Goal: Task Accomplishment & Management: Use online tool/utility

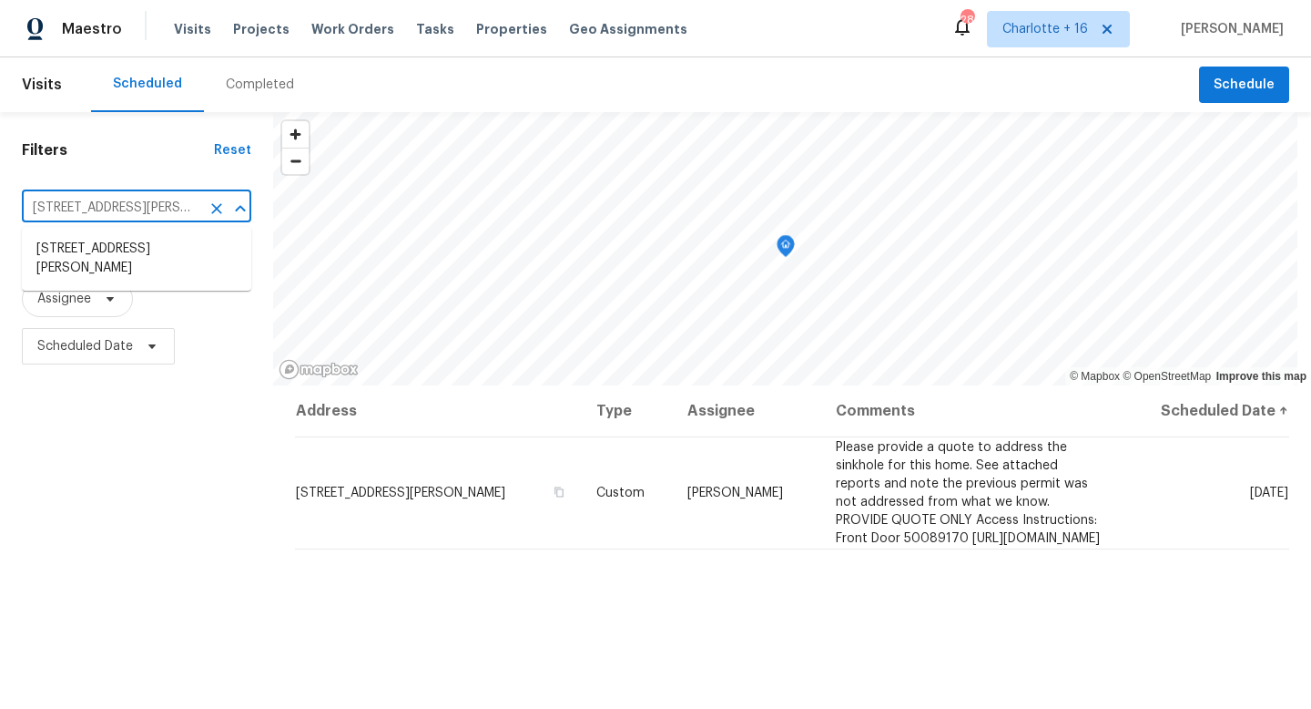
click at [57, 207] on input "11615 Meadow Dr, Port Richey, FL 34668" at bounding box center [111, 208] width 179 height 28
click at [57, 206] on input "11615 Meadow Dr, Port Richey, FL 34668" at bounding box center [111, 208] width 179 height 28
paste input "7070 SW 12th St, Pembroke Pines, FL 33023"
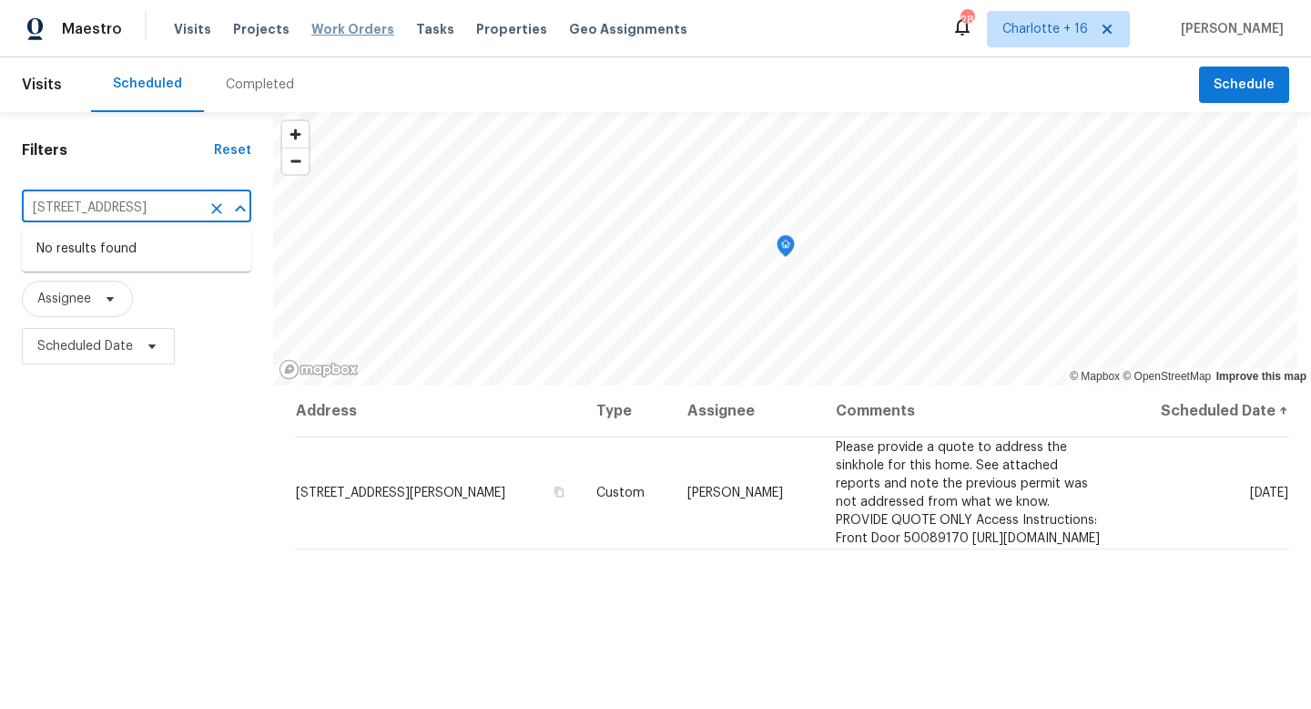
type input "11615 Meadow Dr, Port Richey, FL 34668"
click at [334, 26] on span "Work Orders" at bounding box center [352, 29] width 83 height 18
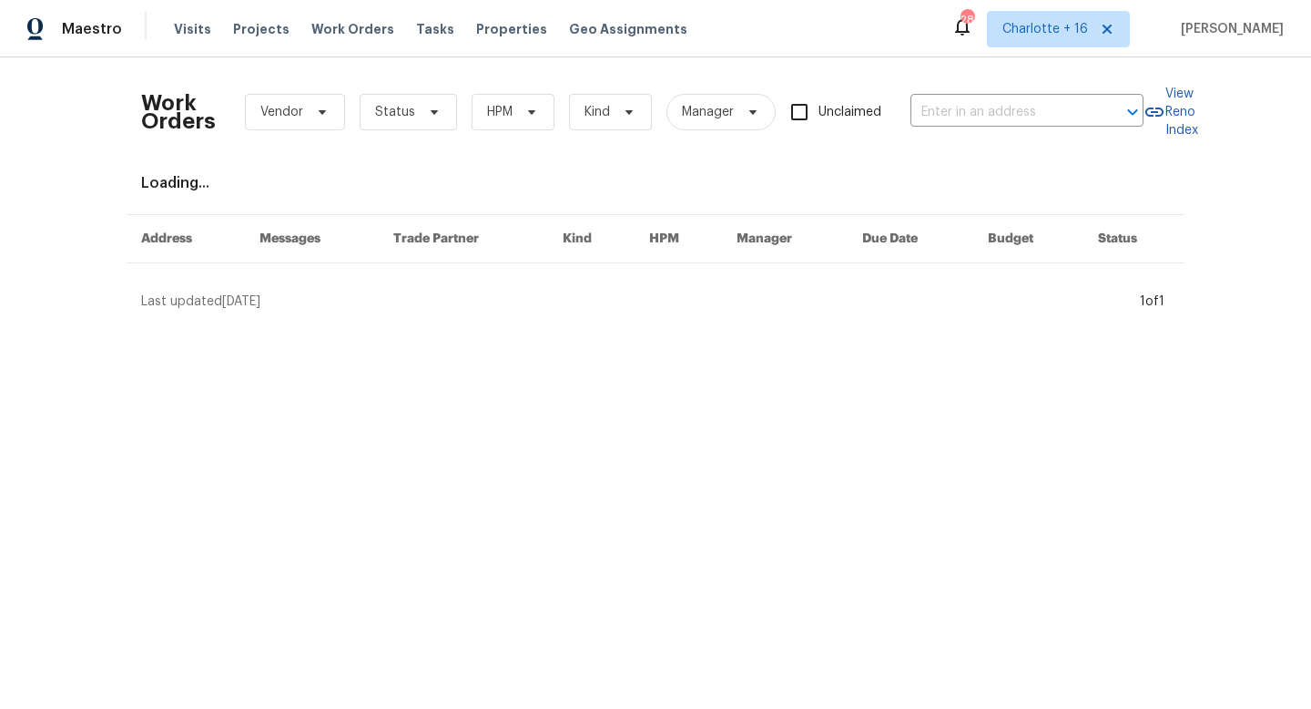
click at [979, 86] on div "Work Orders Vendor Status HPM Kind Manager Unclaimed ​" at bounding box center [642, 112] width 1003 height 80
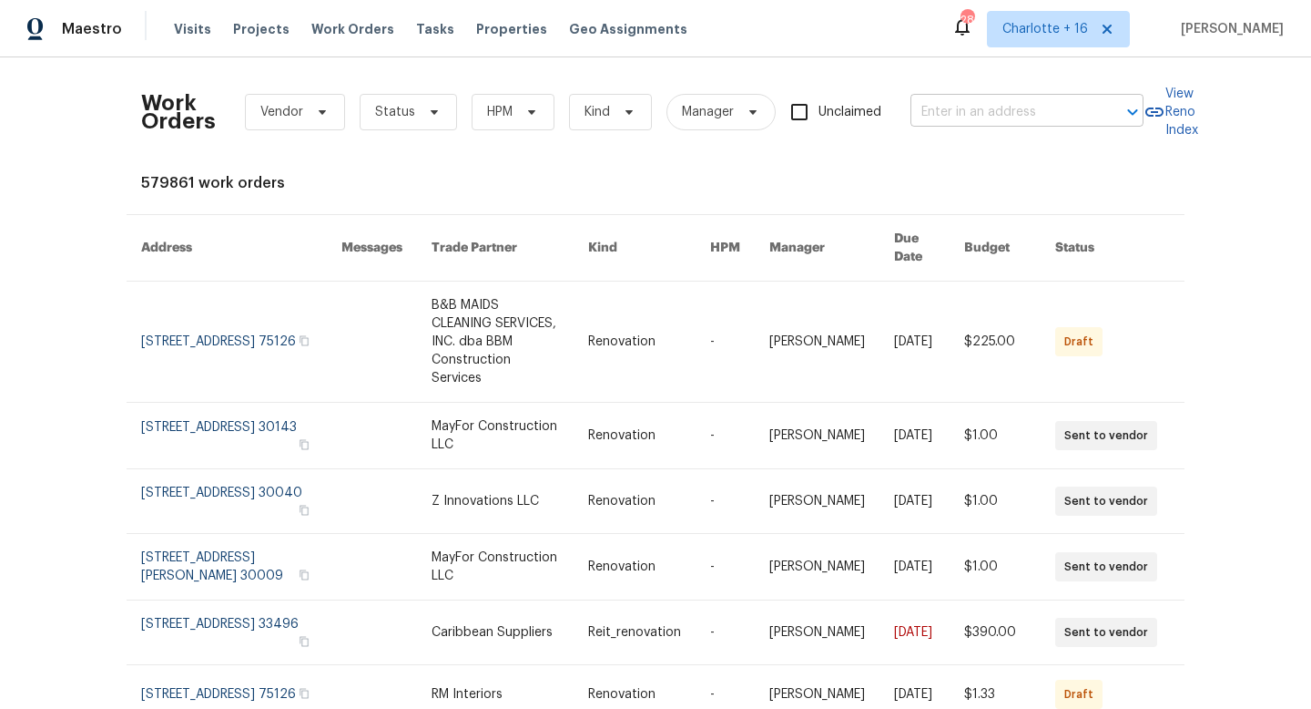
click at [976, 108] on input "text" at bounding box center [1002, 112] width 182 height 28
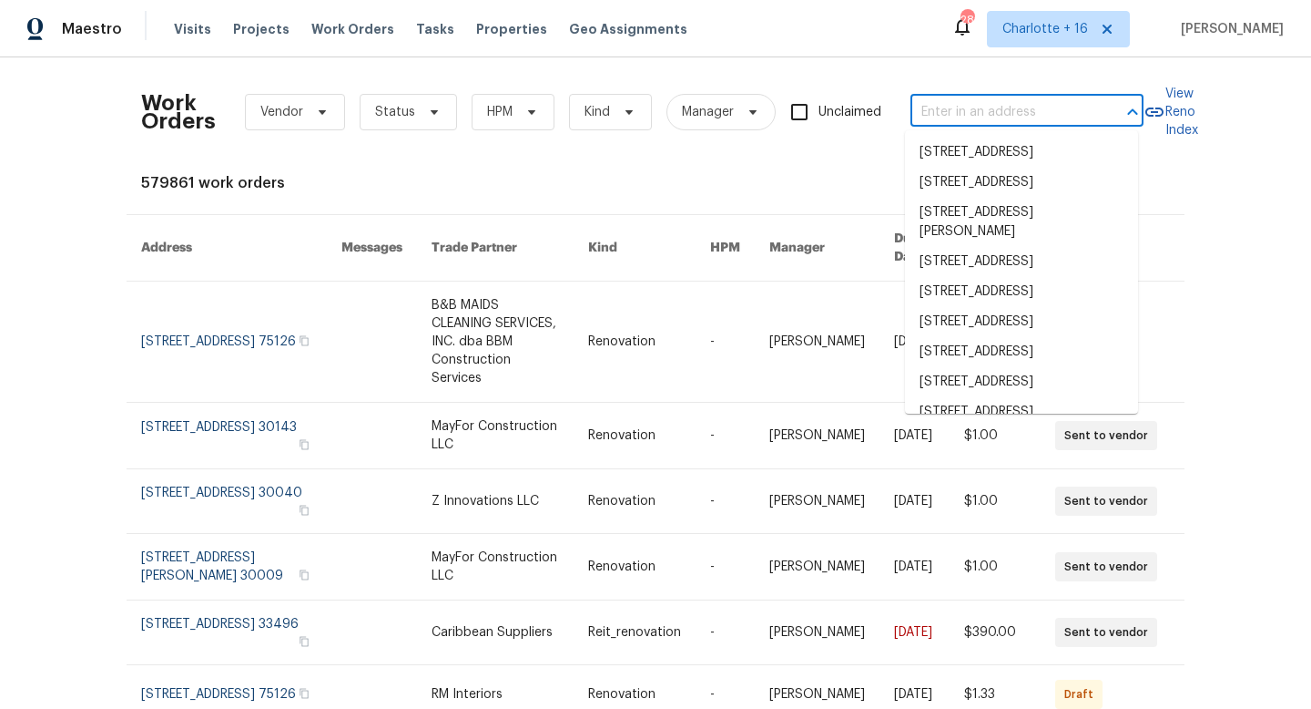
paste input "7070 SW 12th St, Pembroke Pines, FL 33023"
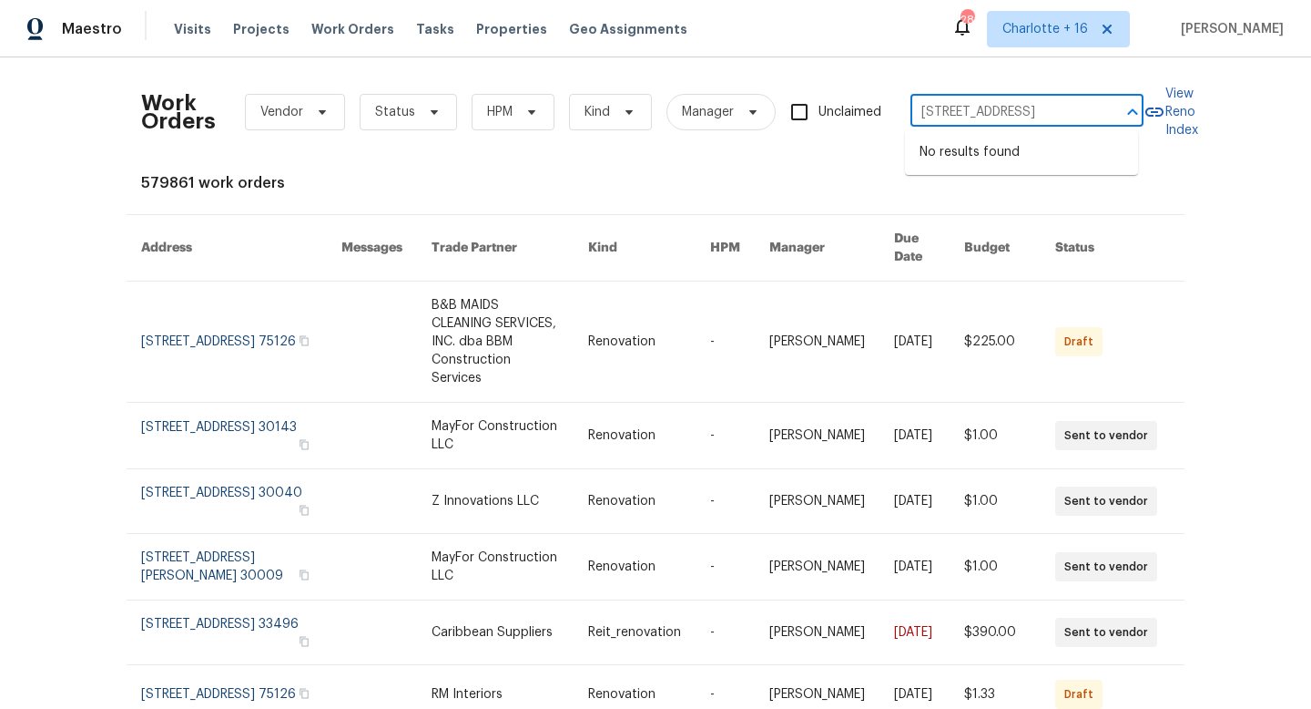
scroll to position [0, 89]
type input "7070 SW 12th St, Pembroke Pines, FL 33023"
click at [1076, 36] on span "Charlotte + 16" at bounding box center [1046, 29] width 86 height 18
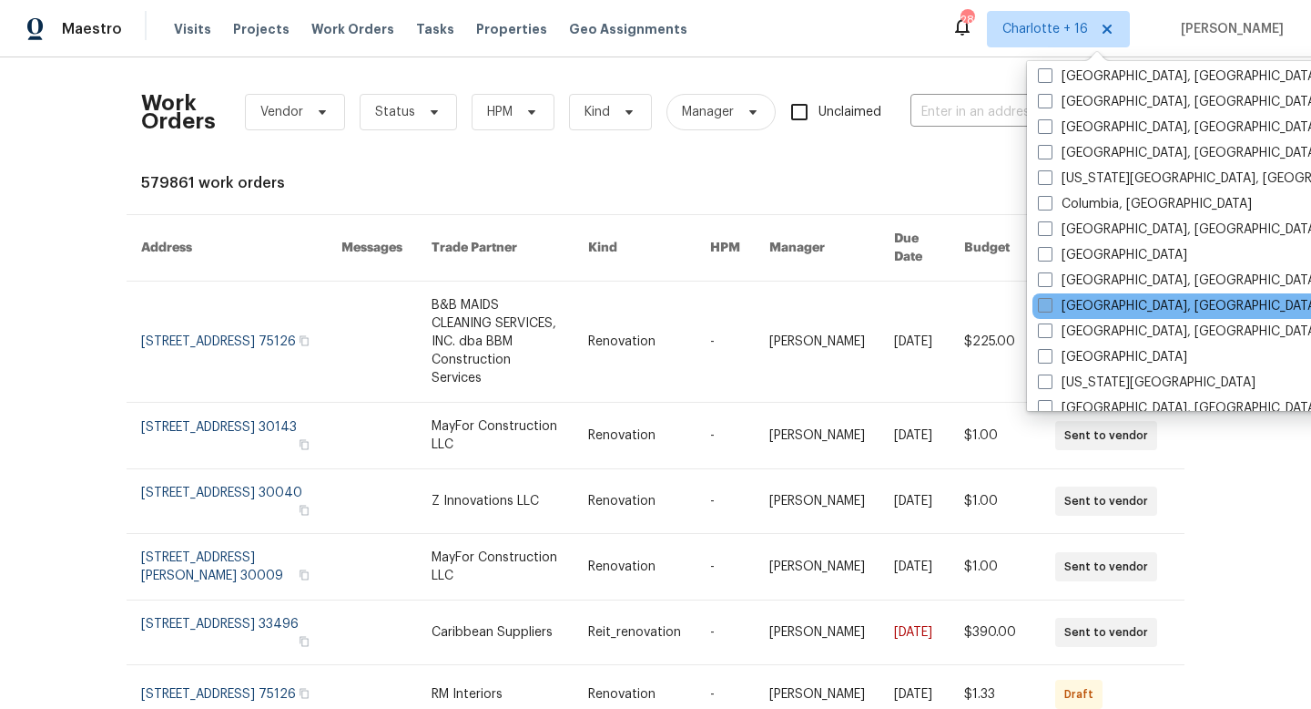
scroll to position [644, 0]
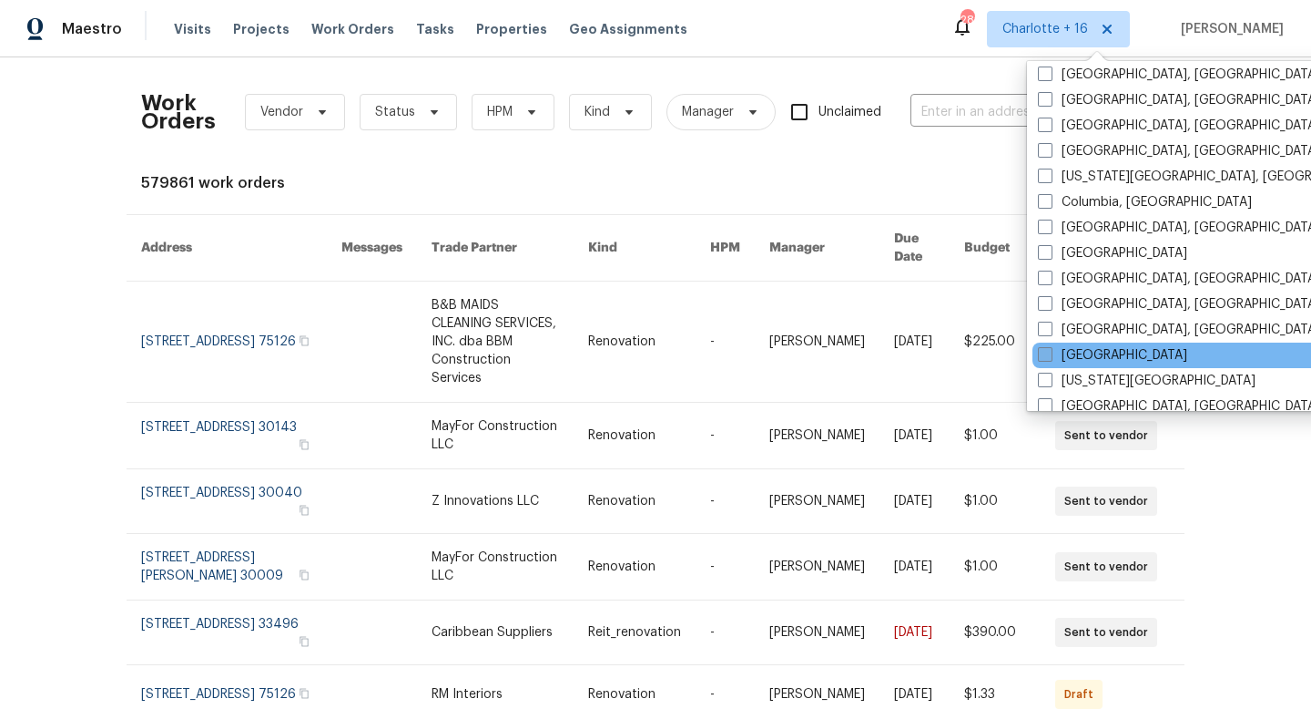
click at [1098, 348] on label "Jacksonville" at bounding box center [1112, 355] width 149 height 18
click at [1050, 348] on input "Jacksonville" at bounding box center [1044, 352] width 12 height 12
checkbox input "true"
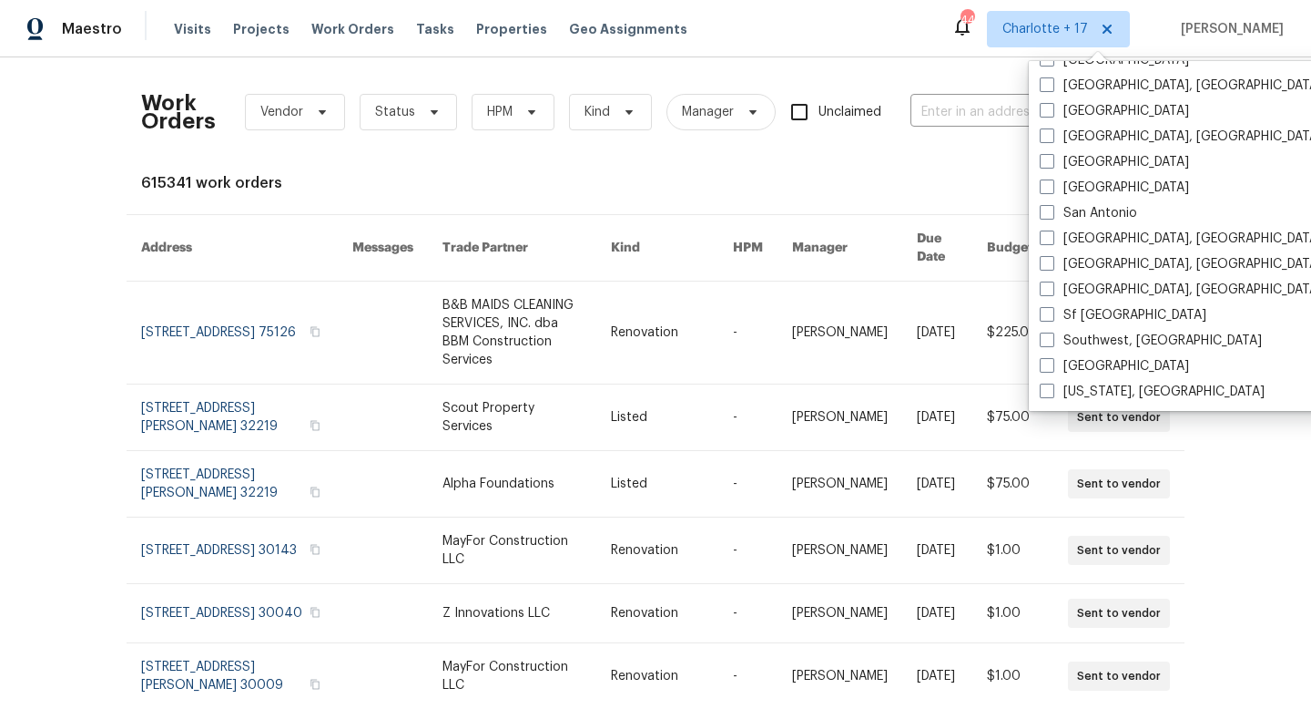
scroll to position [1220, 0]
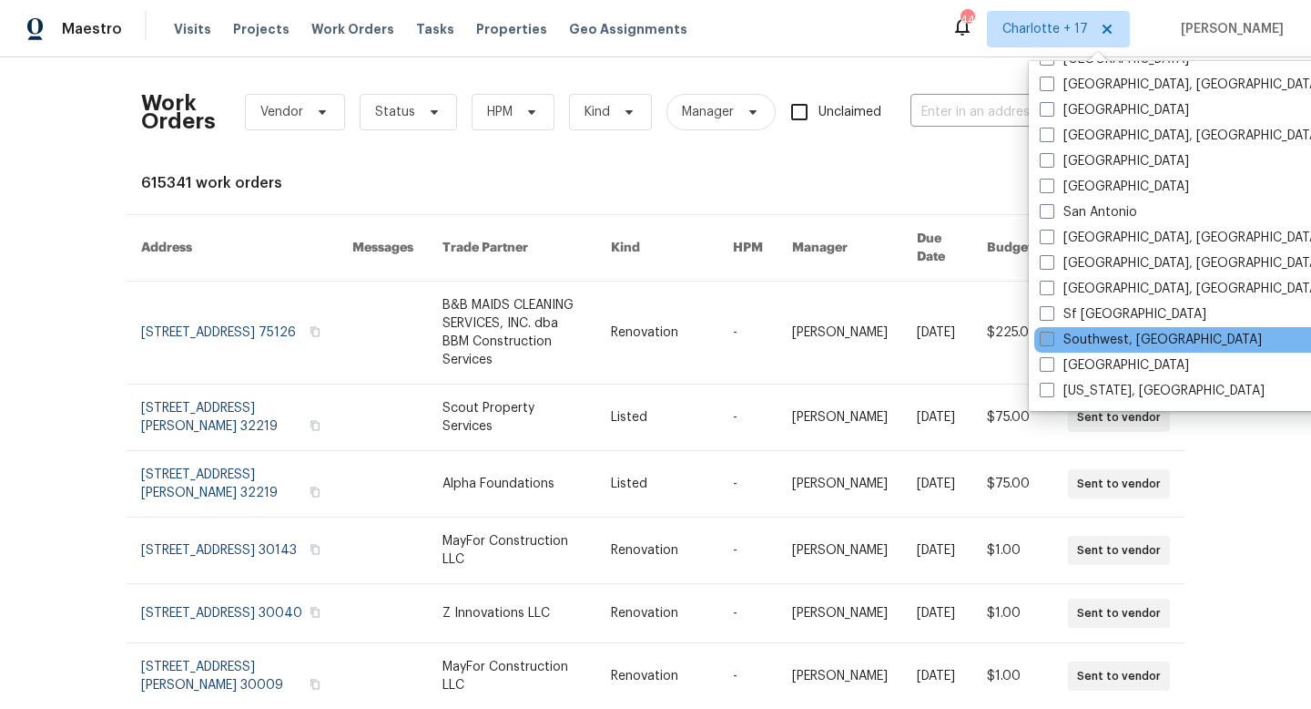
click at [1086, 331] on label "Southwest, FL" at bounding box center [1151, 340] width 222 height 18
click at [1052, 331] on input "Southwest, FL" at bounding box center [1046, 337] width 12 height 12
checkbox input "true"
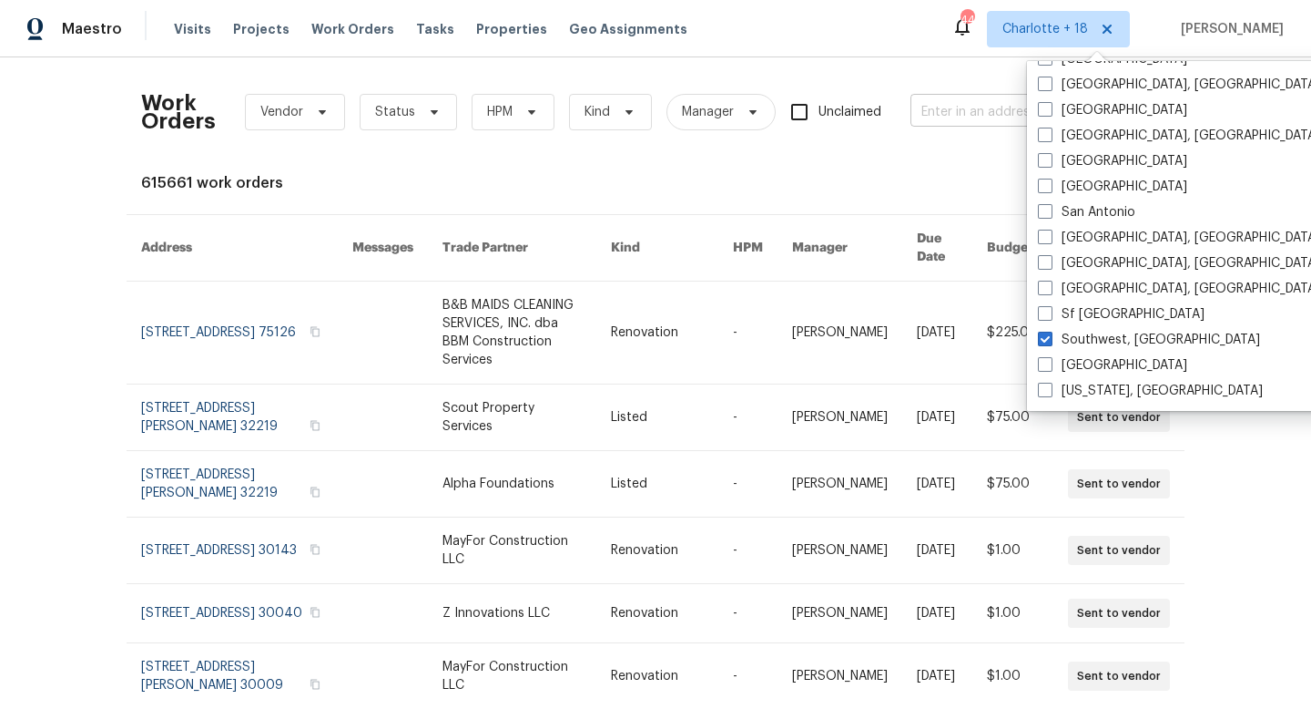
click at [967, 118] on input "text" at bounding box center [1002, 112] width 182 height 28
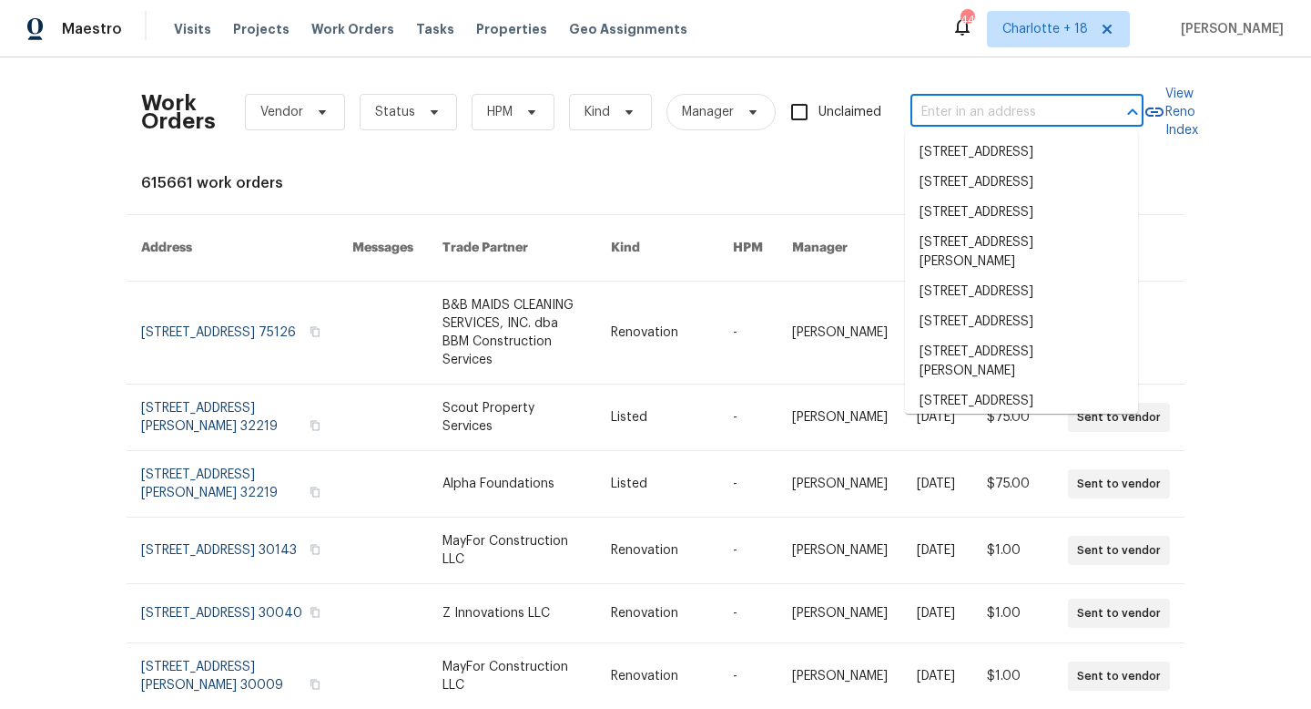
paste input "7070 SW 12th St, Pembroke Pines, FL 33023"
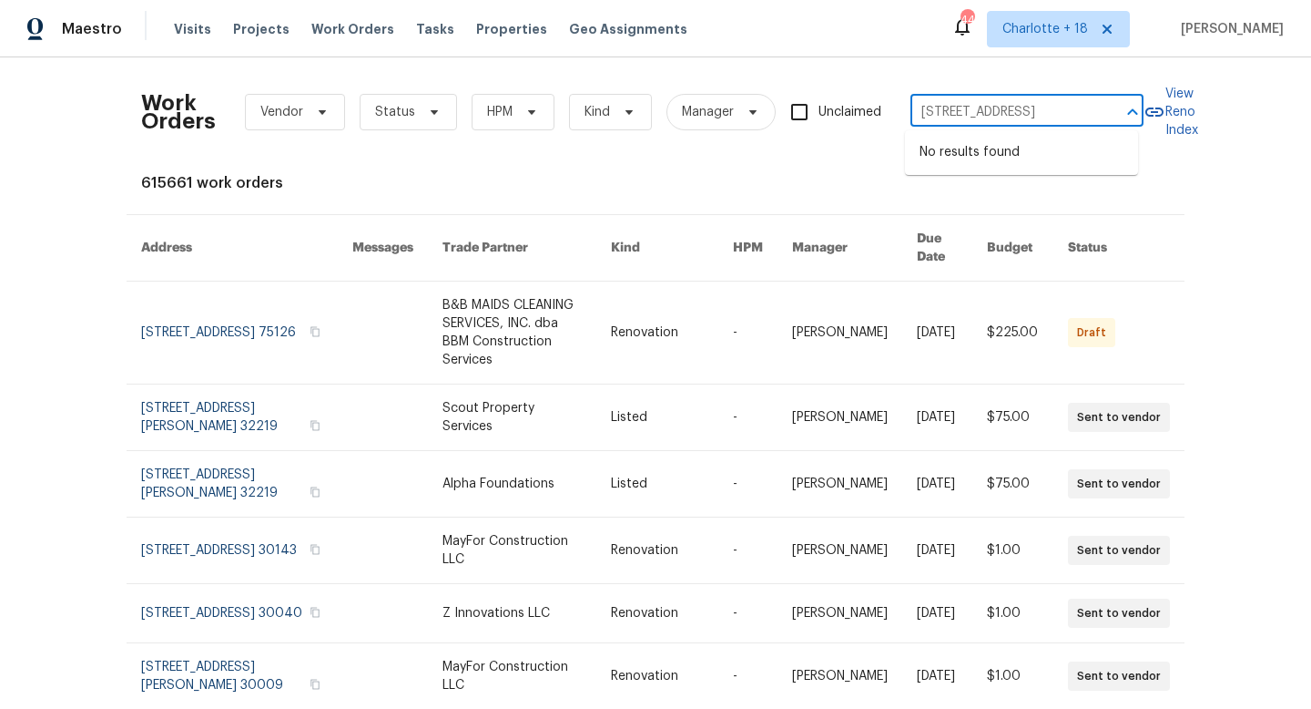
scroll to position [0, 90]
drag, startPoint x: 1086, startPoint y: 110, endPoint x: 931, endPoint y: 110, distance: 154.8
click at [931, 110] on input "7070 SW 12th St, Pembroke Pines, FL 33023" at bounding box center [1002, 112] width 182 height 28
type input "7070 SW 12th"
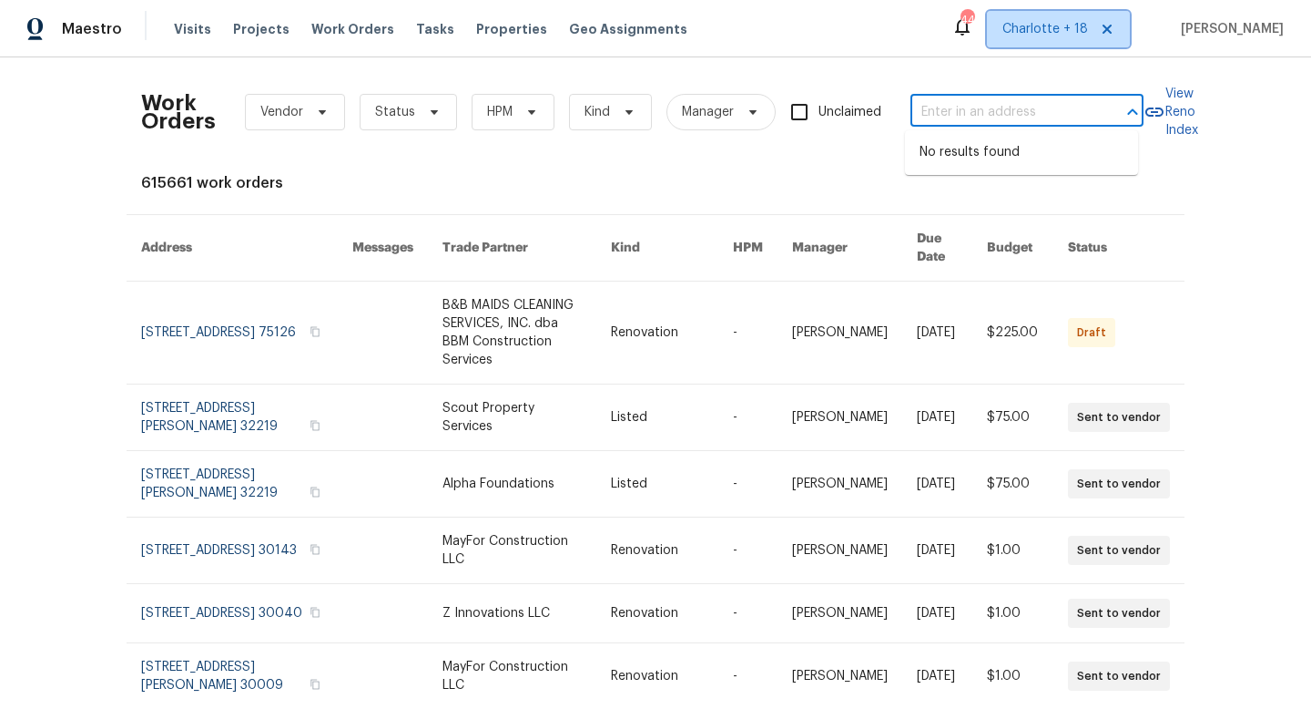
click at [1092, 41] on span "Charlotte + 18" at bounding box center [1058, 29] width 143 height 36
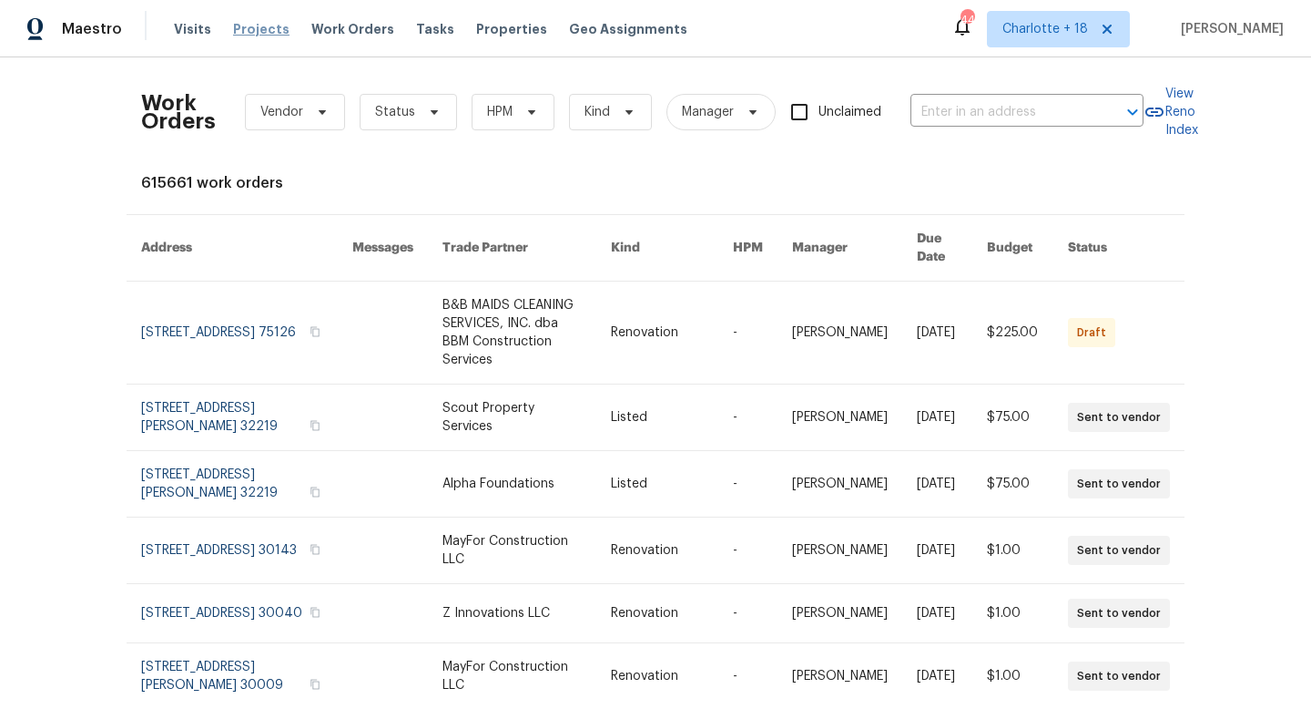
click at [246, 36] on span "Projects" at bounding box center [261, 29] width 56 height 18
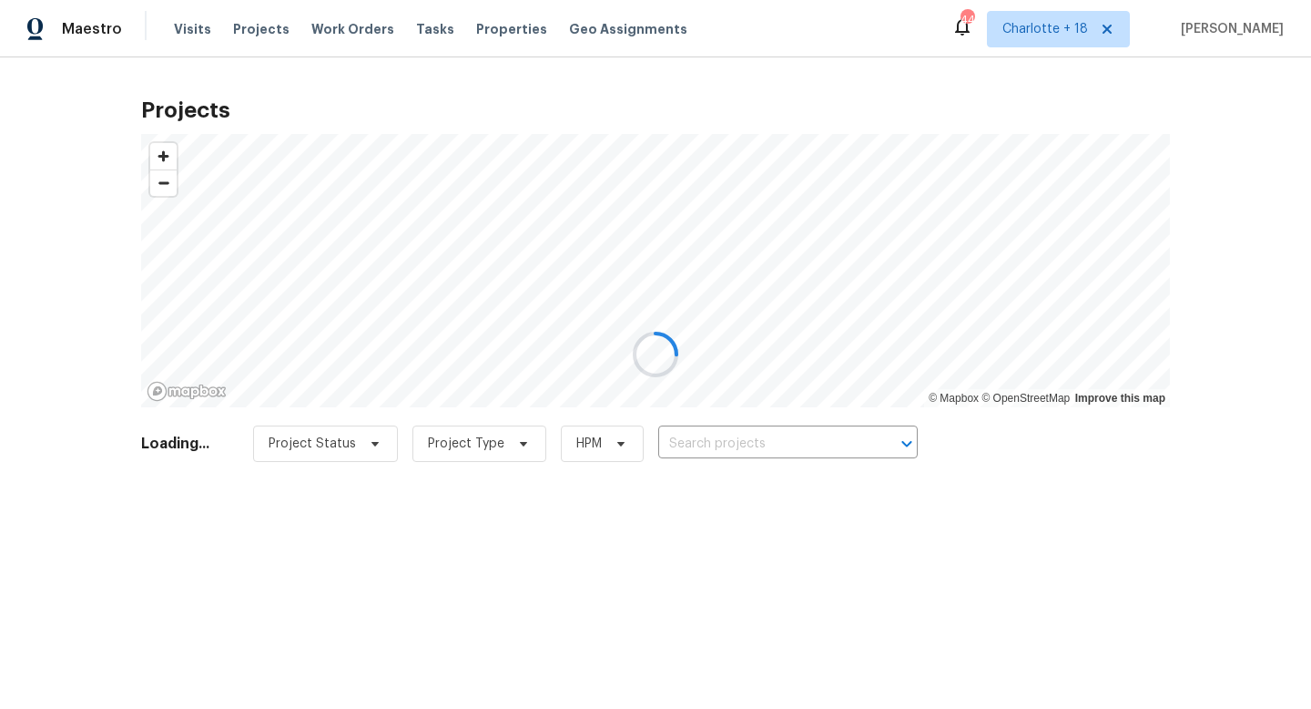
click at [186, 28] on div at bounding box center [655, 354] width 1311 height 709
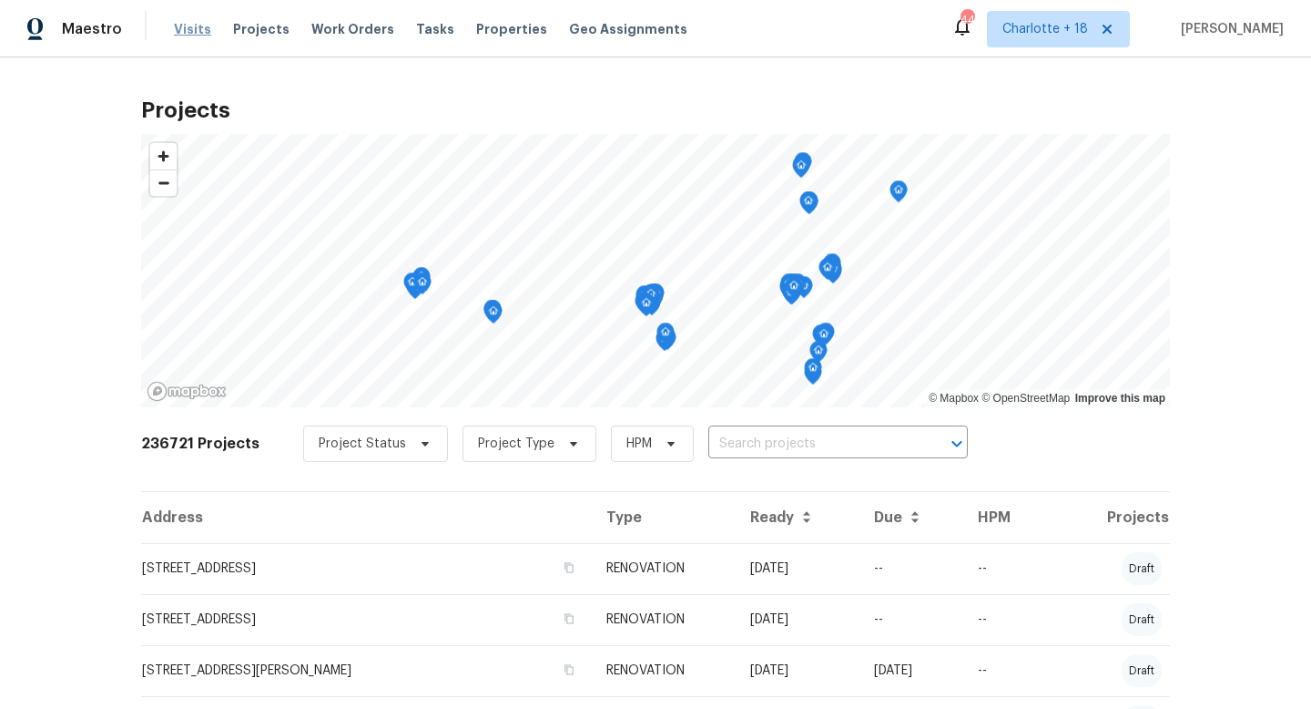
click at [186, 35] on span "Visits" at bounding box center [192, 29] width 37 height 18
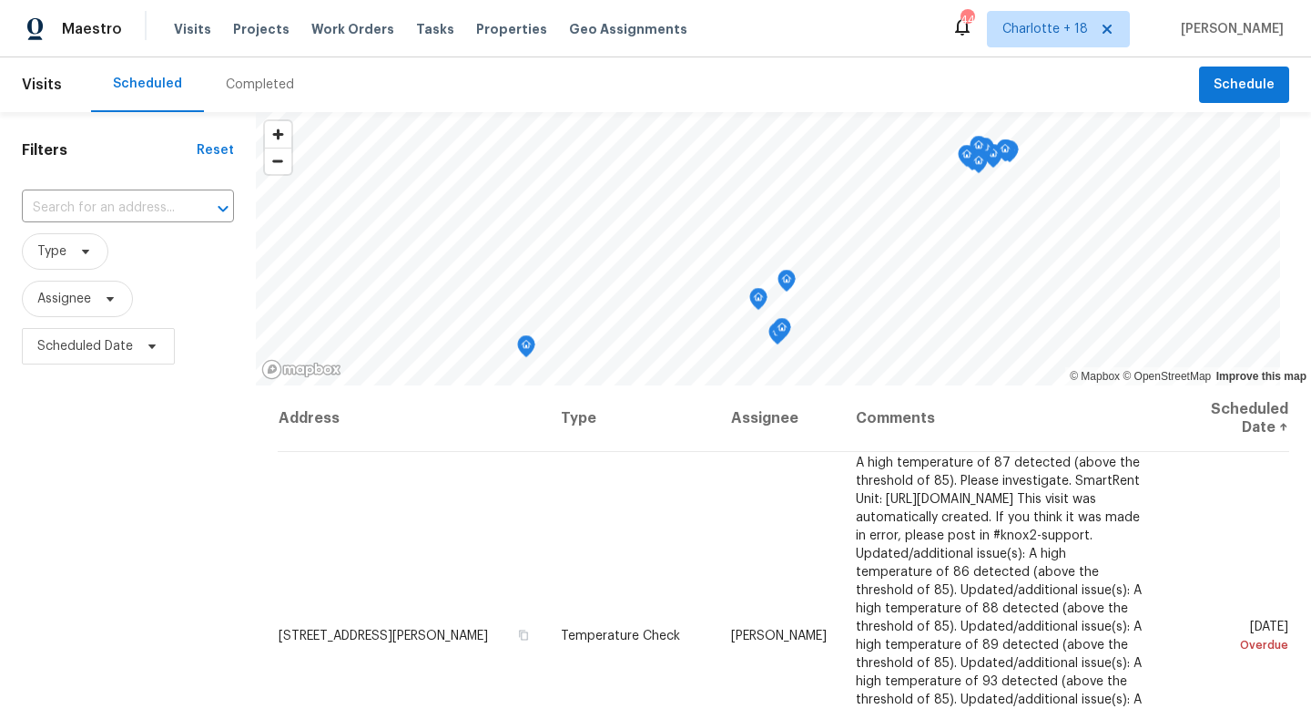
click at [240, 89] on div "Completed" at bounding box center [260, 85] width 68 height 18
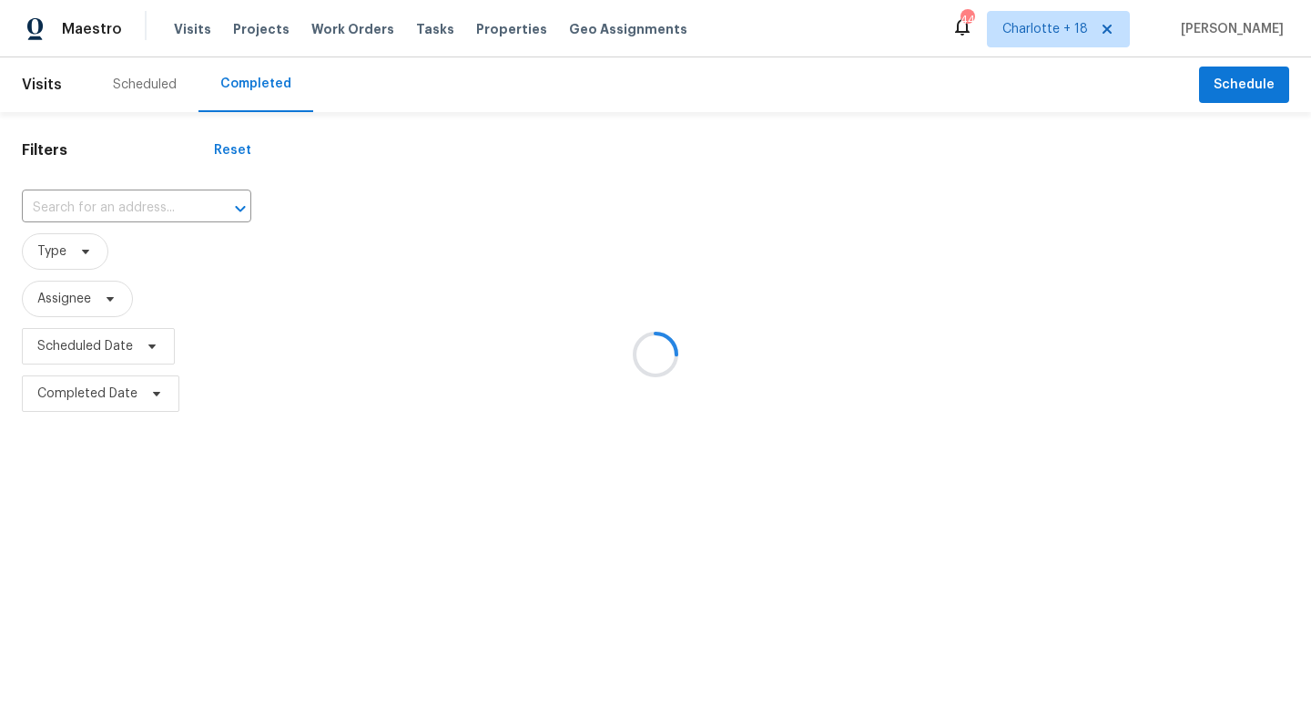
click at [132, 210] on div at bounding box center [655, 354] width 1311 height 709
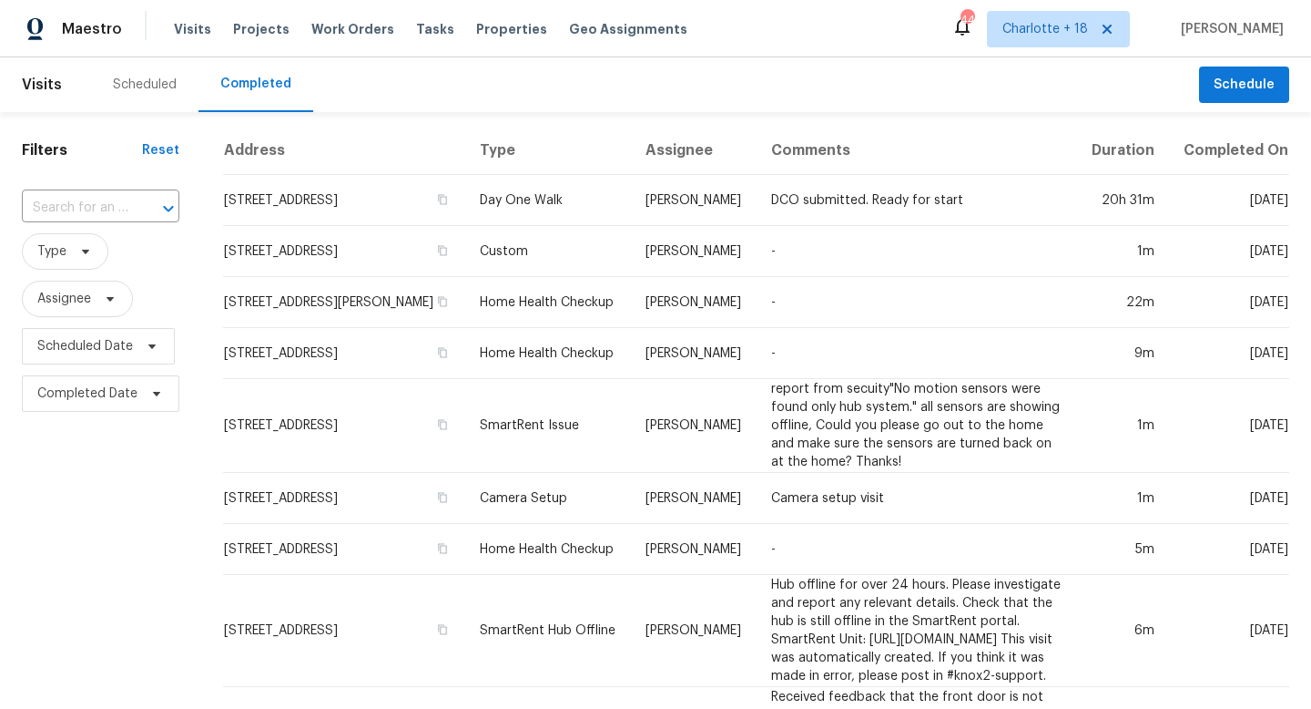
click at [132, 210] on div at bounding box center [155, 209] width 47 height 26
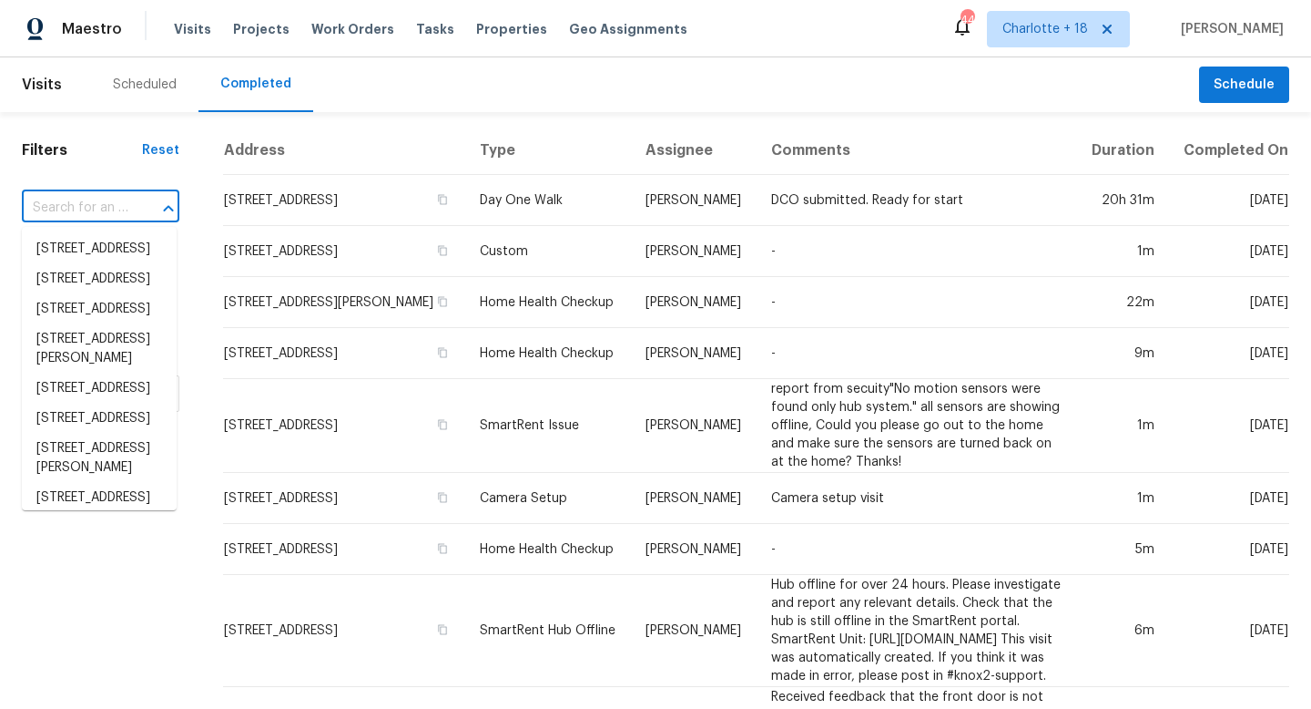
paste input "7070 SW 12th St, Pembroke Pines, FL 33023"
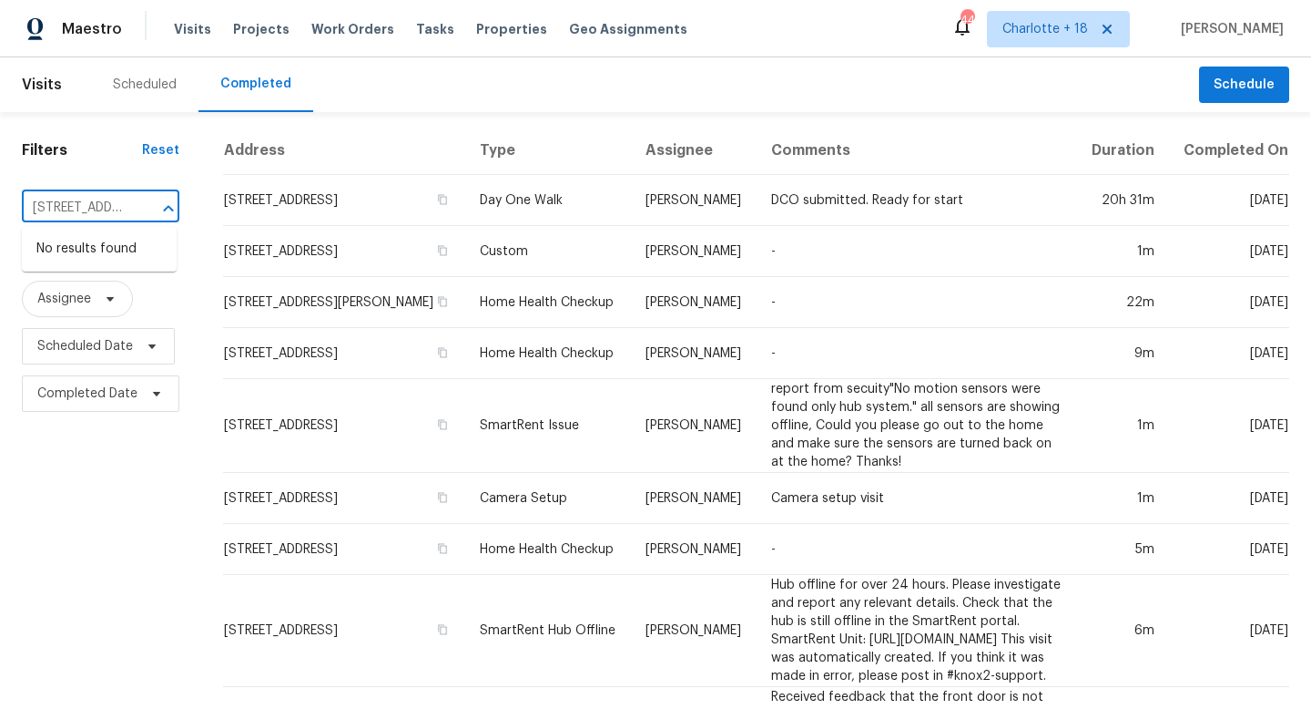
scroll to position [0, 168]
type input "7070 SW 12th St, Pembroke Pines, FL 33023"
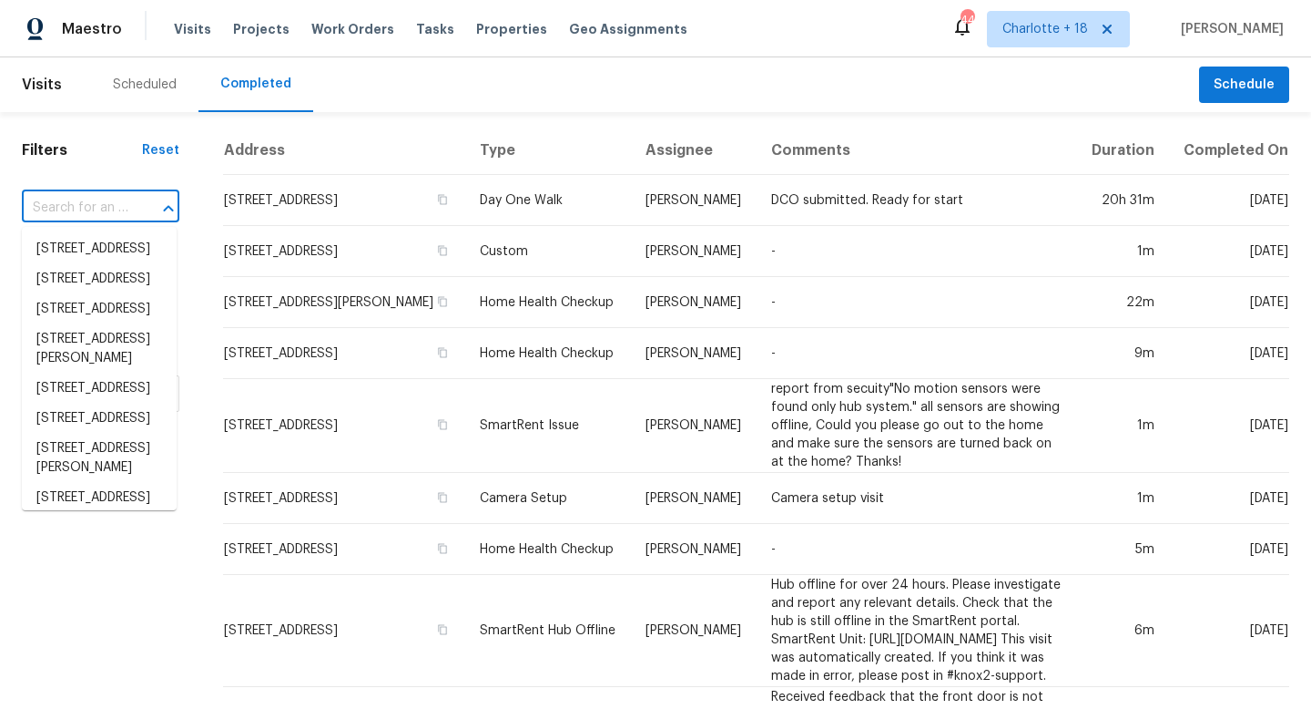
scroll to position [0, 0]
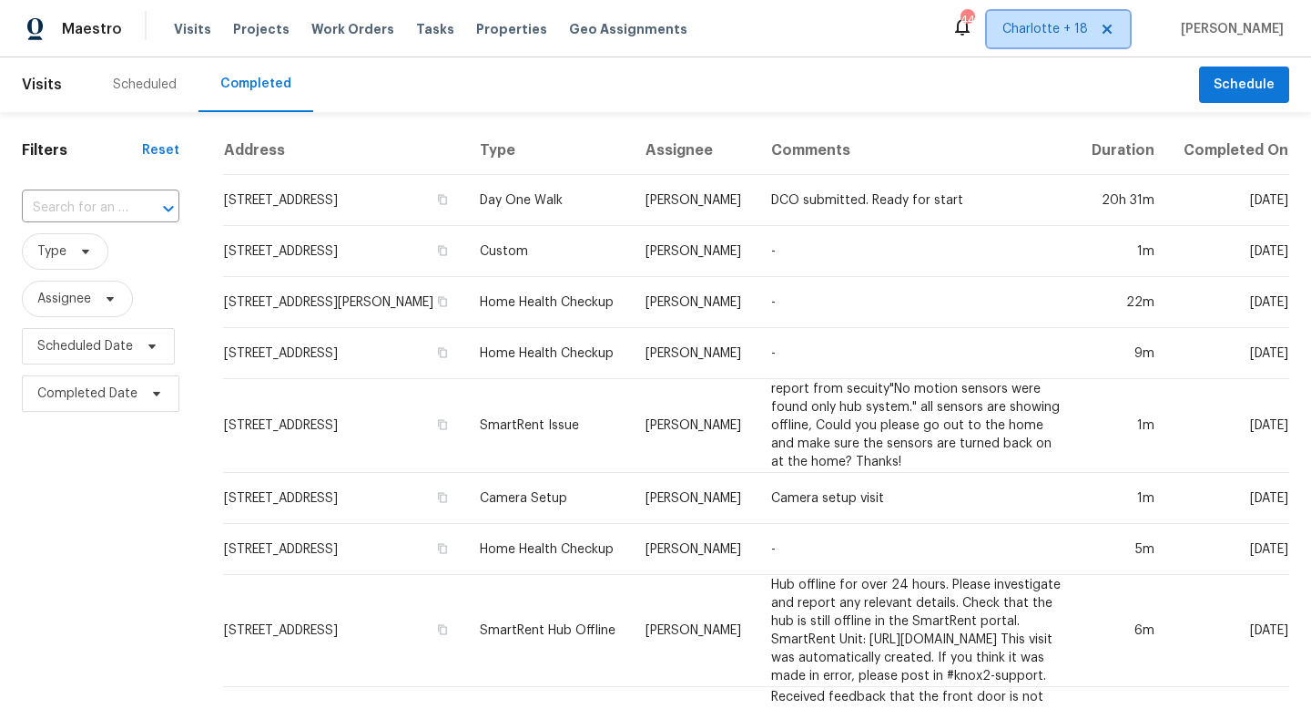
click at [1073, 36] on span "Charlotte + 18" at bounding box center [1046, 29] width 86 height 18
click at [913, 62] on div "Scheduled Completed" at bounding box center [645, 84] width 1108 height 55
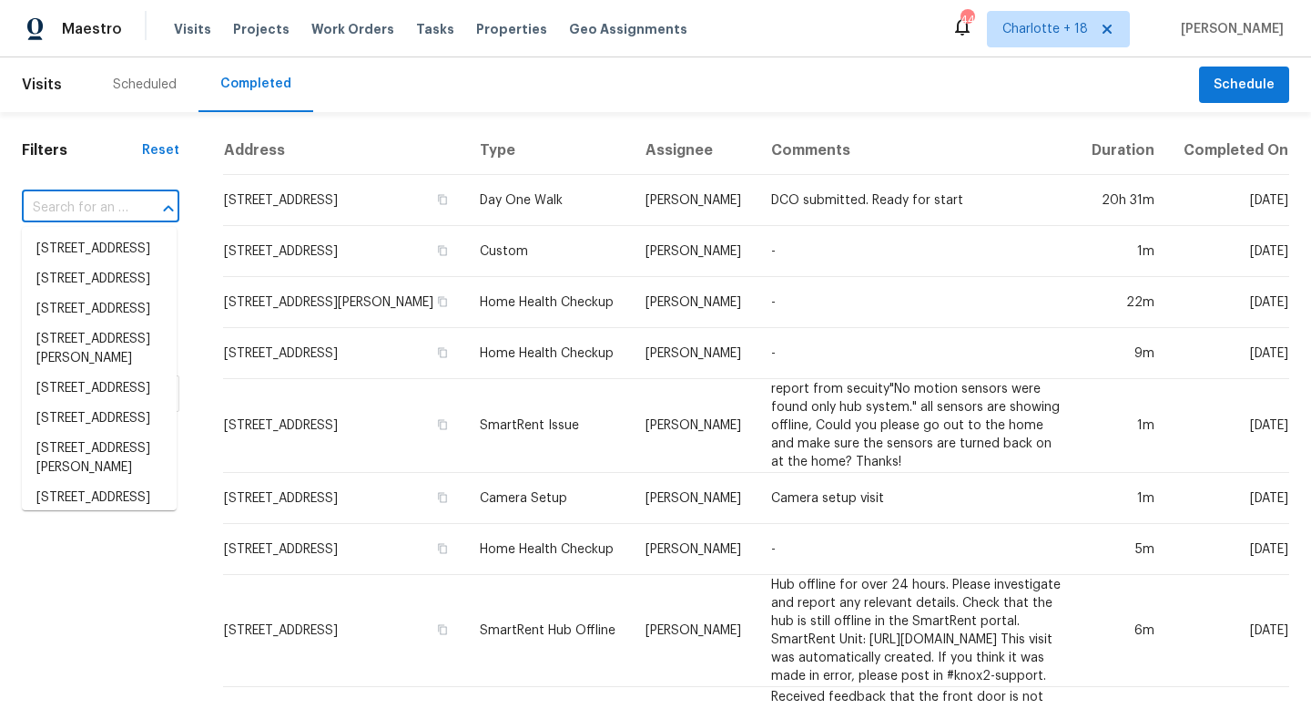
click at [99, 201] on input "text" at bounding box center [75, 208] width 107 height 28
click at [352, 27] on span "Work Orders" at bounding box center [352, 29] width 83 height 18
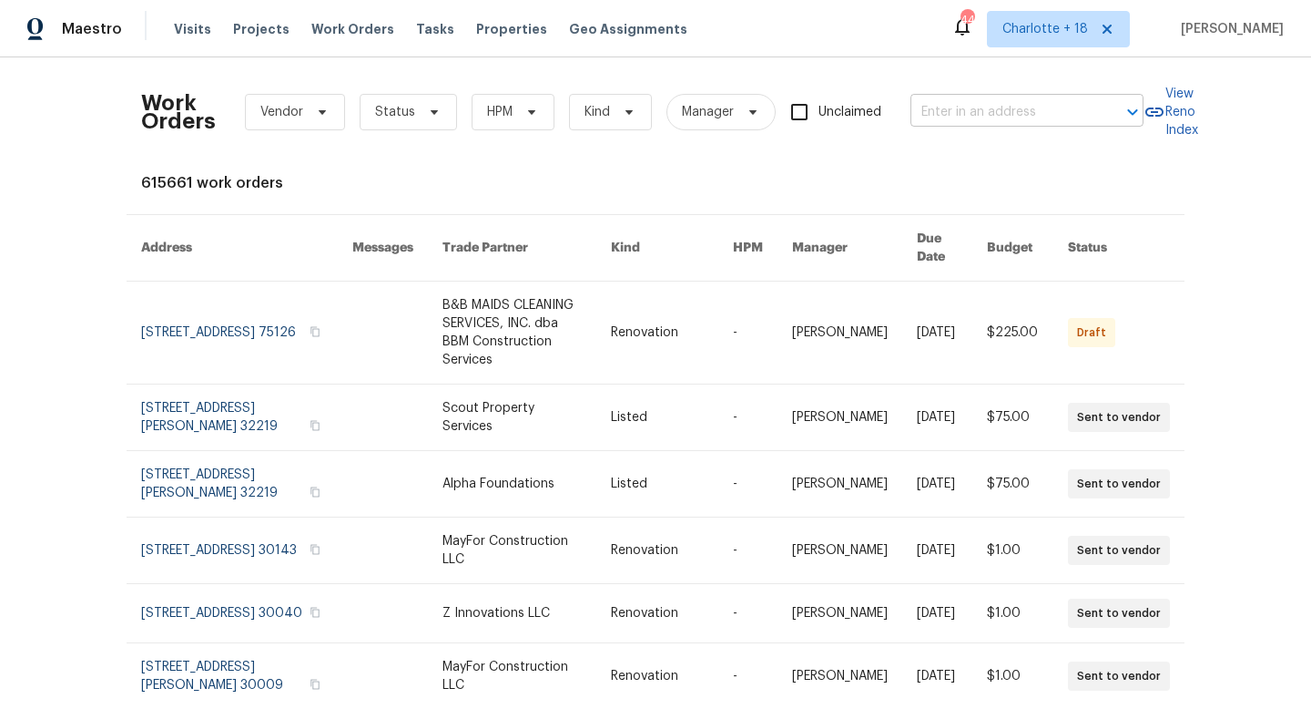
click at [934, 122] on input "text" at bounding box center [1002, 112] width 182 height 28
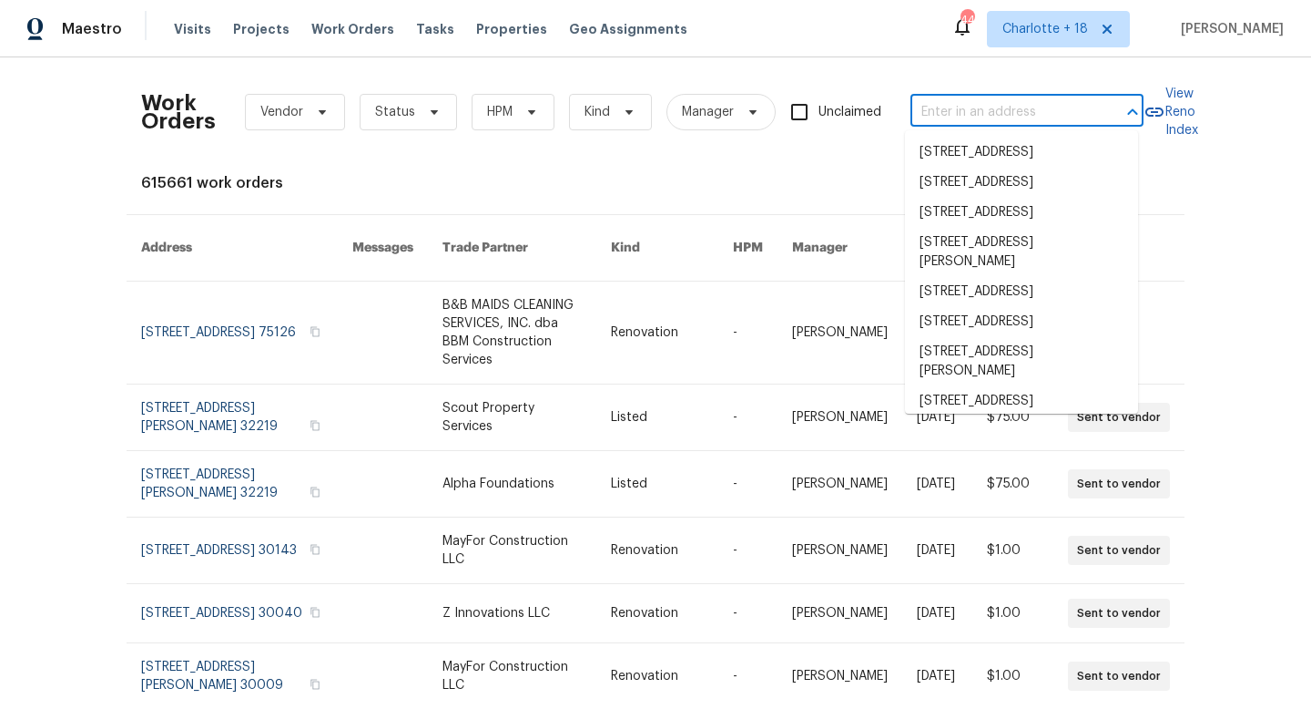
paste input "7640 Blue Spring Drive, Land O Lakes, FL 34637"
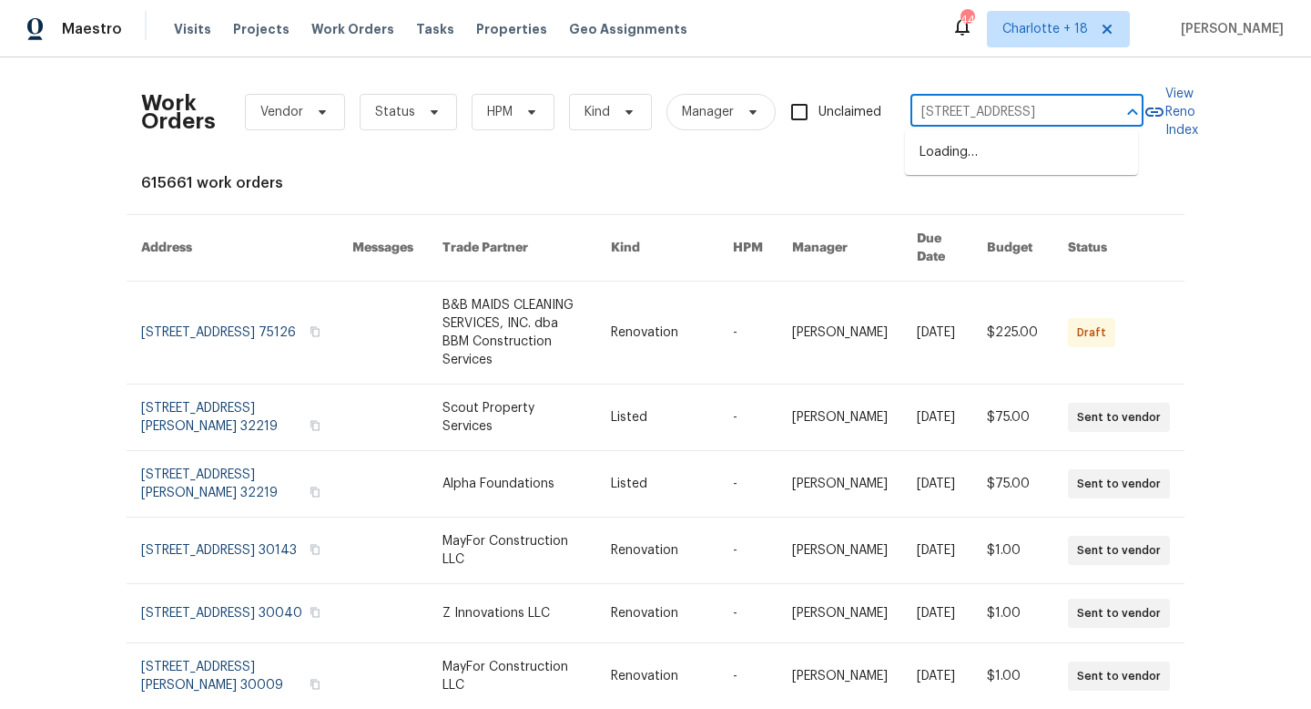
scroll to position [0, 114]
drag, startPoint x: 1092, startPoint y: 106, endPoint x: 1008, endPoint y: 115, distance: 84.3
click at [1007, 118] on div "7640 Blue Spring Drive, Land O Lakes, FL 34637 ​" at bounding box center [1027, 112] width 233 height 28
drag, startPoint x: 1097, startPoint y: 112, endPoint x: 1018, endPoint y: 112, distance: 79.2
click at [1018, 112] on div "7640 Blue Spring Drive, Land O Lakes, FL 34637 ​" at bounding box center [1027, 112] width 233 height 28
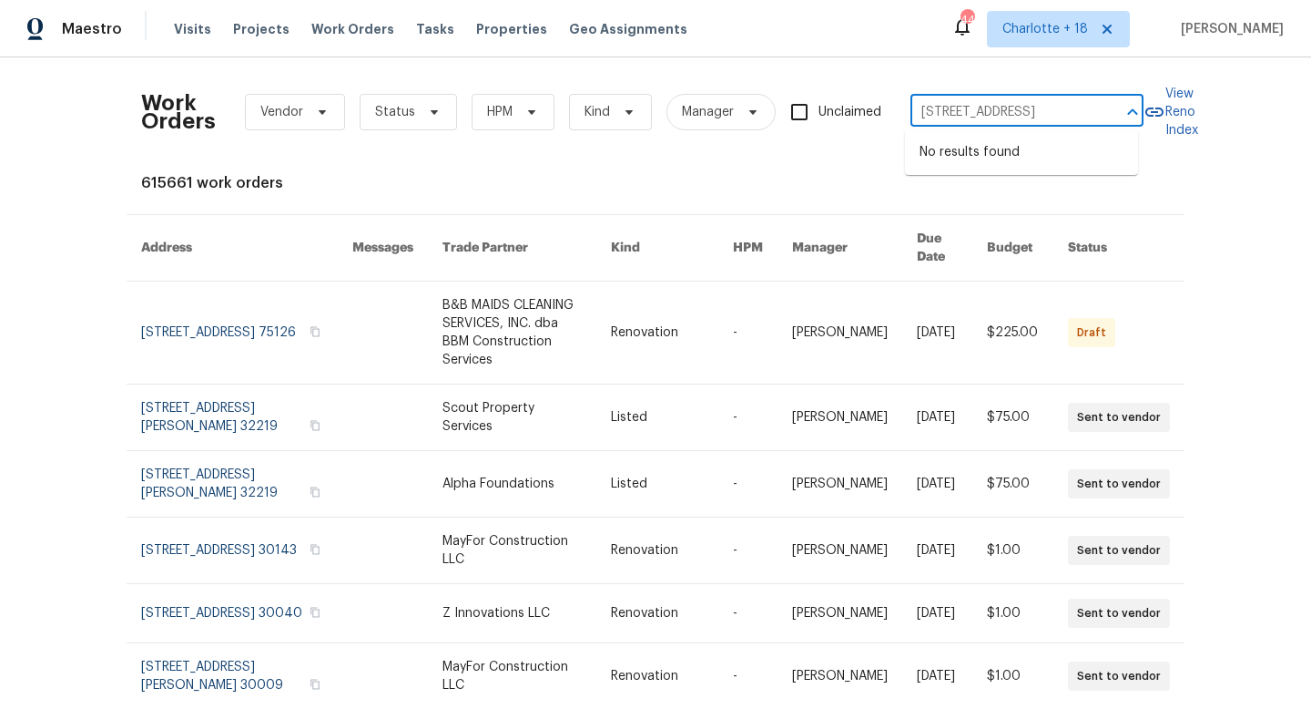
drag, startPoint x: 1086, startPoint y: 107, endPoint x: 949, endPoint y: 116, distance: 137.8
click at [949, 116] on input "7640 Blue Spring Drive, Land O Lakes, FL 34637" at bounding box center [1002, 112] width 182 height 28
type input "7640 Blue Spring Drive"
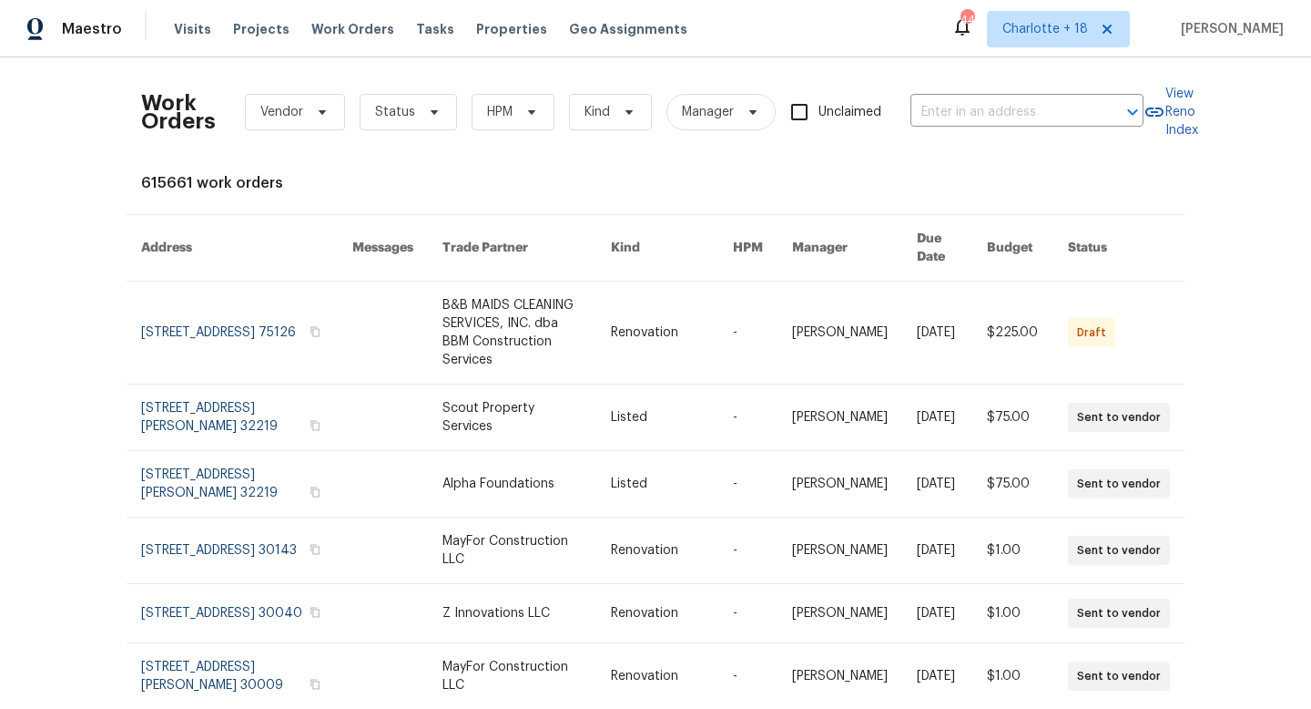
click at [842, 83] on div "Work Orders Vendor Status HPM Kind Manager Unclaimed ​" at bounding box center [642, 112] width 1003 height 80
click at [264, 30] on span "Projects" at bounding box center [261, 29] width 56 height 18
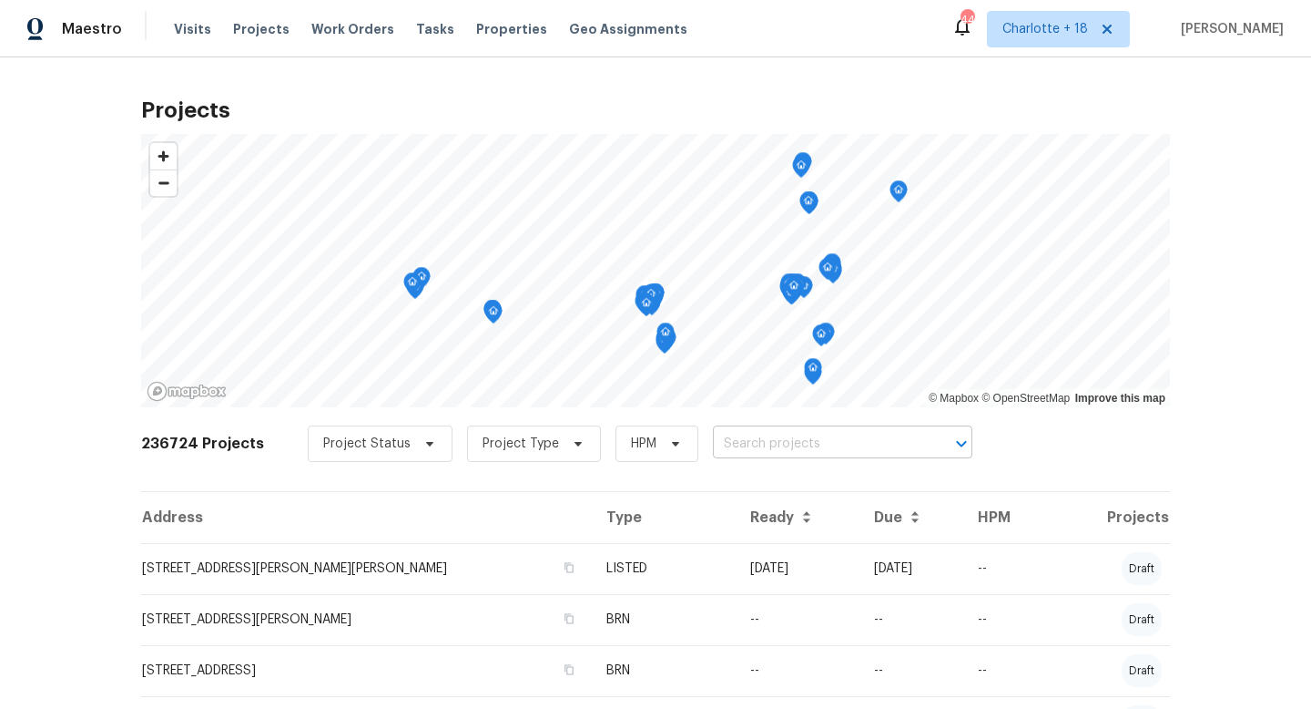
click at [726, 447] on input "text" at bounding box center [817, 444] width 209 height 28
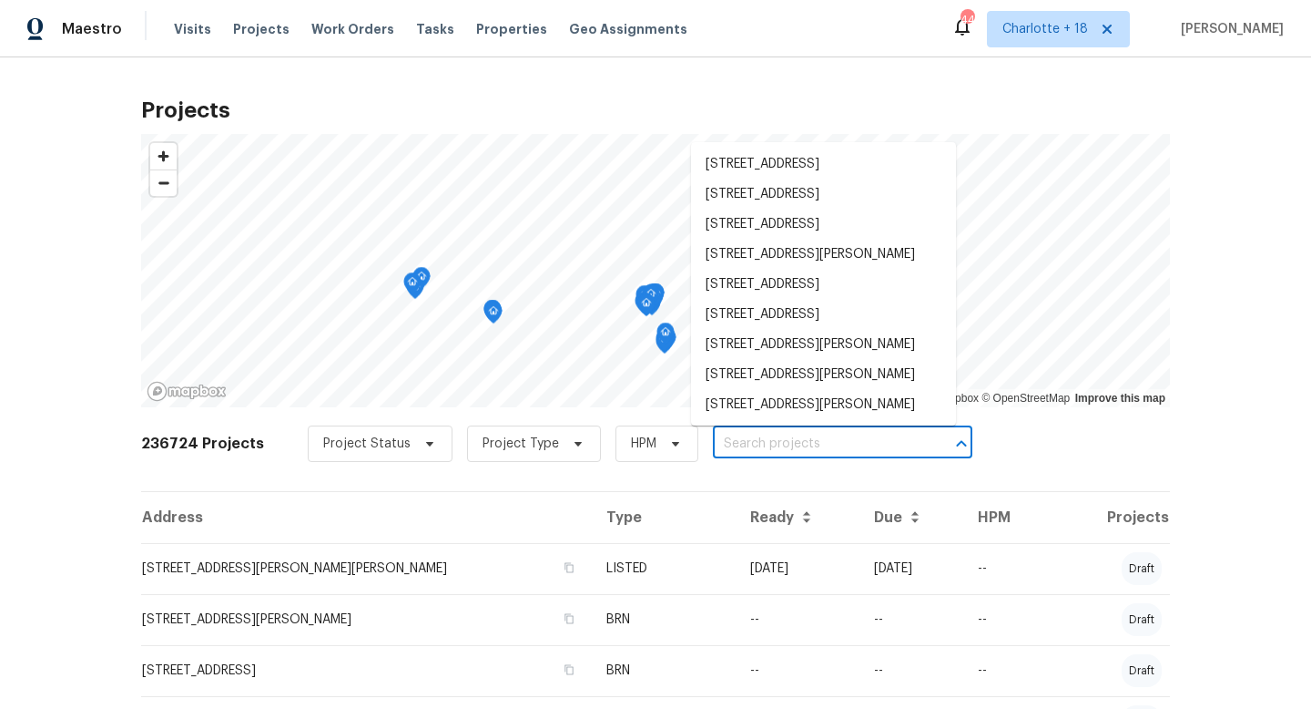
paste input "7640 Blue Spring Drive, Land O Lakes, FL 34637"
type input "7640 Blue Spring Drive, Land O Lakes, FL 34637"
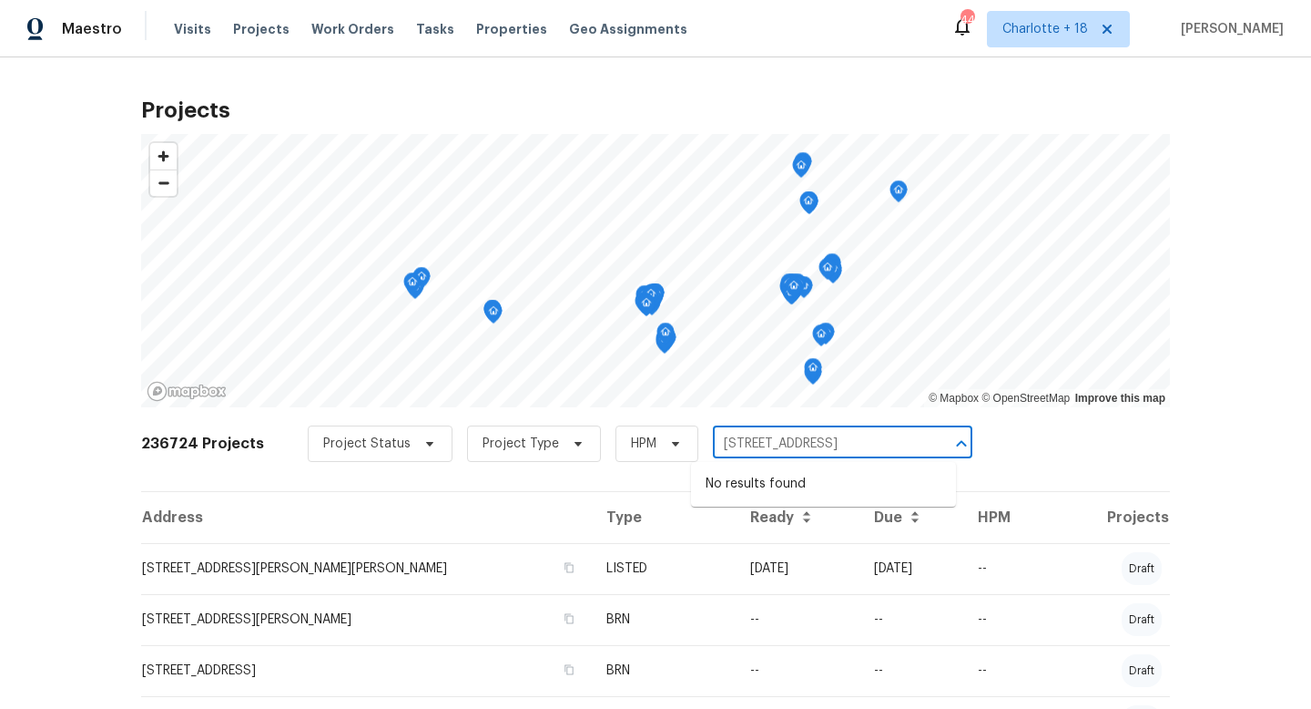
scroll to position [0, 83]
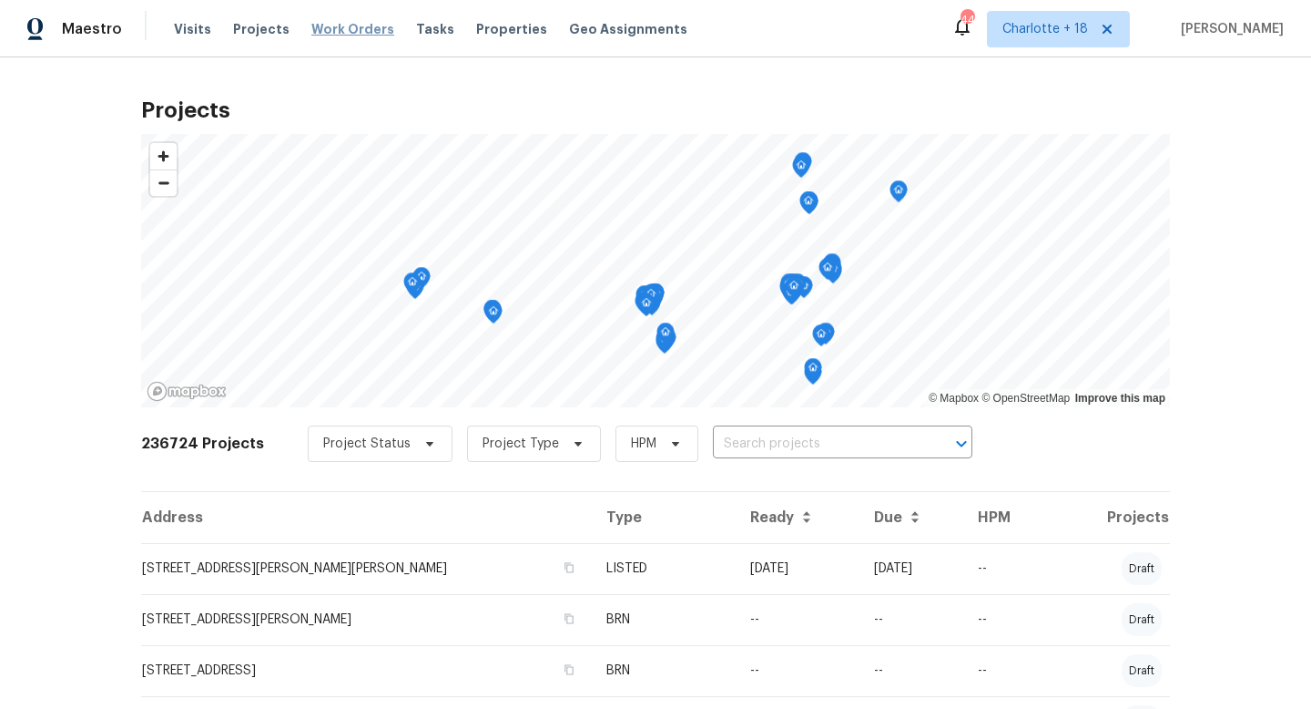
click at [363, 27] on span "Work Orders" at bounding box center [352, 29] width 83 height 18
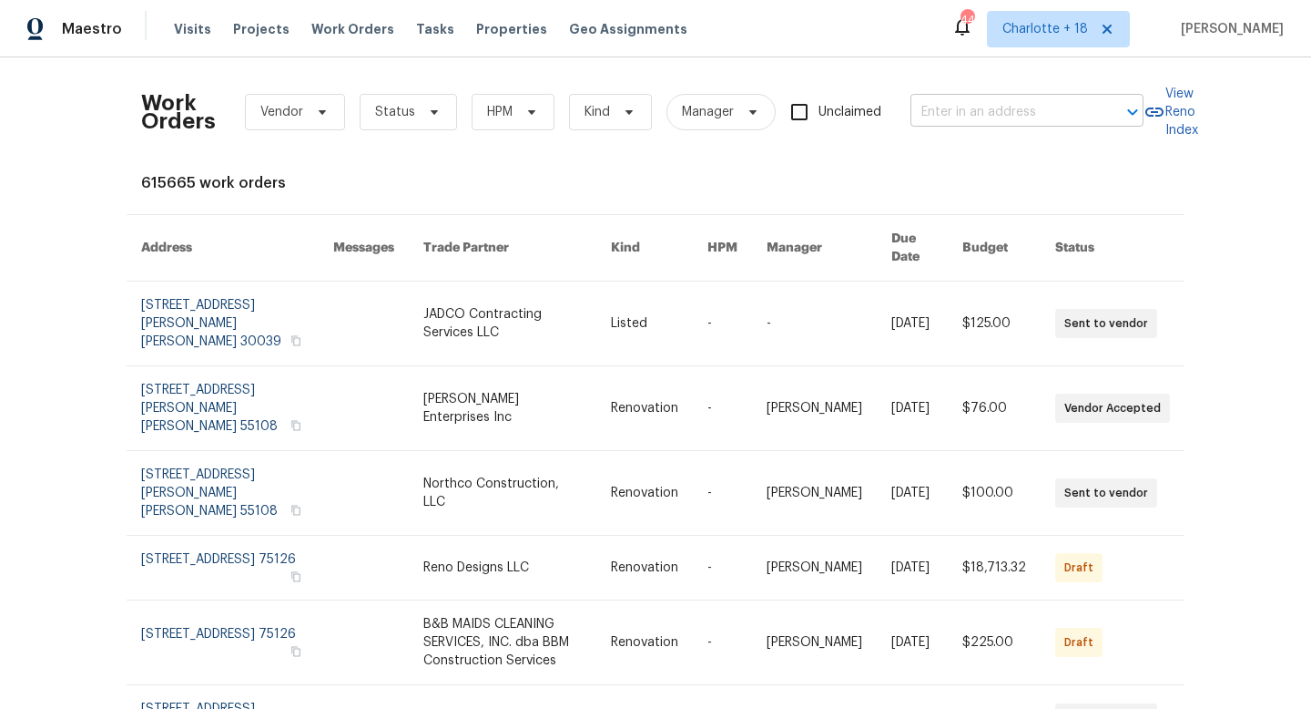
click at [1006, 103] on input "text" at bounding box center [1002, 112] width 182 height 28
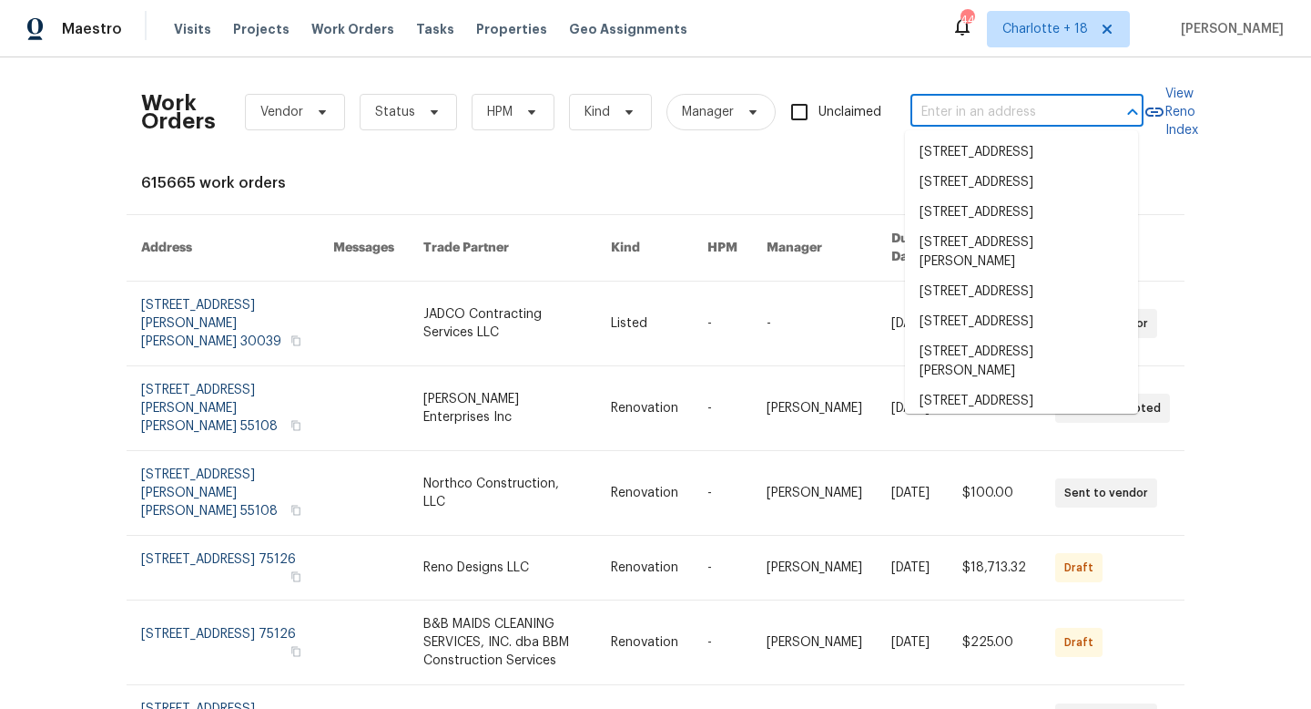
paste input "7640 Blue Spring Drive, Land O Lakes, FL 34637"
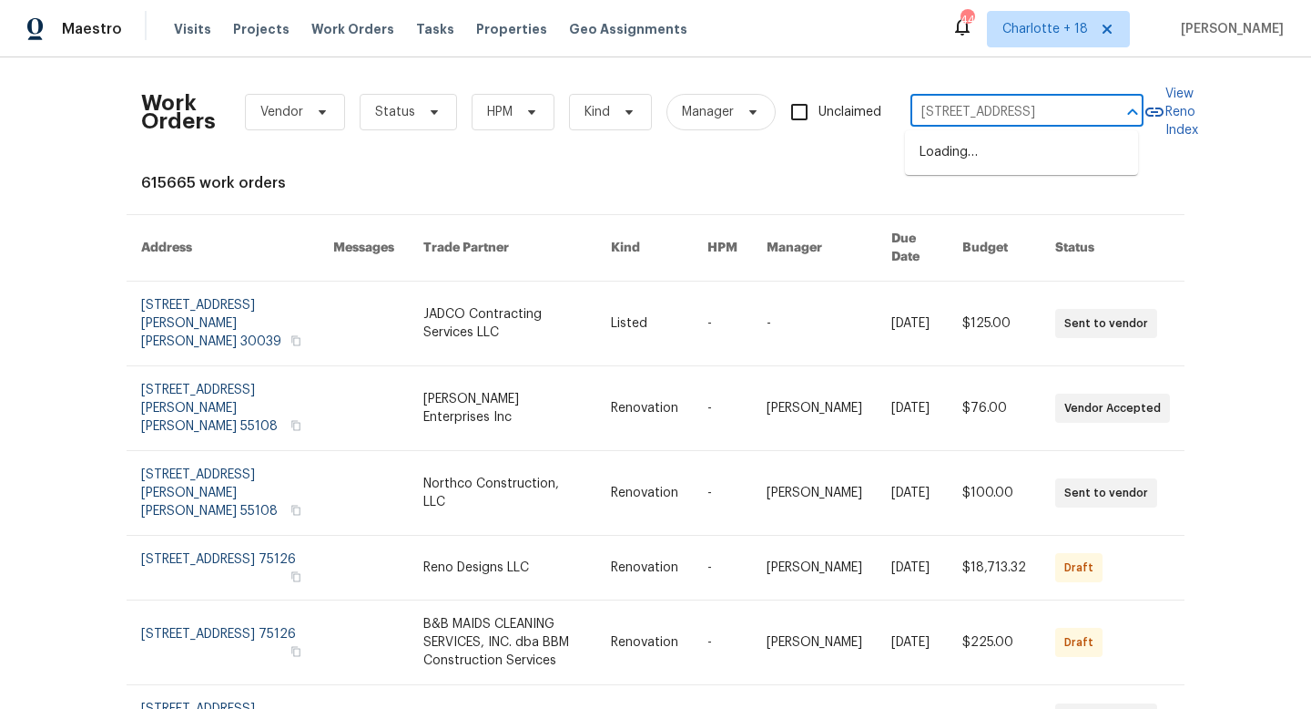
scroll to position [0, 114]
type input "7640 Blue Spring Drive, Land O Lakes, FL 34637"
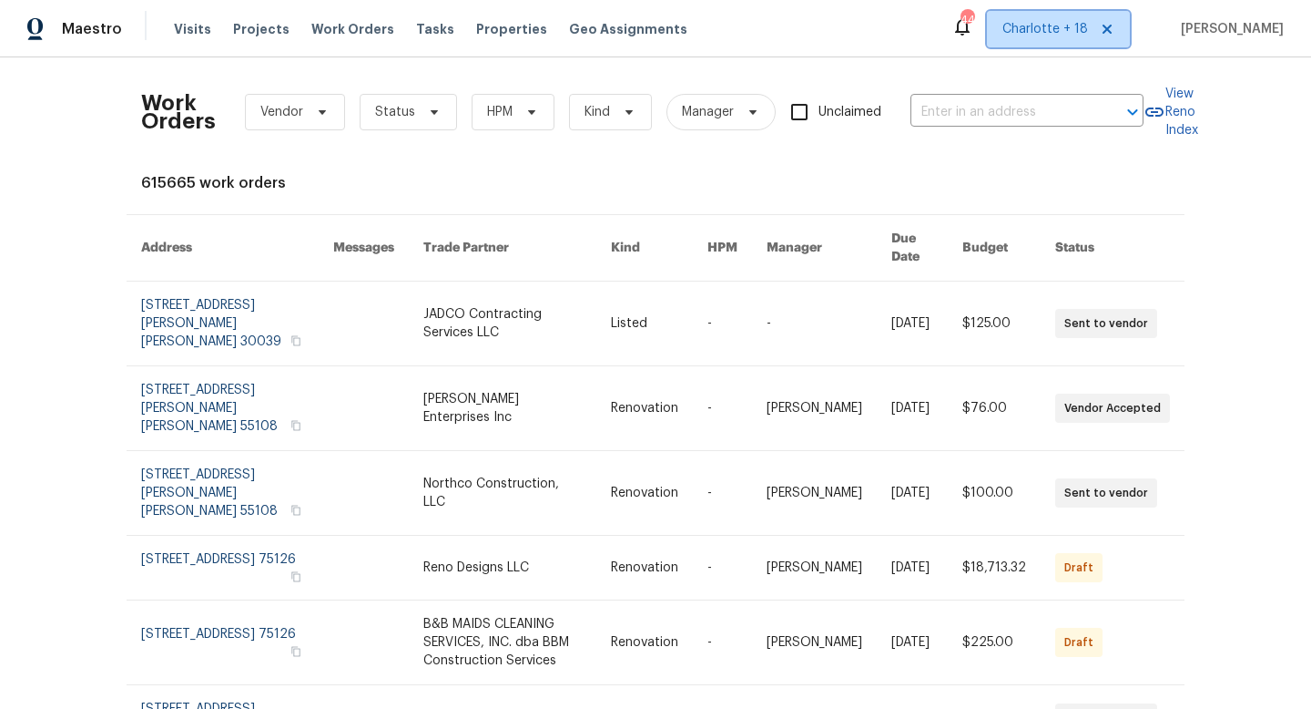
scroll to position [0, 0]
click at [1088, 25] on span "Charlotte + 18" at bounding box center [1046, 29] width 86 height 18
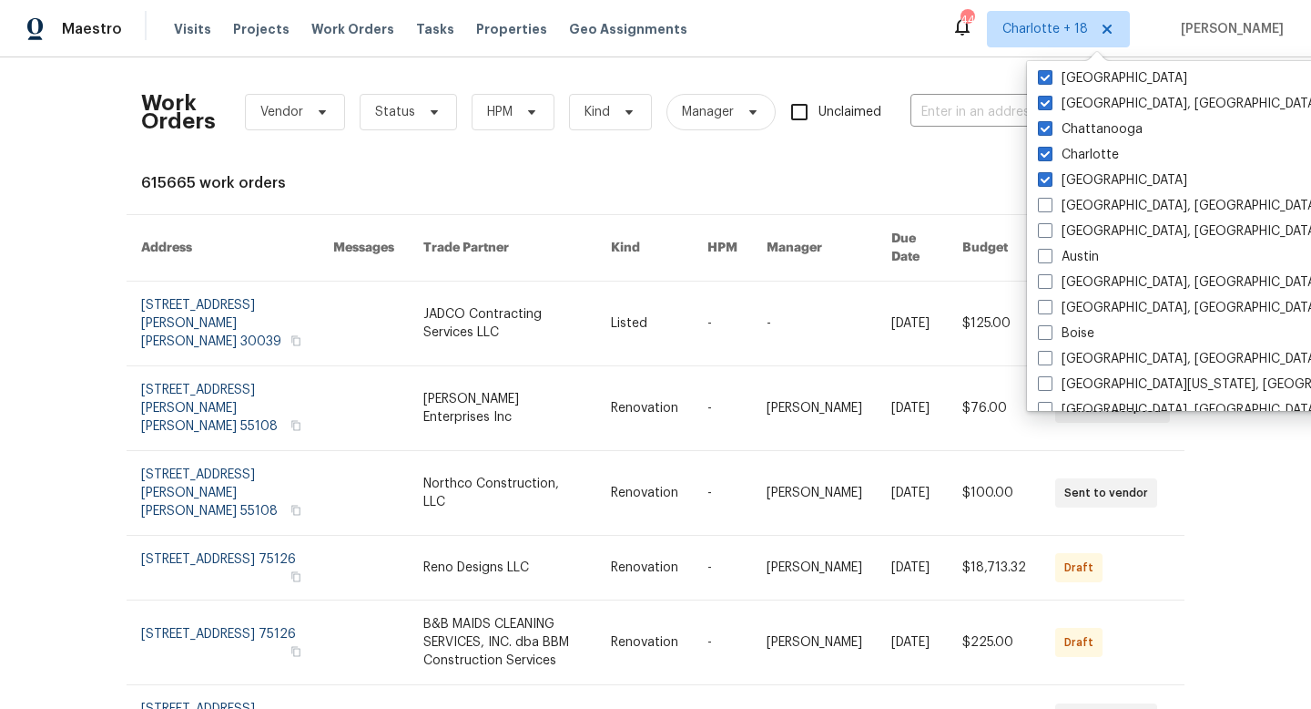
scroll to position [359, 0]
click at [961, 25] on div "Maestro Visits Projects Work Orders Tasks Properties Geo Assignments 445 Charlo…" at bounding box center [655, 28] width 1311 height 57
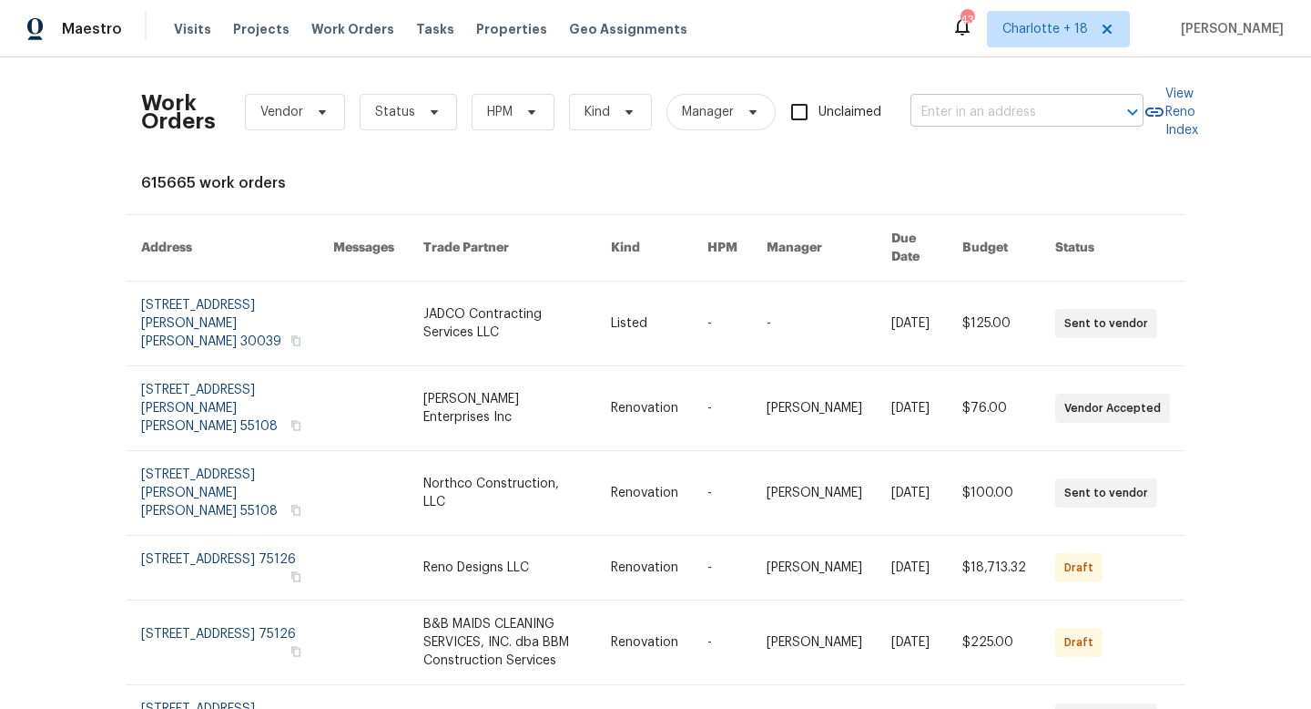
click at [1013, 121] on input "text" at bounding box center [1002, 112] width 182 height 28
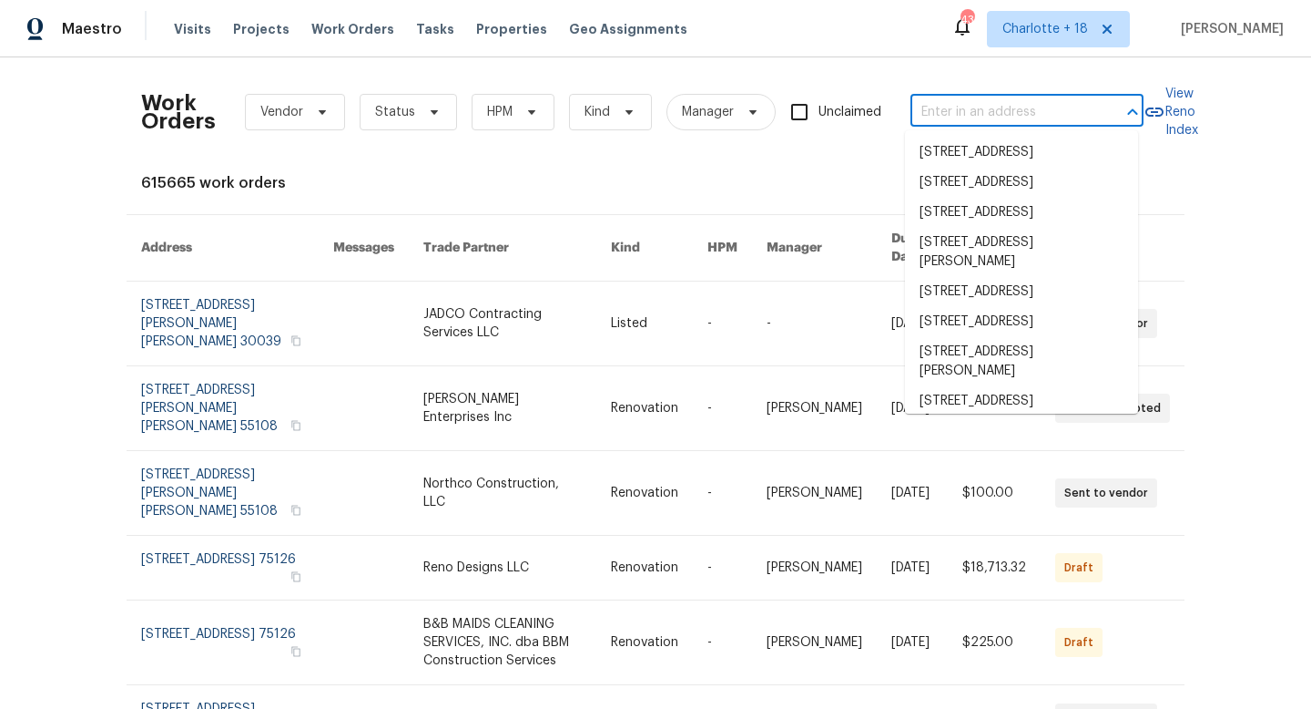
paste input "17277 Hampton Blvd, Boca Raton, FL 33496"
type input "17277 Hampton Blvd, Boca Raton, FL 33496"
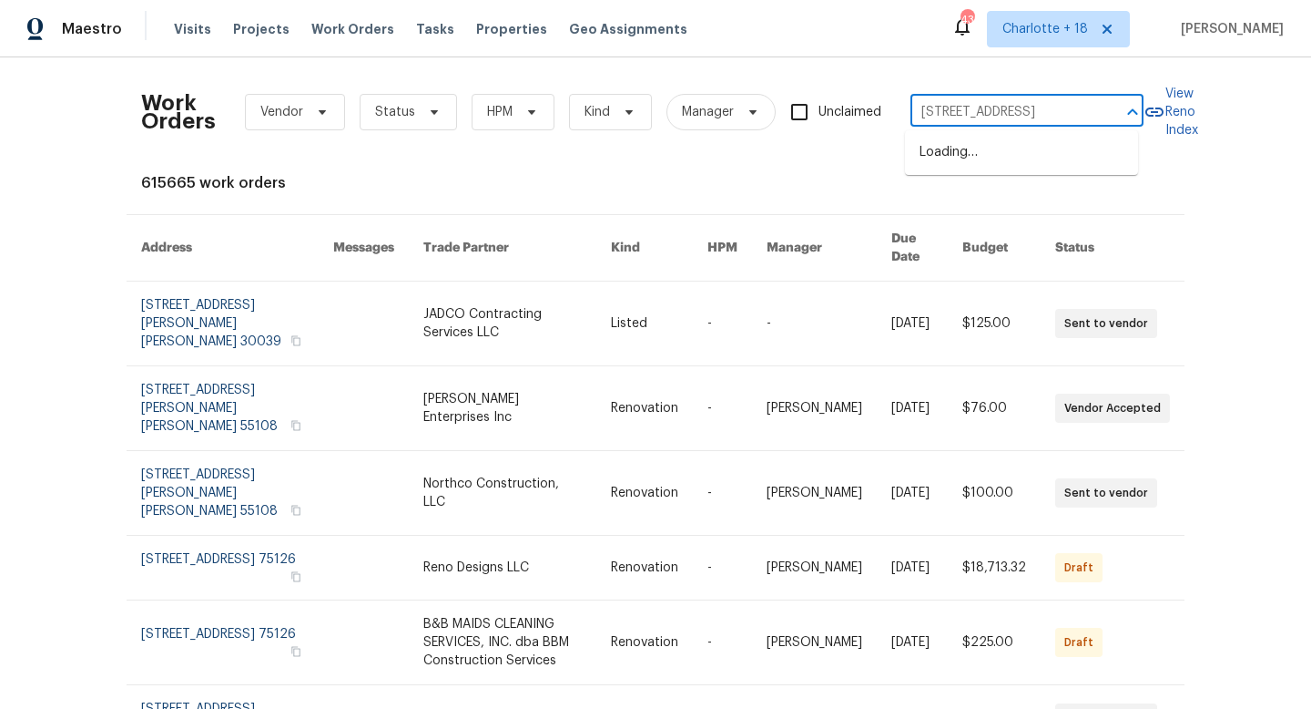
scroll to position [0, 87]
click at [997, 152] on li "17277 Hampton Blvd, Boca Raton, FL 33496" at bounding box center [1021, 153] width 233 height 30
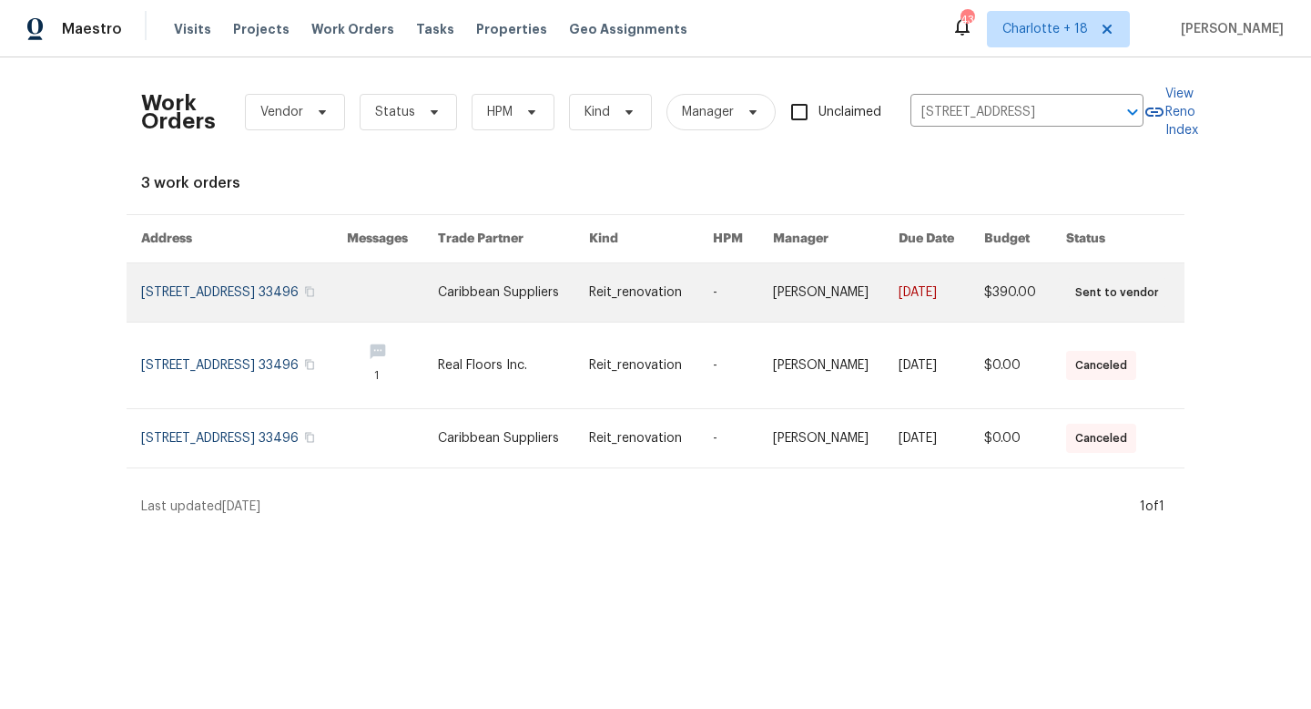
click at [309, 289] on link at bounding box center [244, 292] width 206 height 58
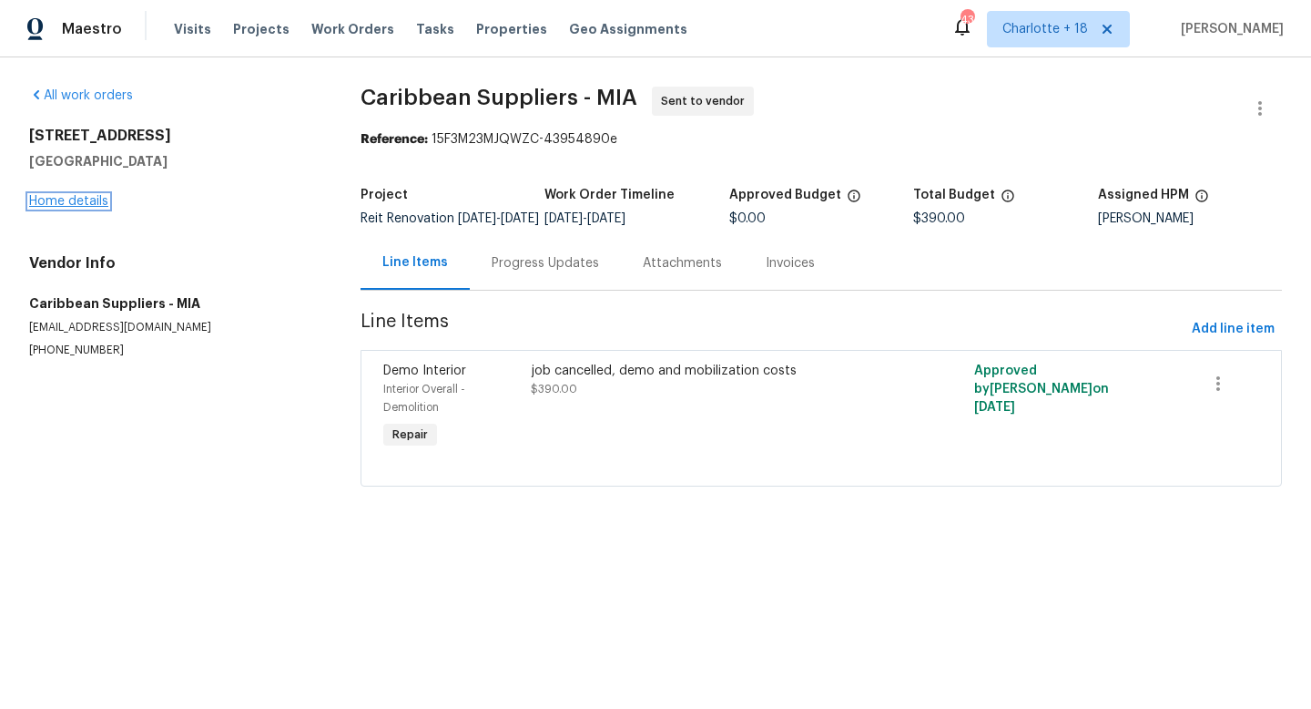
click at [86, 205] on link "Home details" at bounding box center [68, 201] width 79 height 13
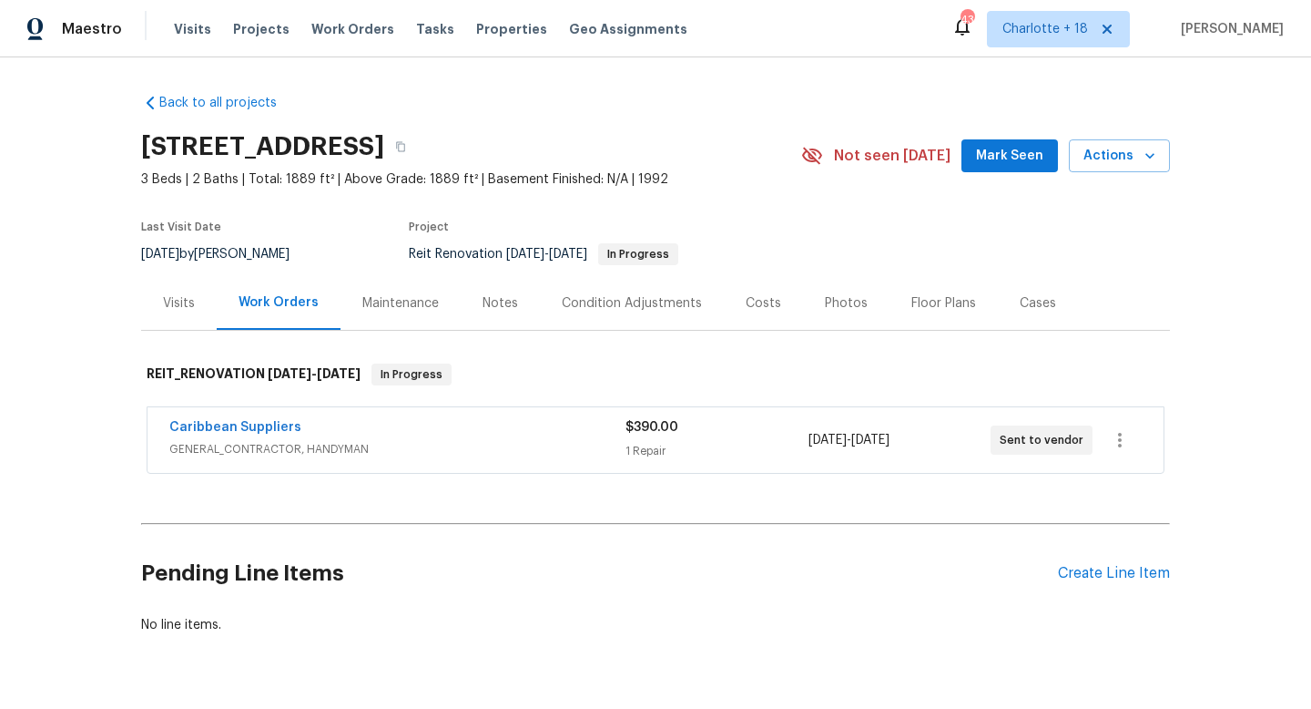
click at [173, 301] on div "Visits" at bounding box center [179, 303] width 32 height 18
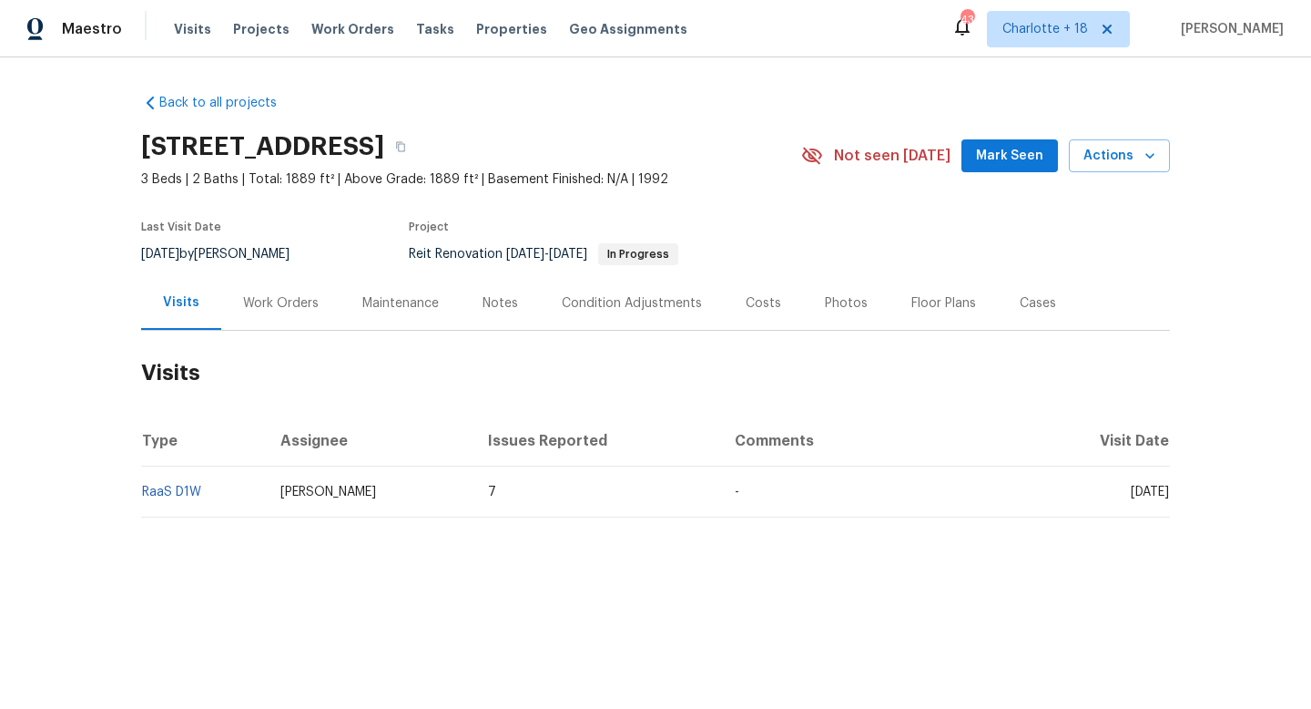
click at [295, 309] on div "Work Orders" at bounding box center [281, 303] width 76 height 18
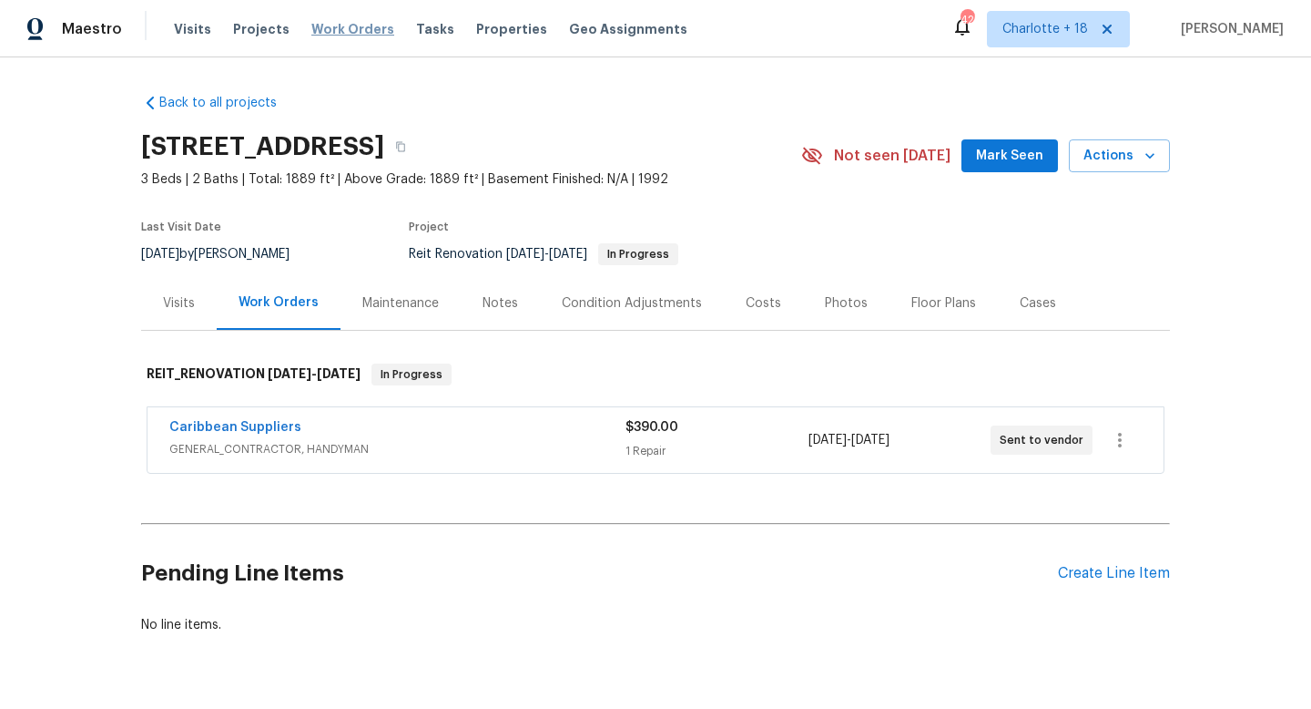
click at [370, 31] on span "Work Orders" at bounding box center [352, 29] width 83 height 18
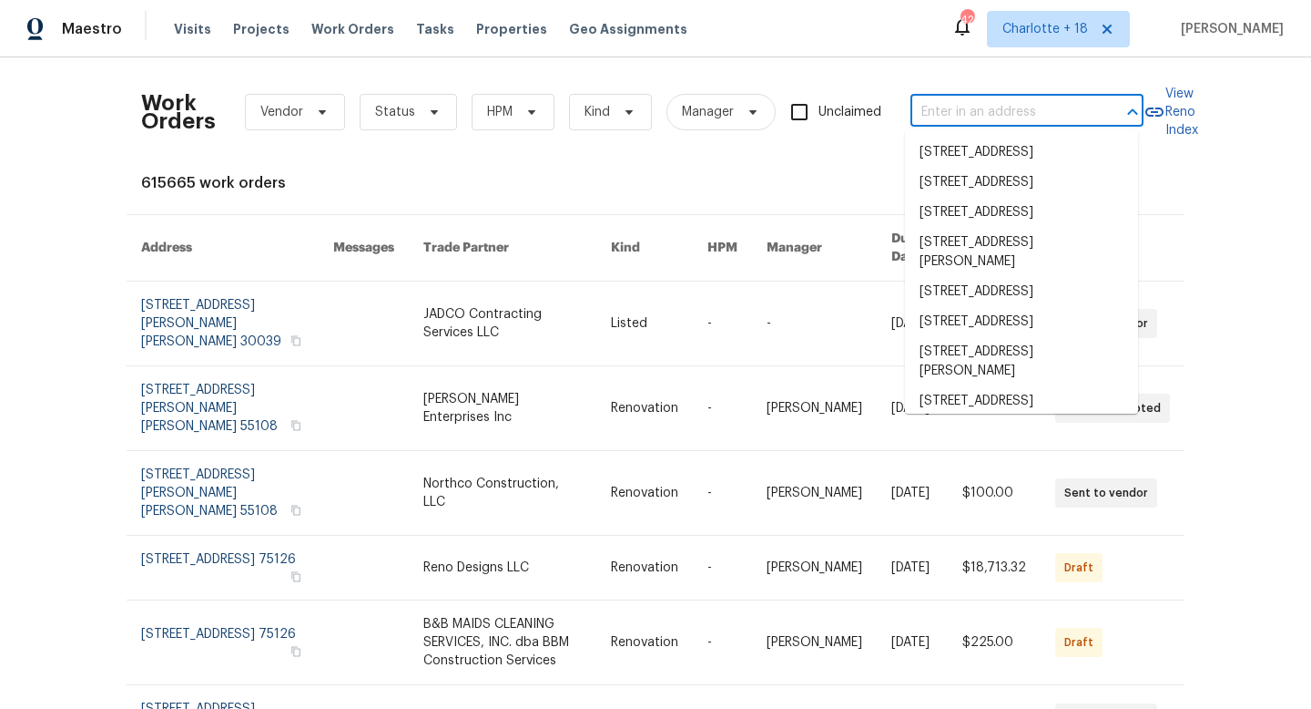
click at [937, 106] on input "text" at bounding box center [1002, 112] width 182 height 28
paste input "6893 sugarloaf"
type input "6893 sugarloaf"
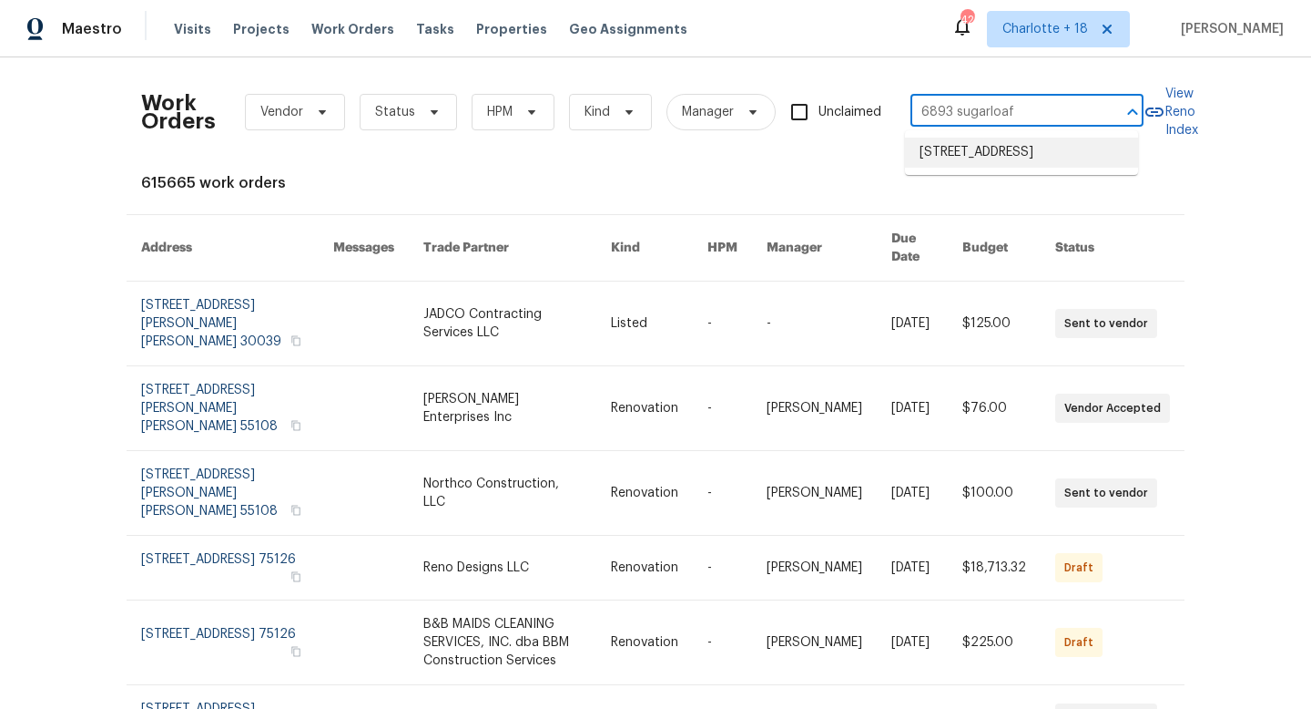
click at [984, 156] on li "[STREET_ADDRESS]" at bounding box center [1021, 153] width 233 height 30
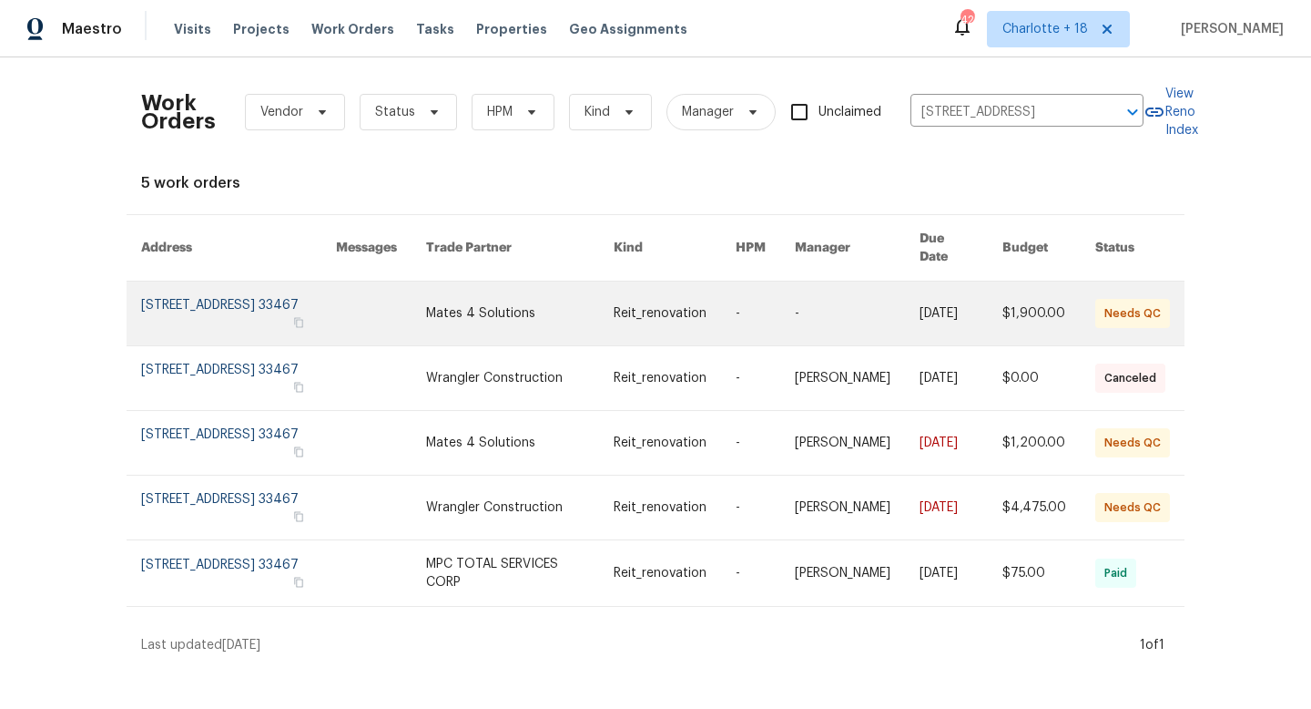
click at [221, 286] on link at bounding box center [238, 313] width 195 height 64
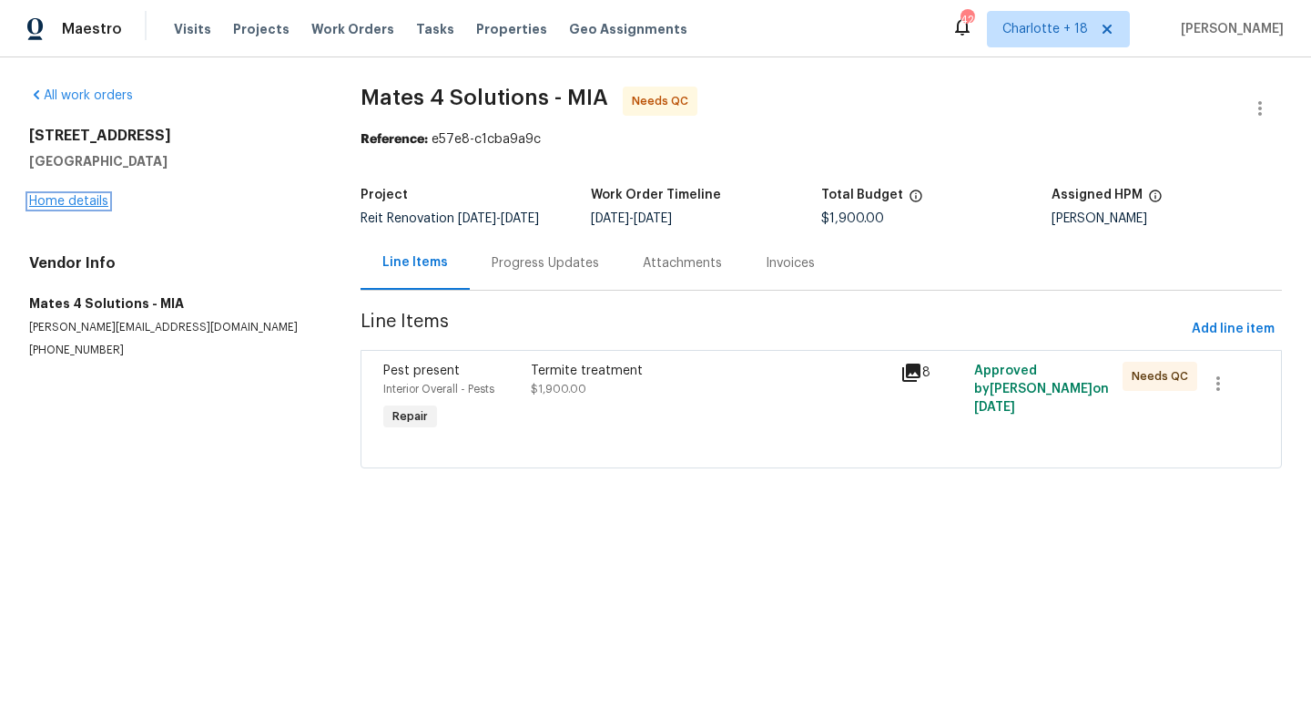
click at [95, 202] on link "Home details" at bounding box center [68, 201] width 79 height 13
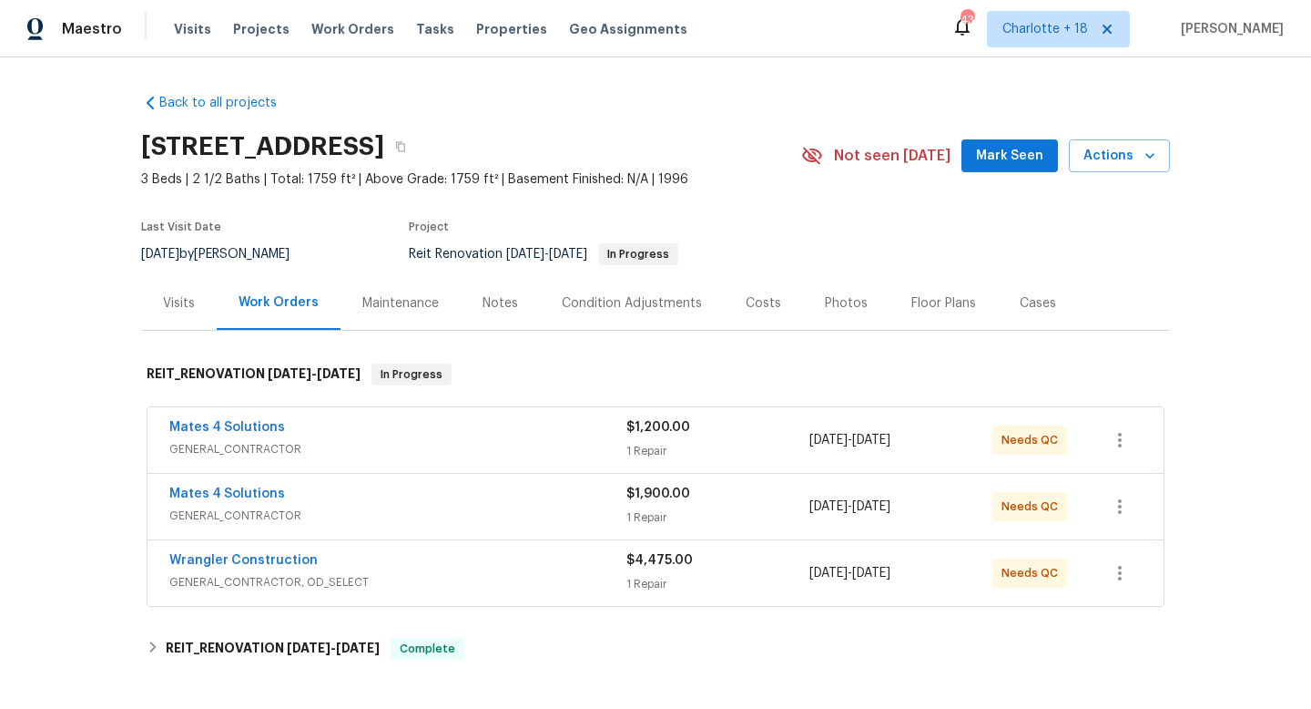
click at [301, 452] on span "GENERAL_CONTRACTOR" at bounding box center [397, 449] width 457 height 18
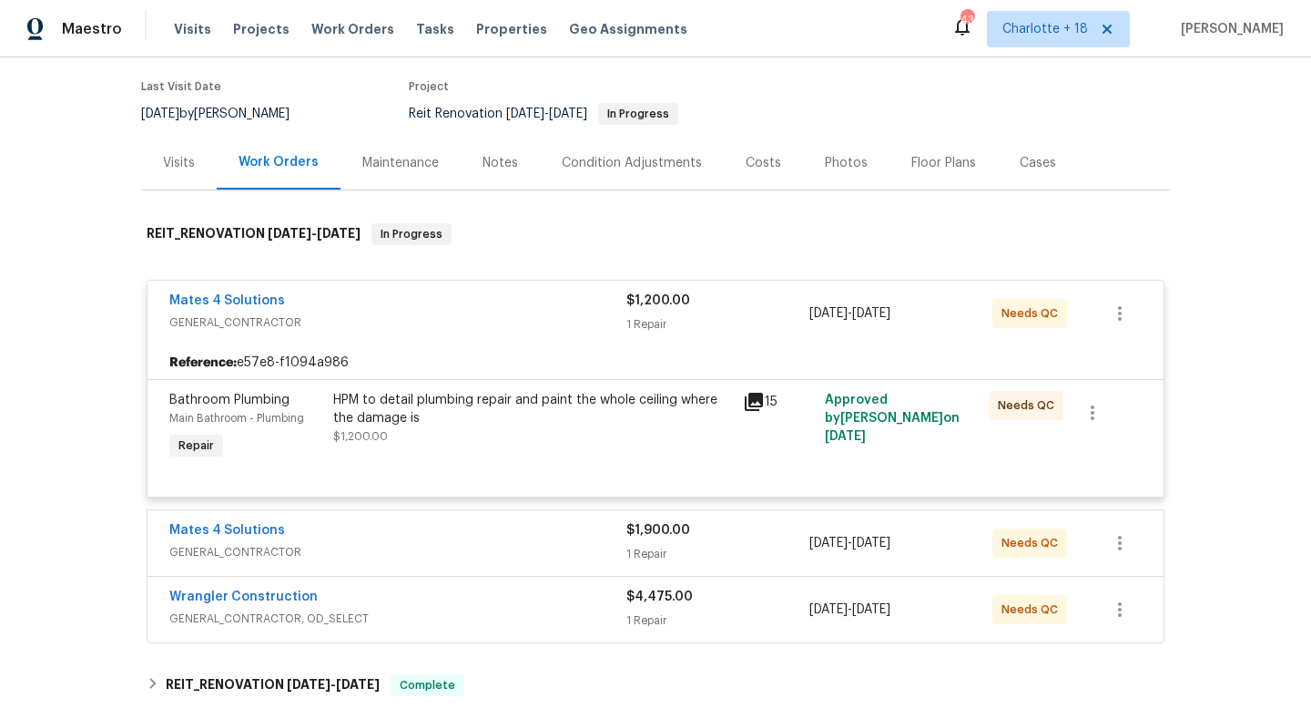
scroll to position [299, 0]
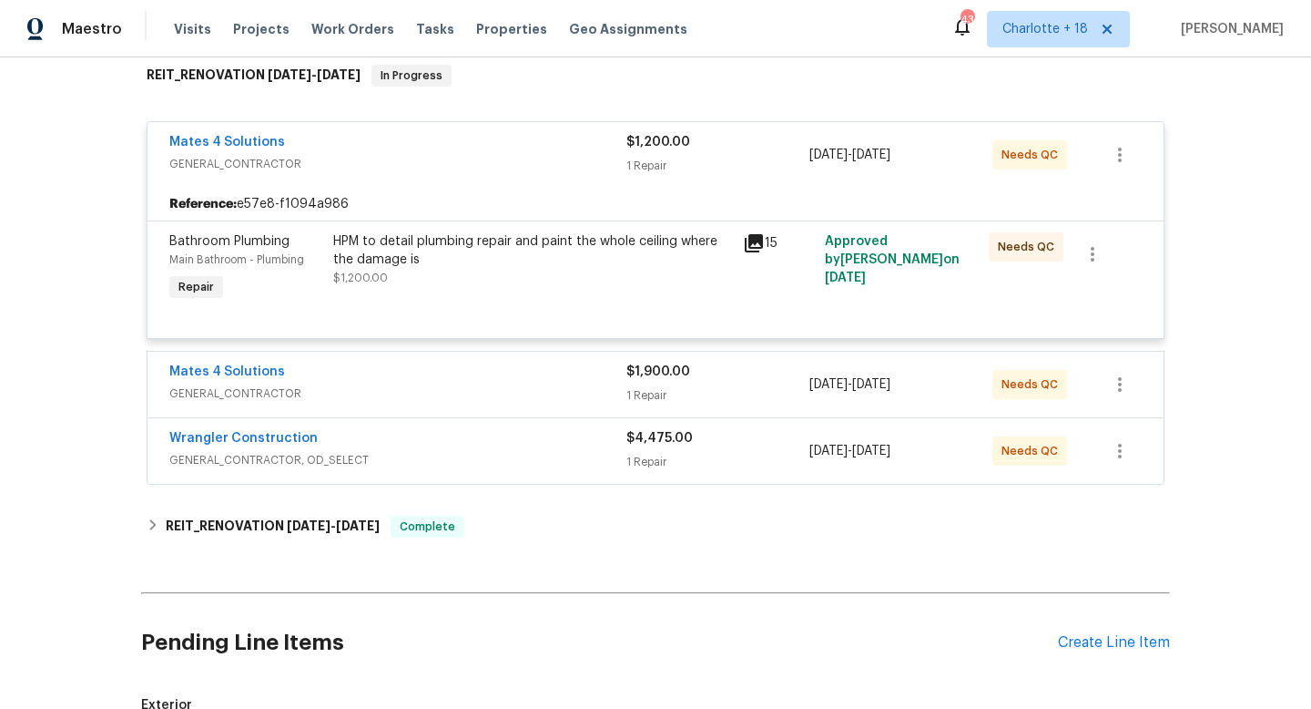
click at [321, 397] on span "GENERAL_CONTRACTOR" at bounding box center [397, 393] width 457 height 18
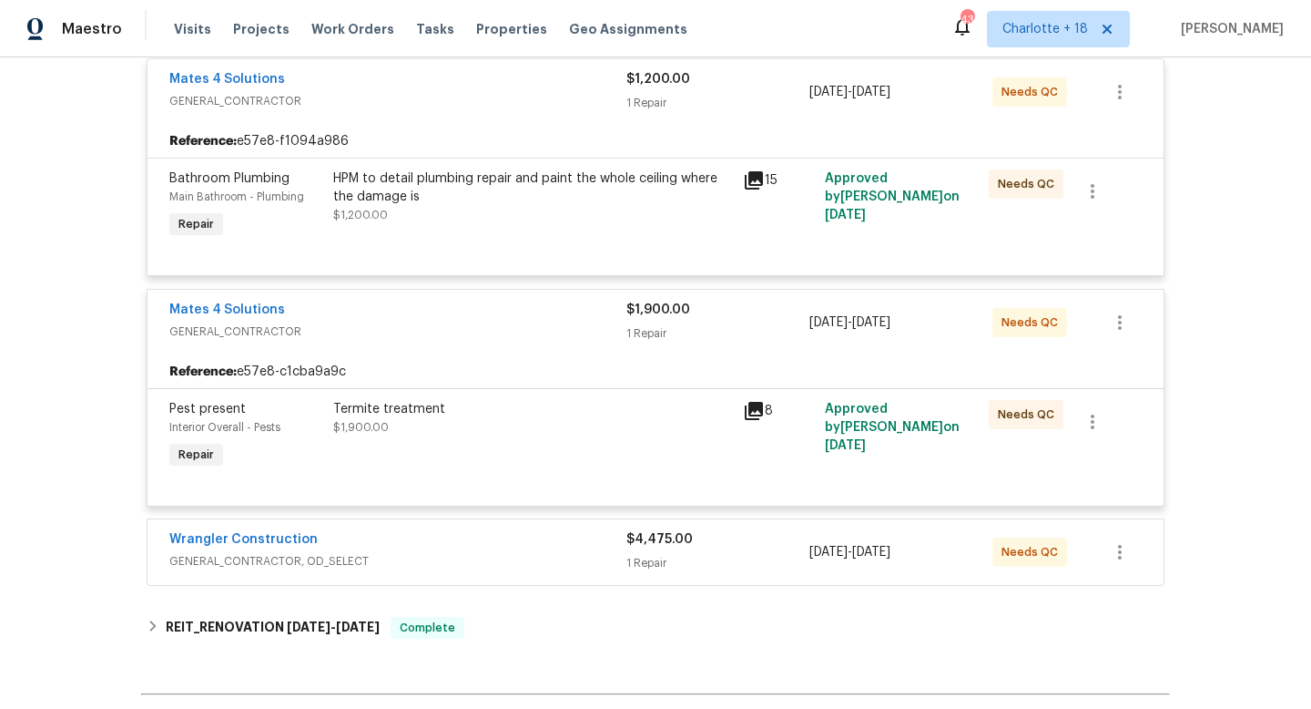
scroll to position [470, 0]
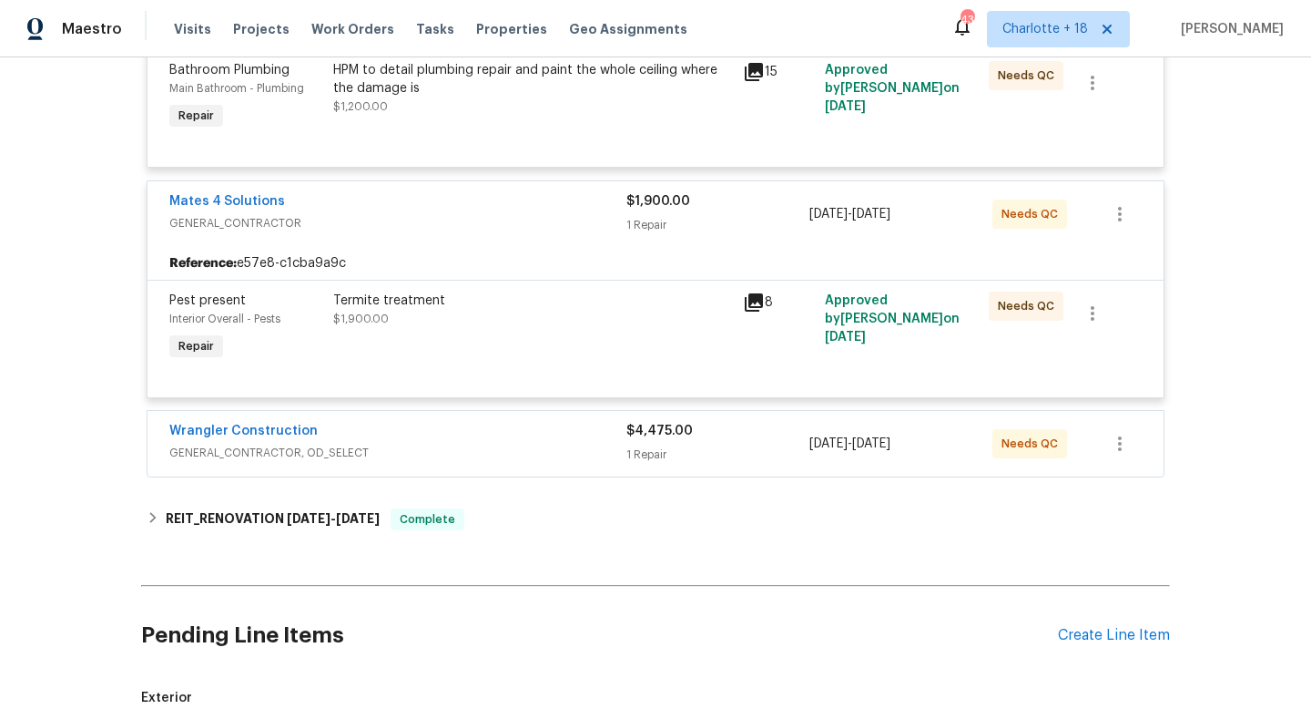
click at [749, 305] on icon at bounding box center [754, 302] width 22 height 22
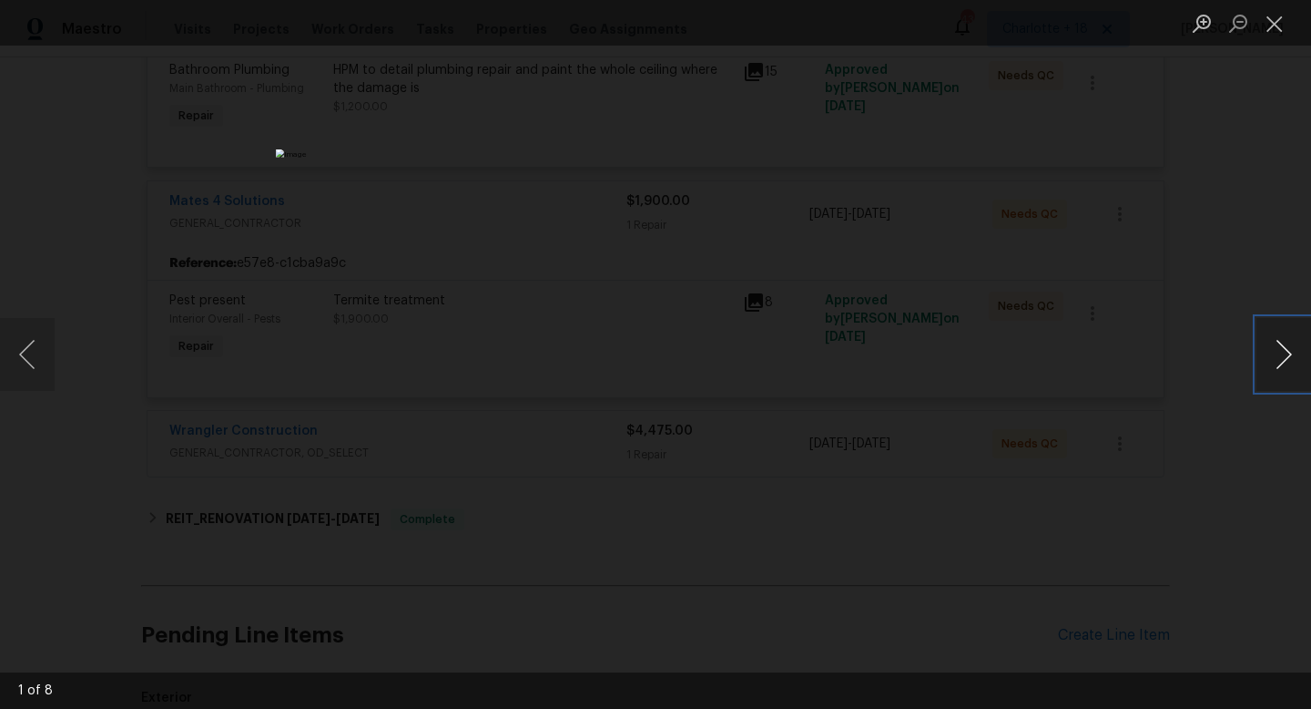
click at [1289, 354] on button "Next image" at bounding box center [1284, 354] width 55 height 73
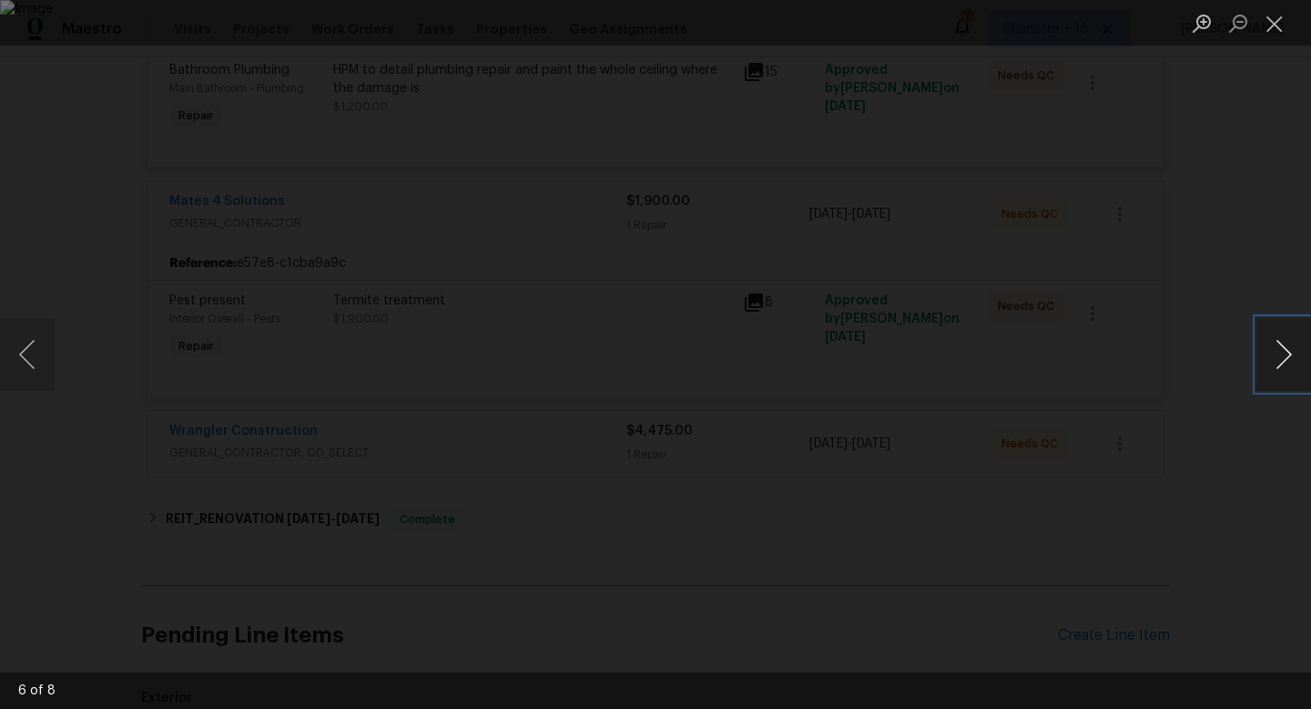
click at [1289, 354] on button "Next image" at bounding box center [1284, 354] width 55 height 73
click at [1264, 22] on button "Close lightbox" at bounding box center [1275, 23] width 36 height 32
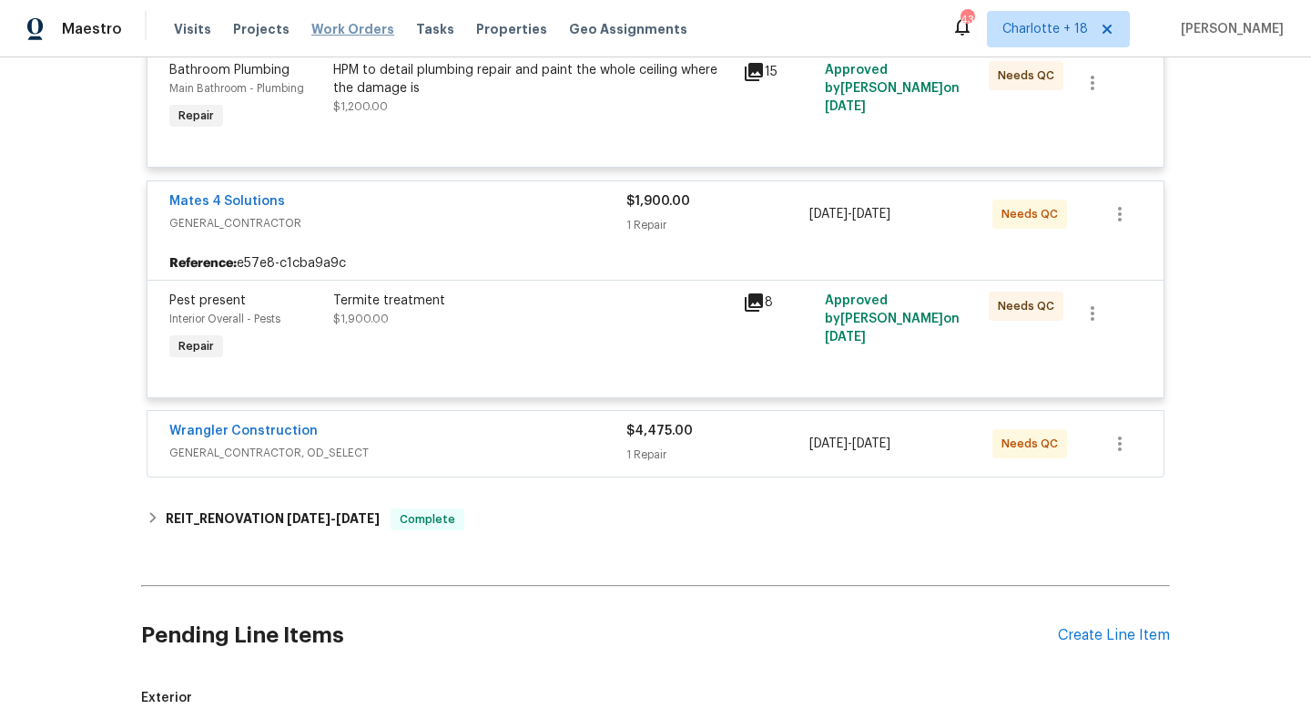
click at [333, 27] on span "Work Orders" at bounding box center [352, 29] width 83 height 18
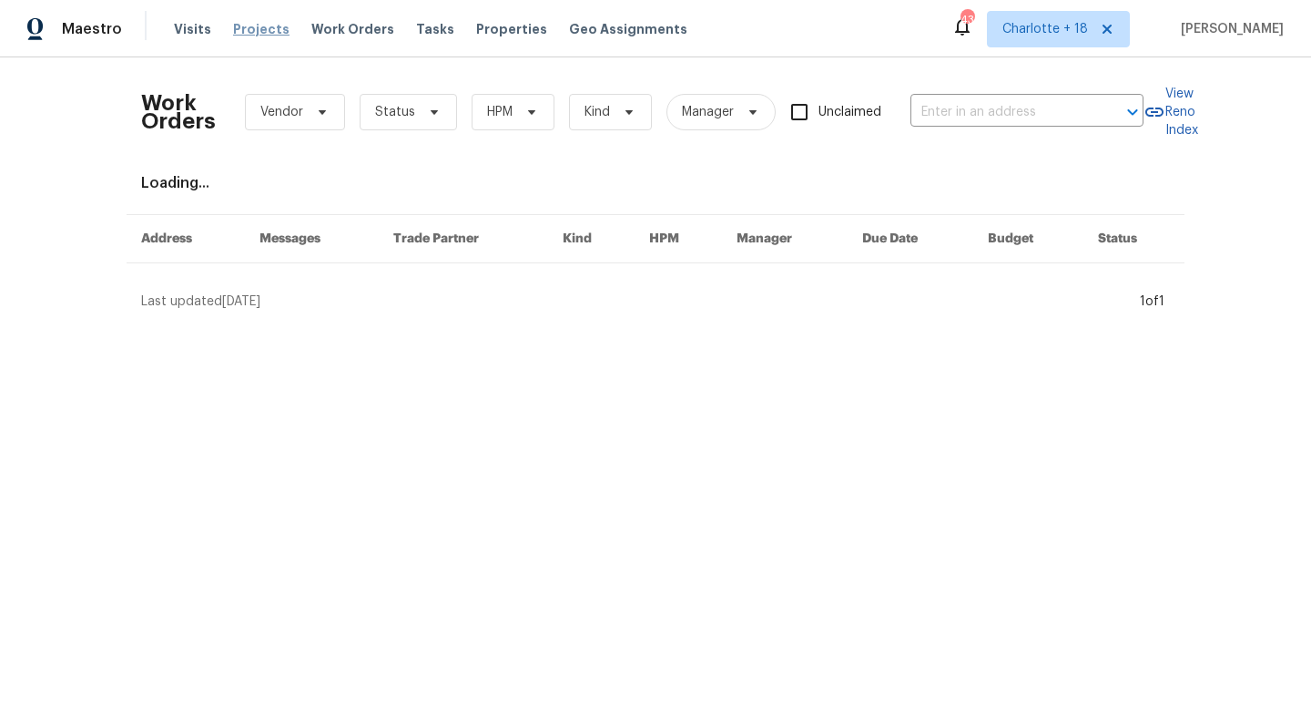
click at [251, 25] on span "Projects" at bounding box center [261, 29] width 56 height 18
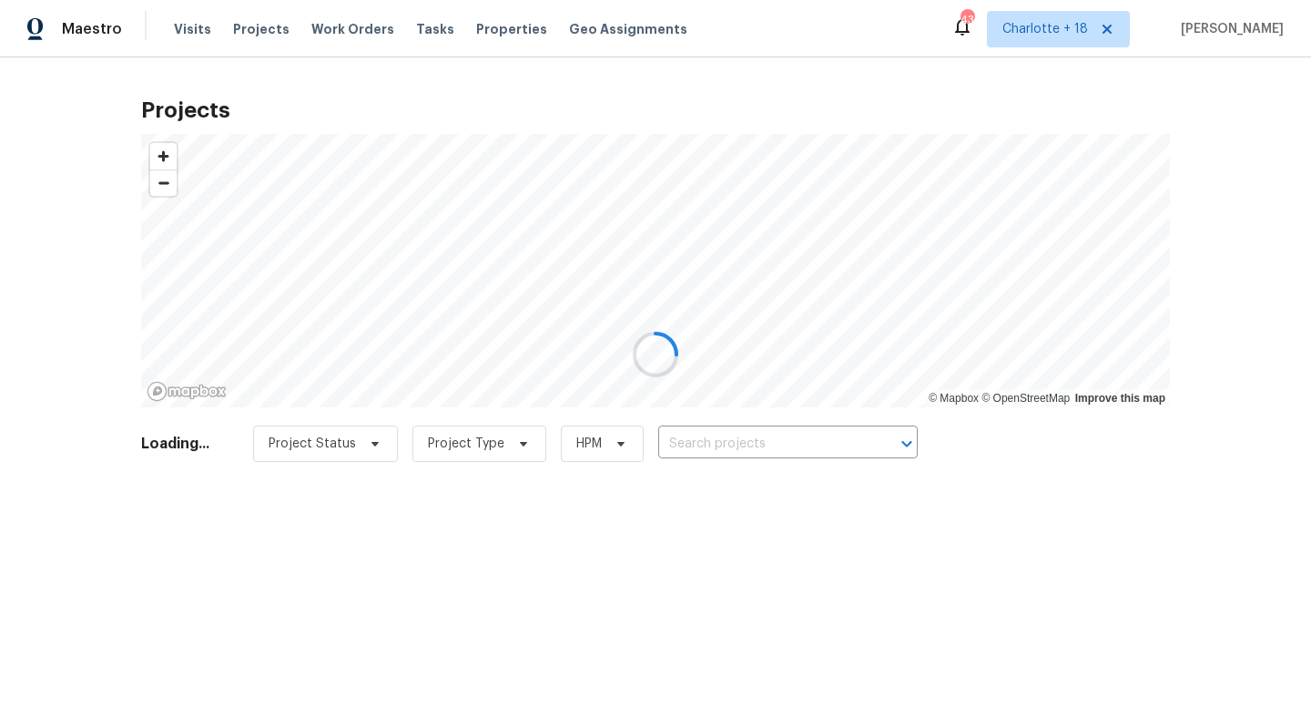
click at [729, 423] on div at bounding box center [655, 354] width 1311 height 709
click at [723, 442] on div at bounding box center [655, 354] width 1311 height 709
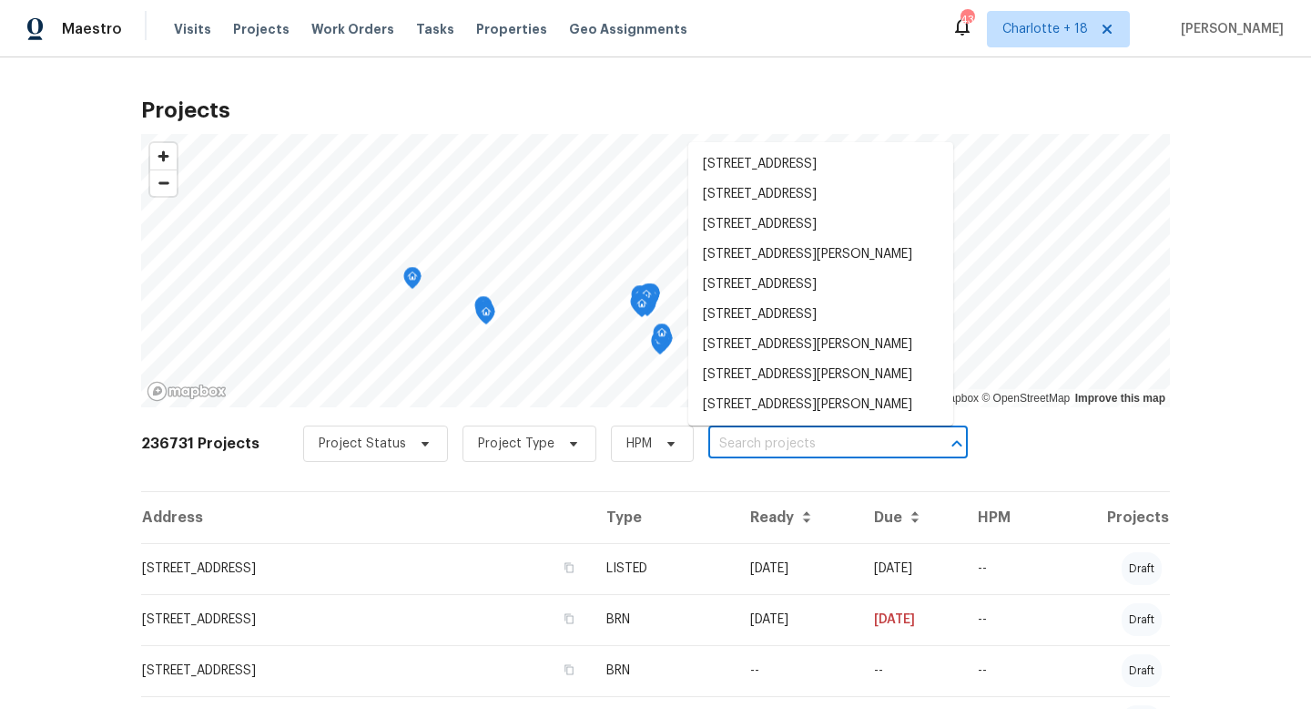
click at [717, 443] on input "text" at bounding box center [813, 444] width 209 height 28
paste input "1327 33rd"
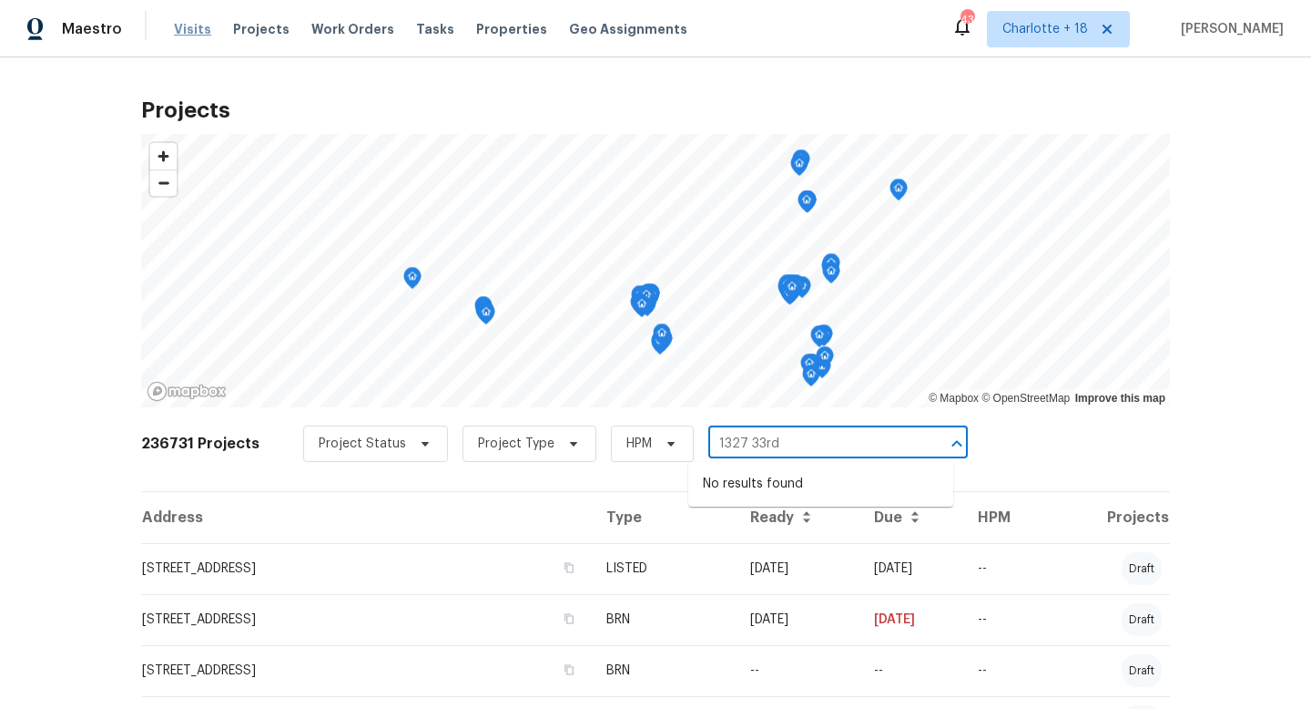
type input "1327 33rd"
click at [198, 30] on span "Visits" at bounding box center [192, 29] width 37 height 18
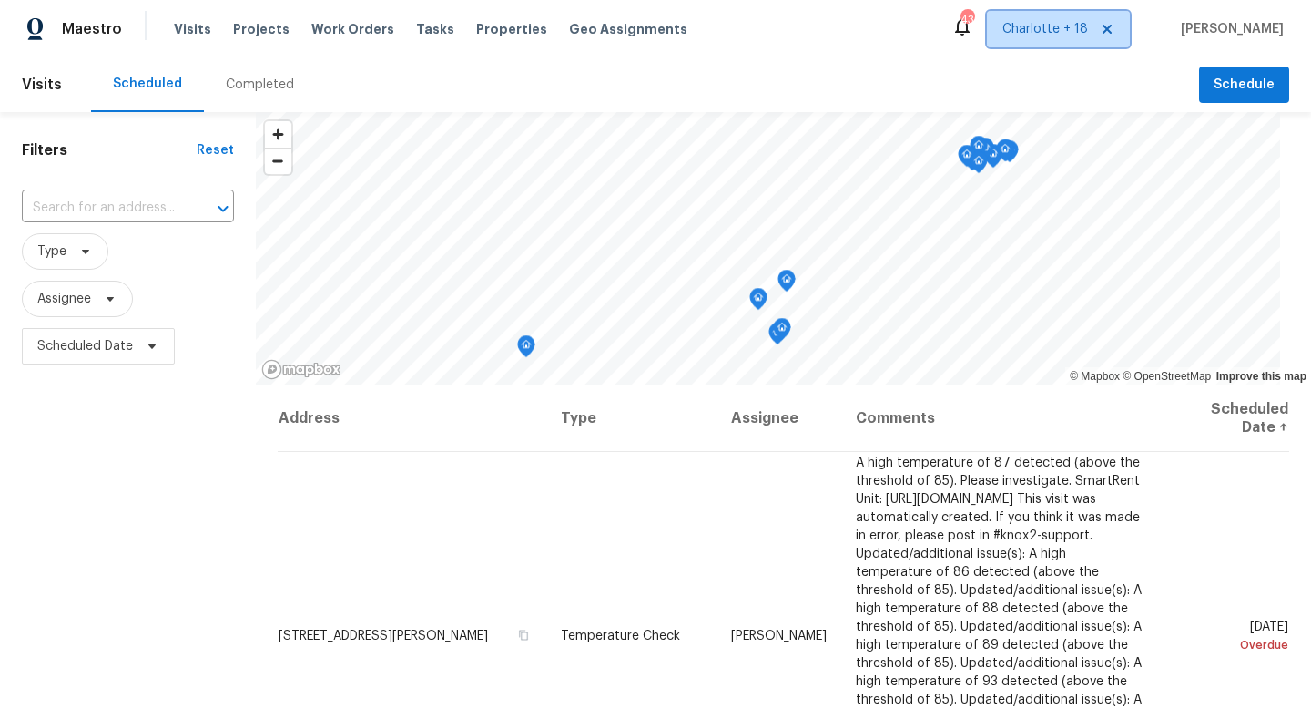
click at [1127, 36] on span "Charlotte + 18" at bounding box center [1058, 29] width 143 height 36
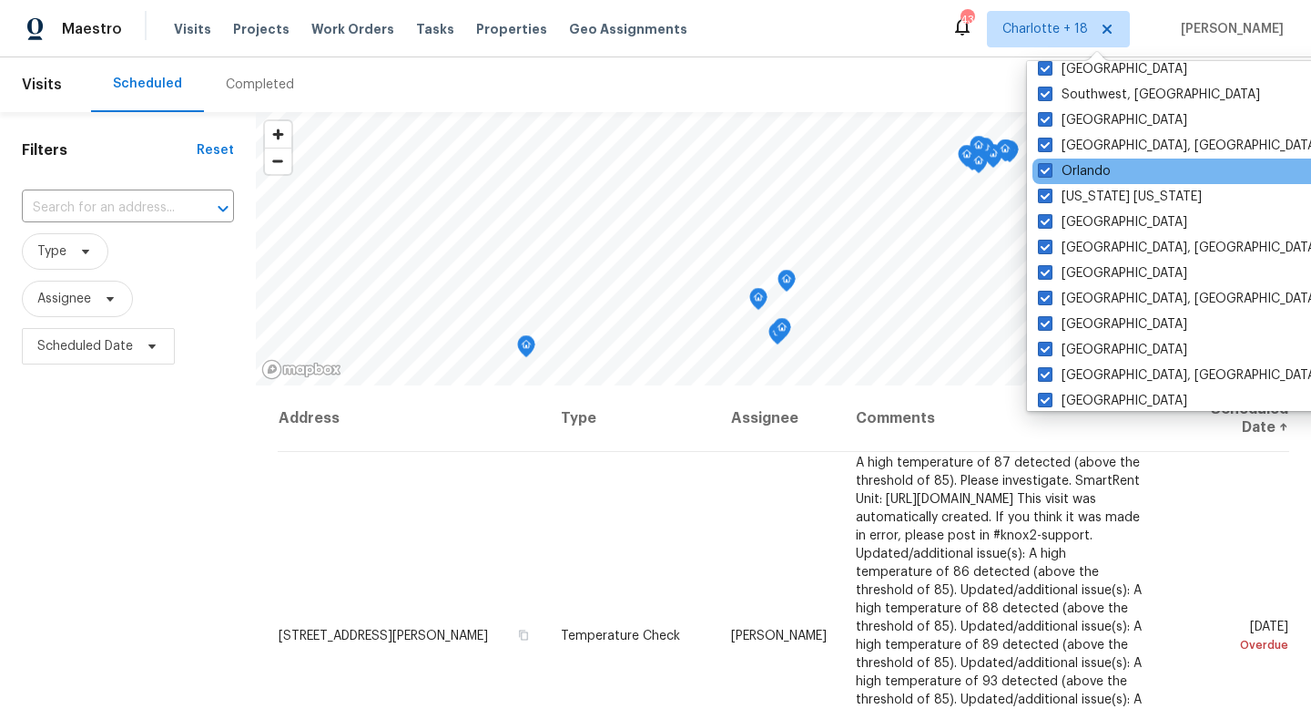
scroll to position [41, 0]
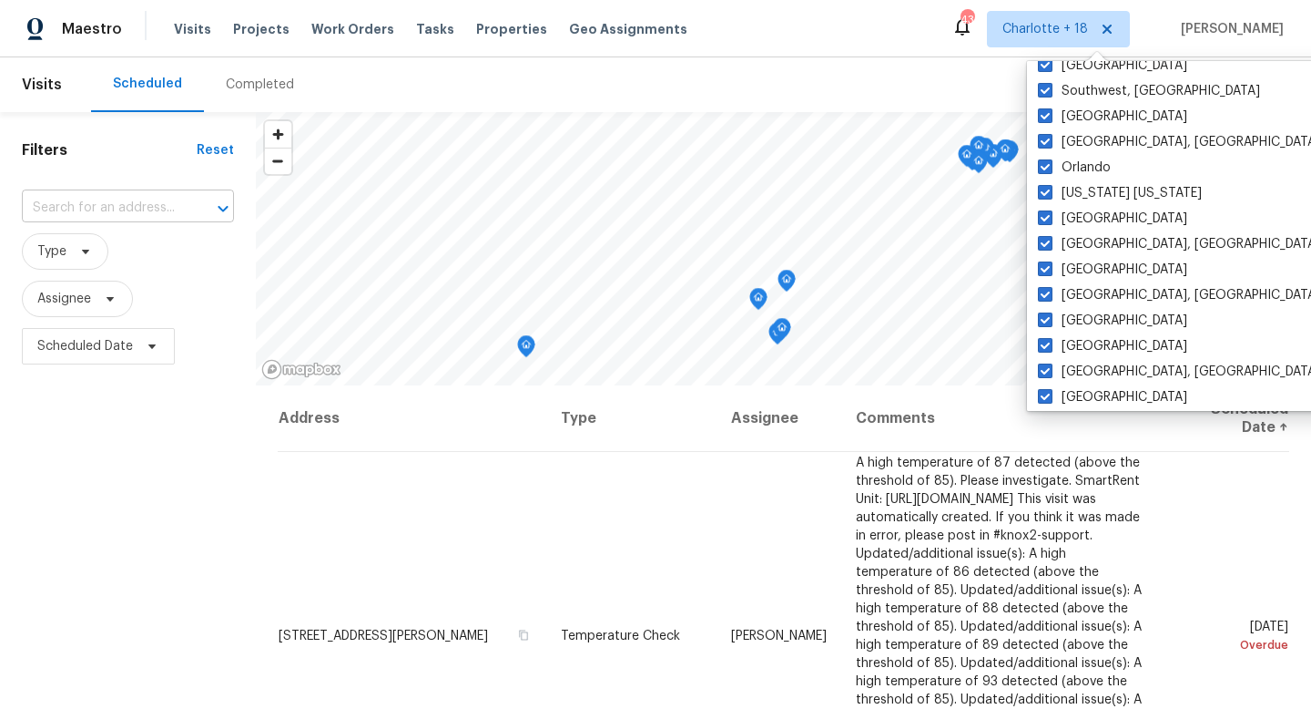
click at [158, 215] on input "text" at bounding box center [102, 208] width 161 height 28
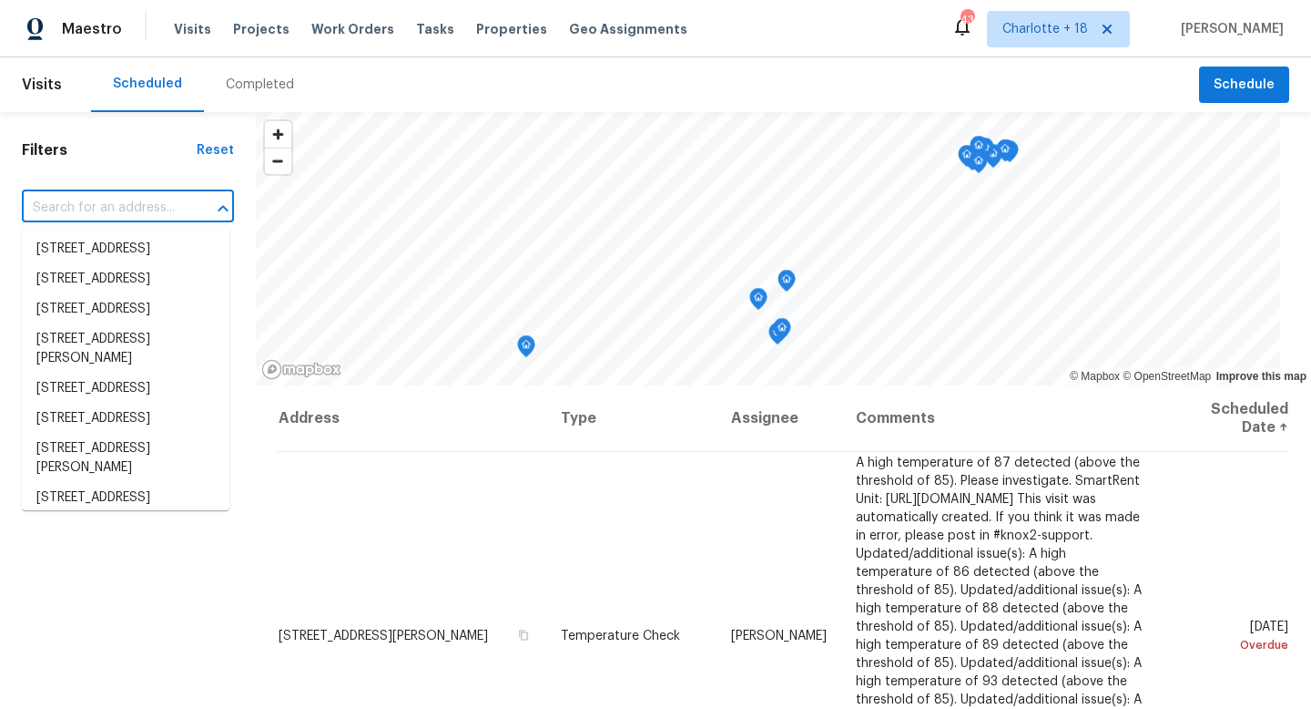
paste input "1327 33rd"
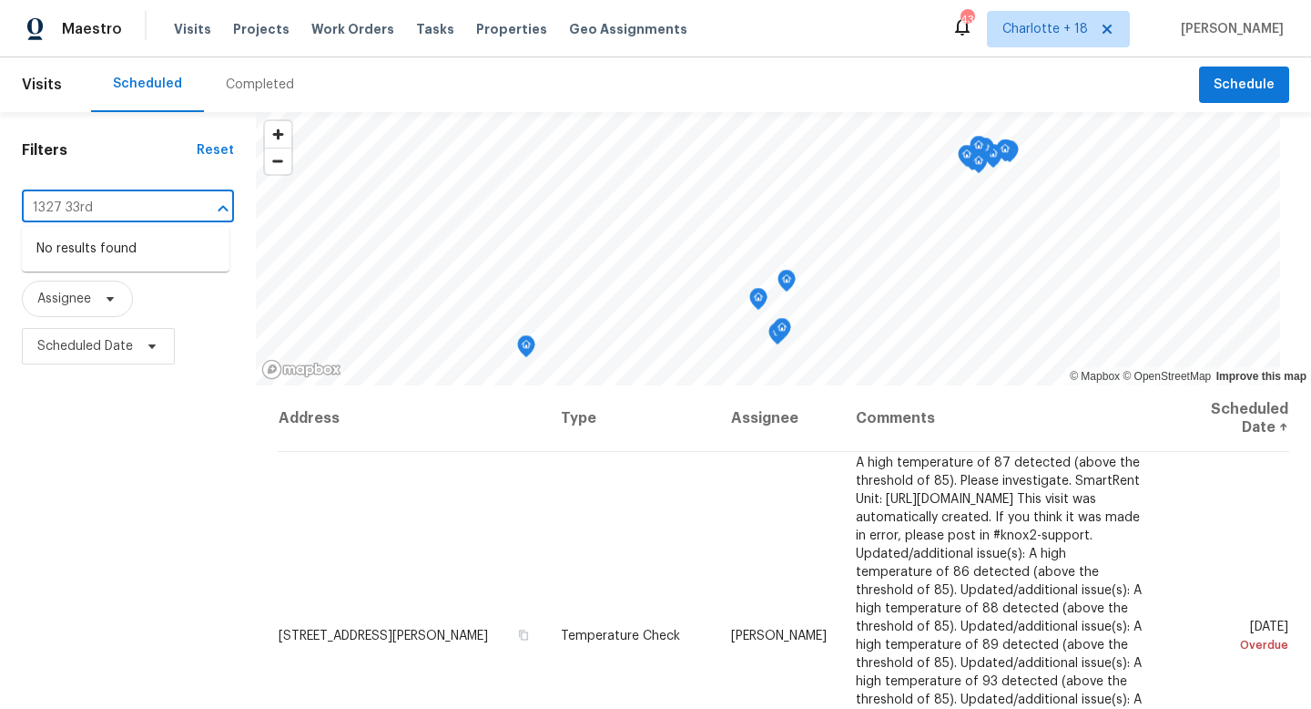
type input "1327 33rd"
click at [128, 210] on input "text" at bounding box center [102, 208] width 161 height 28
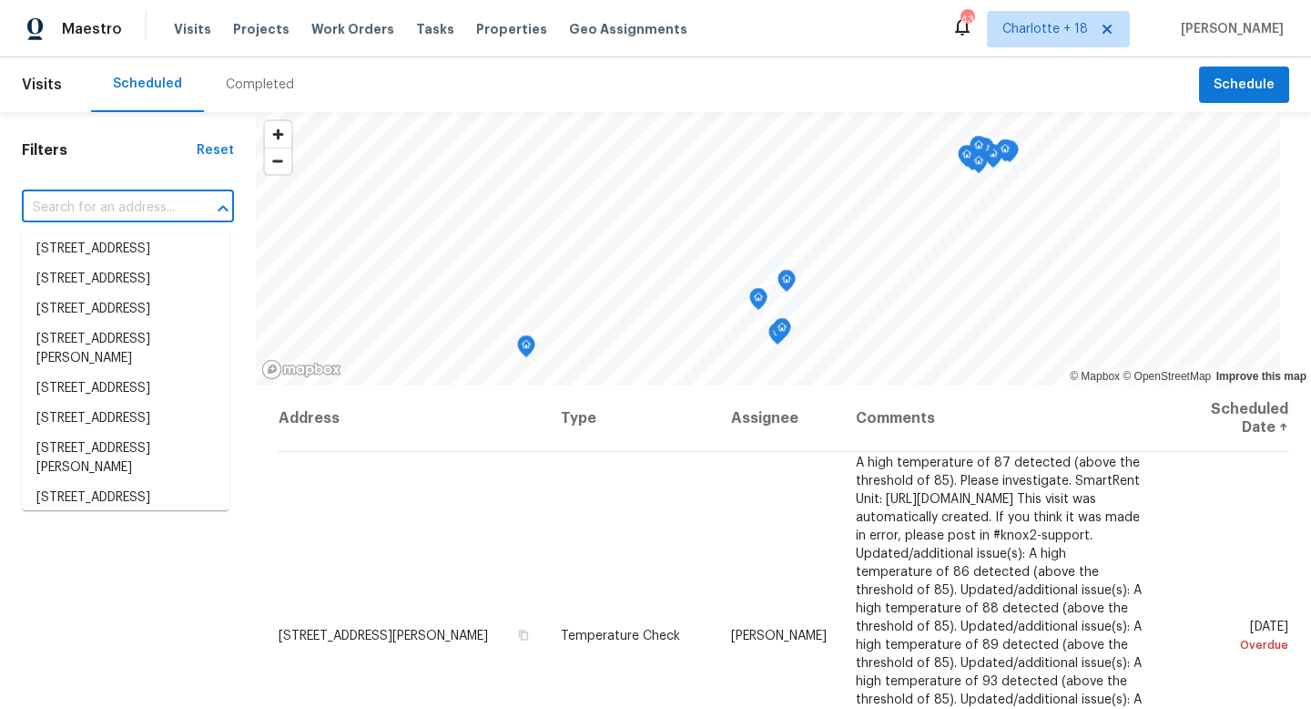
click at [128, 209] on input "text" at bounding box center [102, 208] width 161 height 28
paste input "1327 33rd"
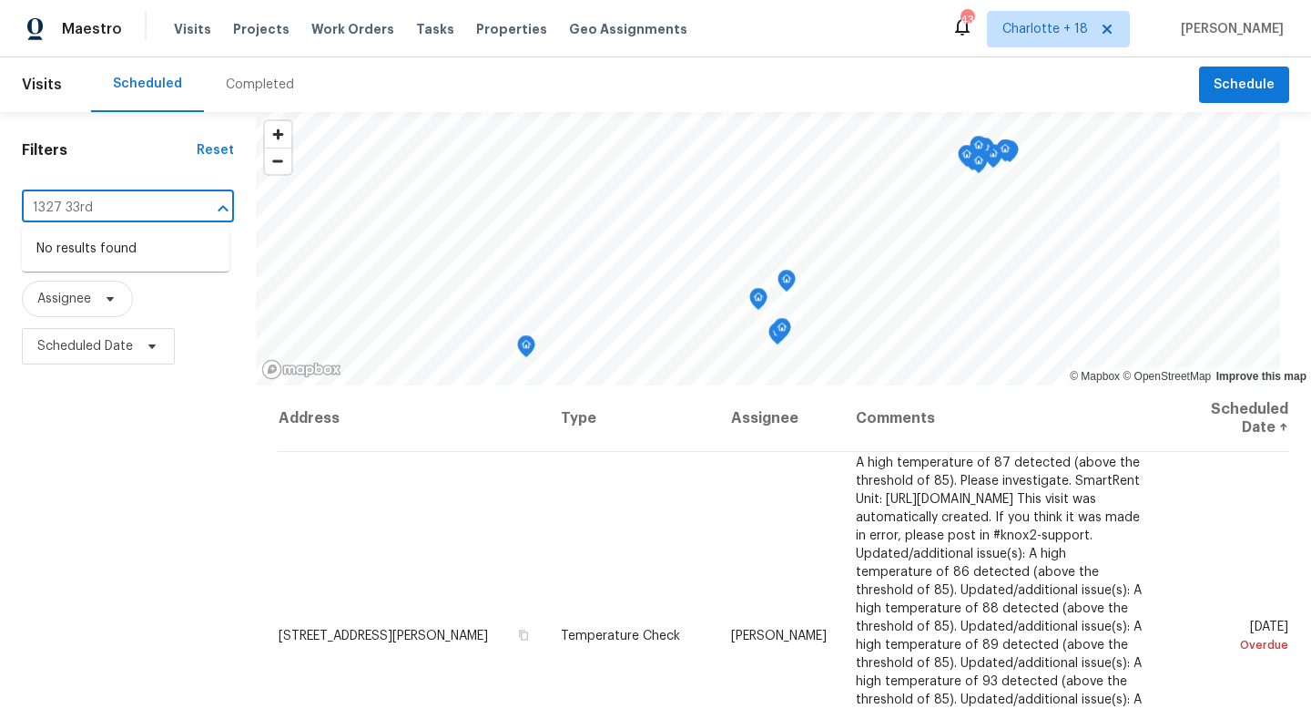
type input "1327 33rd"
click at [106, 305] on icon at bounding box center [110, 298] width 15 height 15
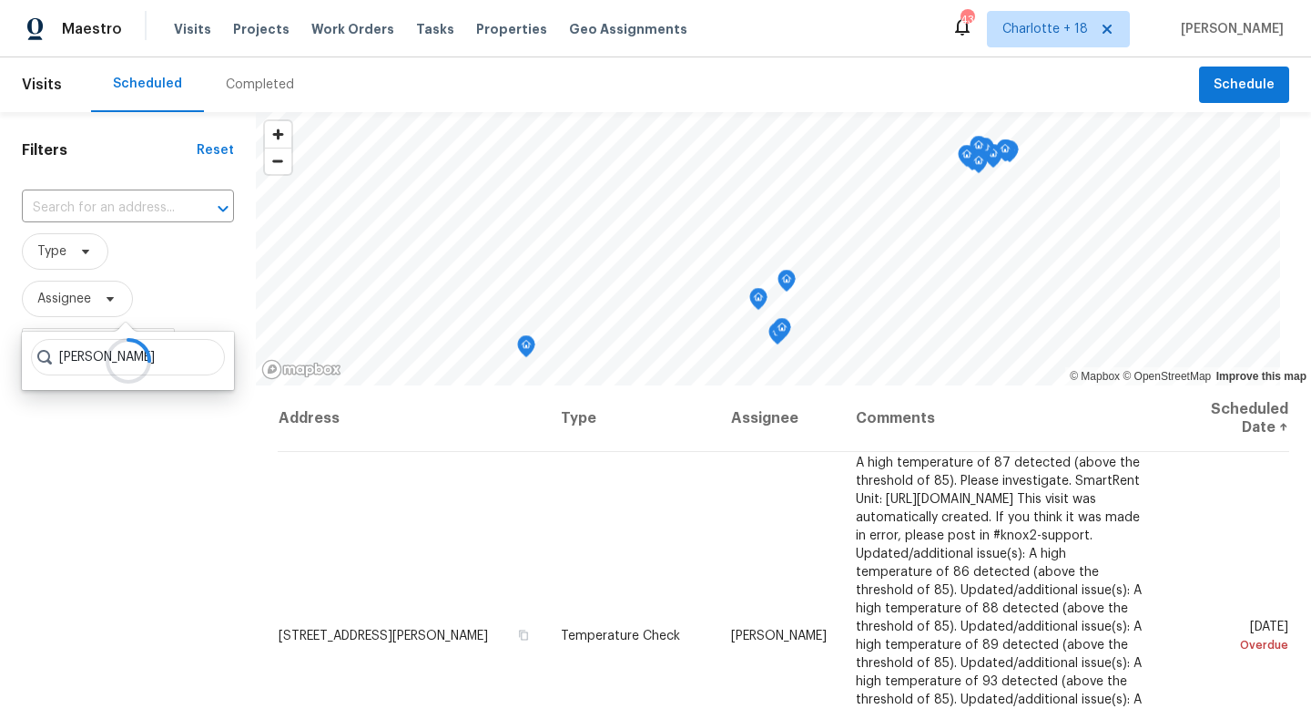
type input "navid ranjbar"
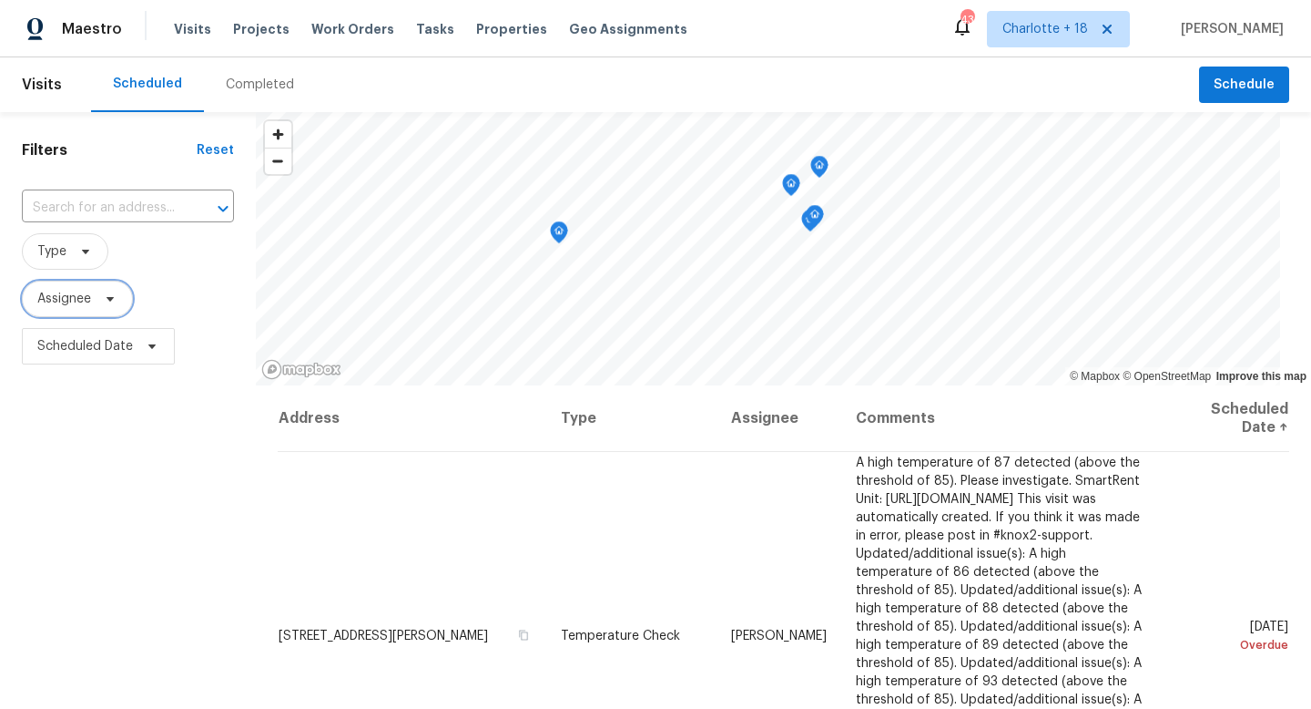
click at [79, 290] on span "Assignee" at bounding box center [77, 299] width 111 height 36
type input "navid ranjbar"
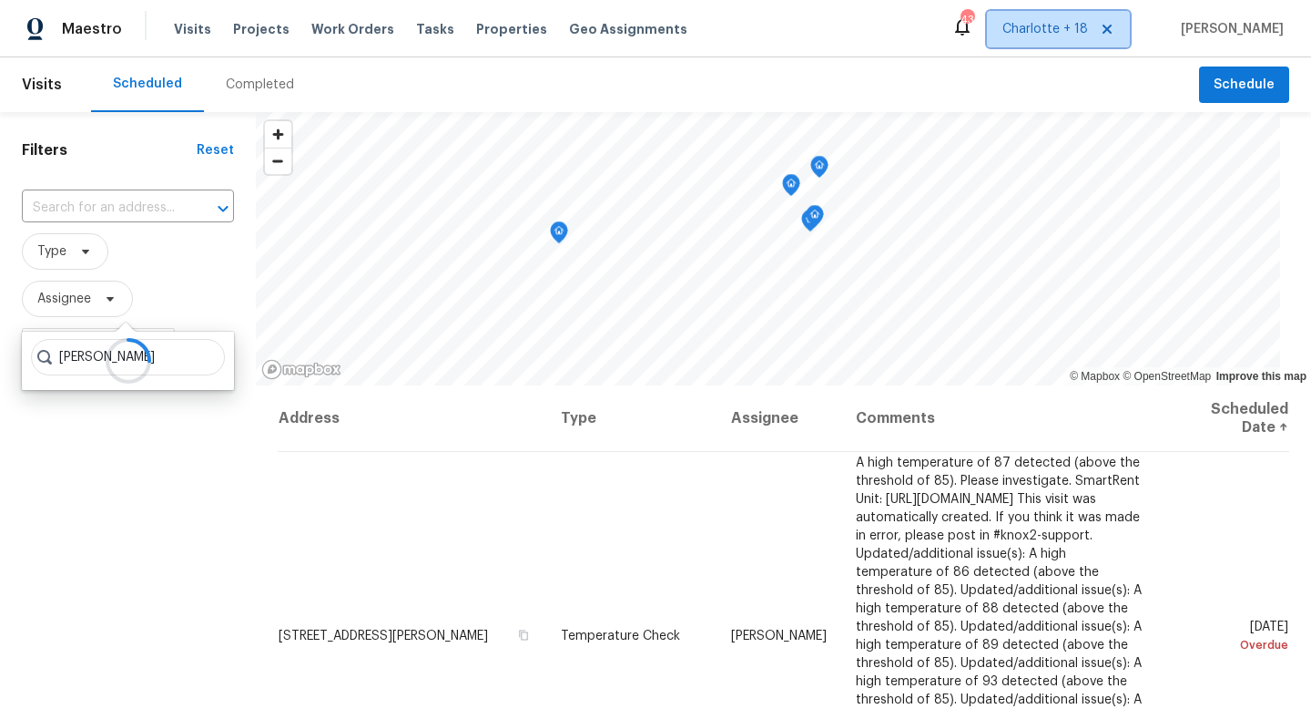
click at [1069, 46] on span "Charlotte + 18" at bounding box center [1058, 29] width 143 height 36
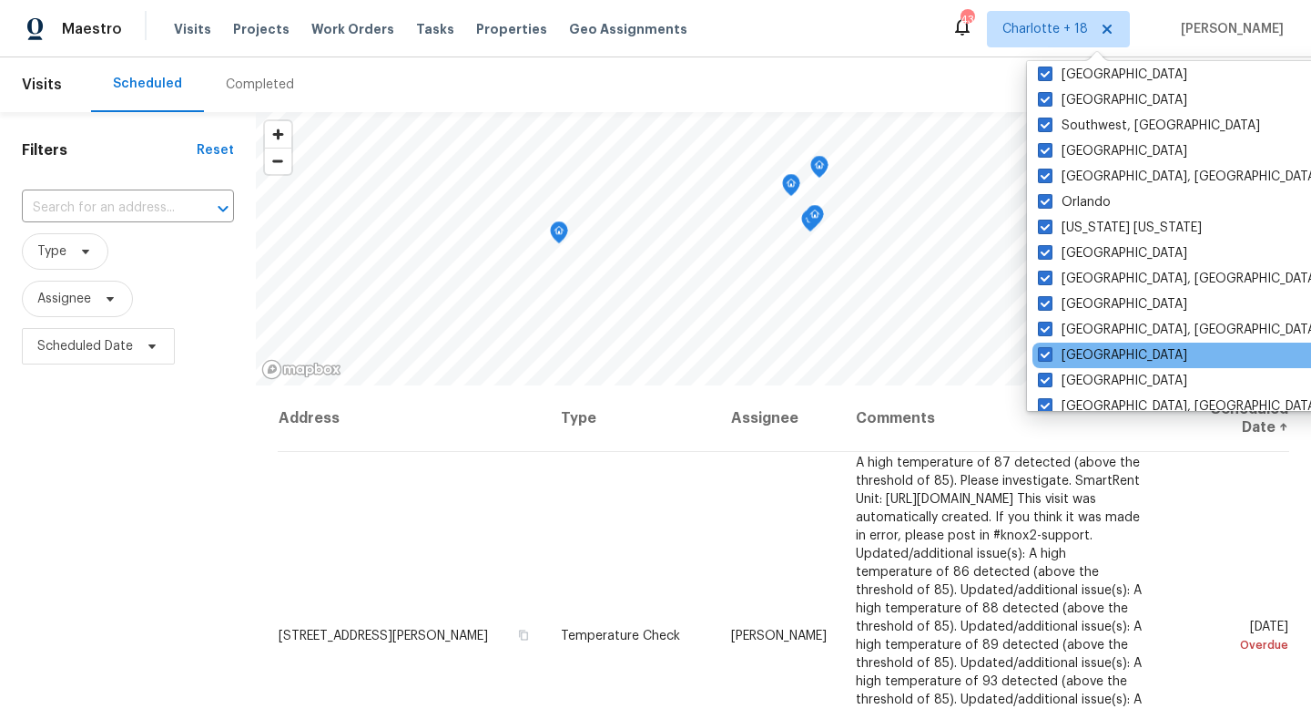
scroll to position [7, 0]
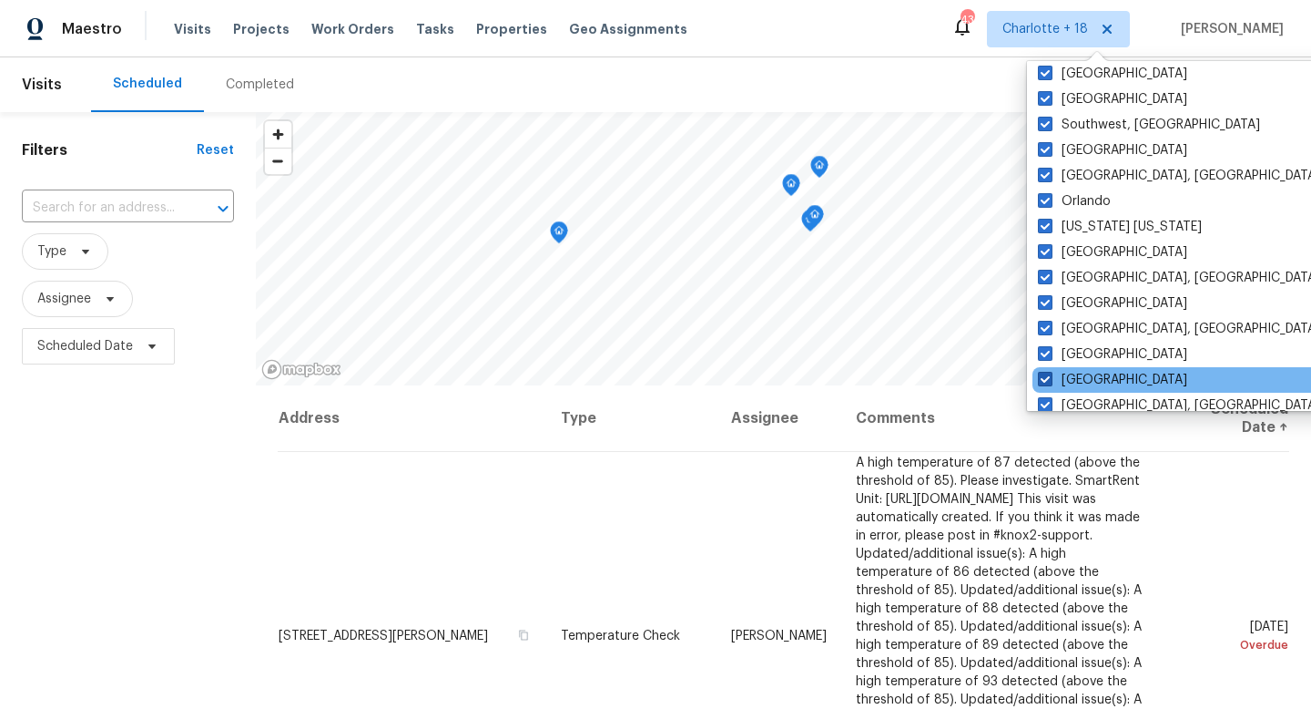
click at [1045, 373] on span at bounding box center [1045, 379] width 15 height 15
click at [1045, 373] on input "Houston" at bounding box center [1044, 377] width 12 height 12
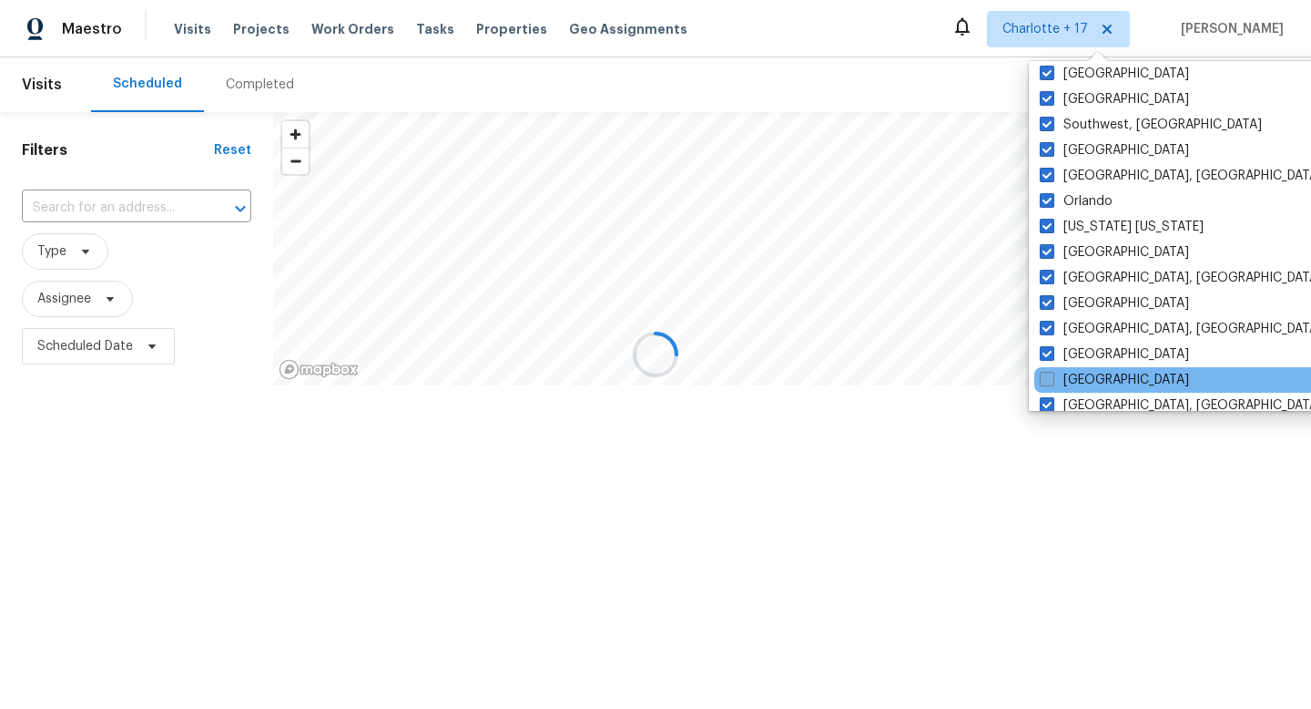
click at [1046, 377] on span at bounding box center [1047, 379] width 15 height 15
click at [1046, 377] on input "Houston" at bounding box center [1046, 377] width 12 height 12
checkbox input "true"
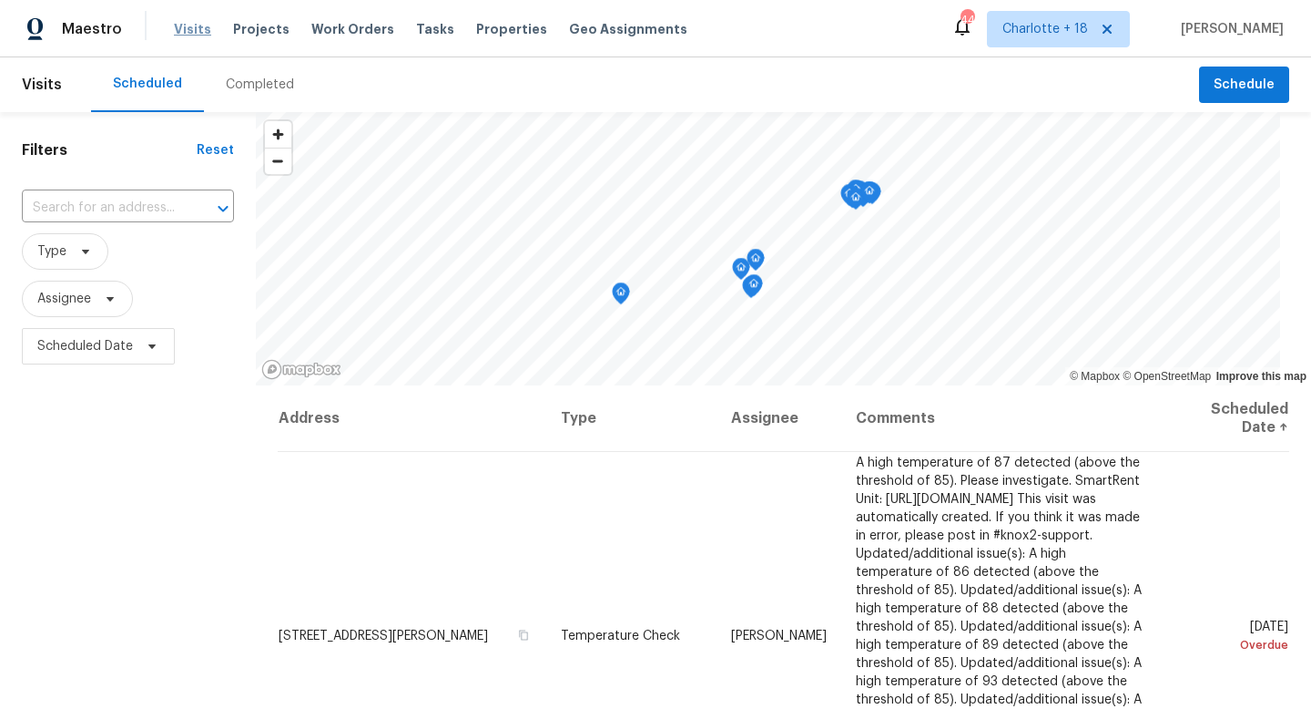
click at [198, 27] on span "Visits" at bounding box center [192, 29] width 37 height 18
click at [195, 24] on span "Visits" at bounding box center [192, 29] width 37 height 18
click at [117, 218] on input "text" at bounding box center [102, 208] width 161 height 28
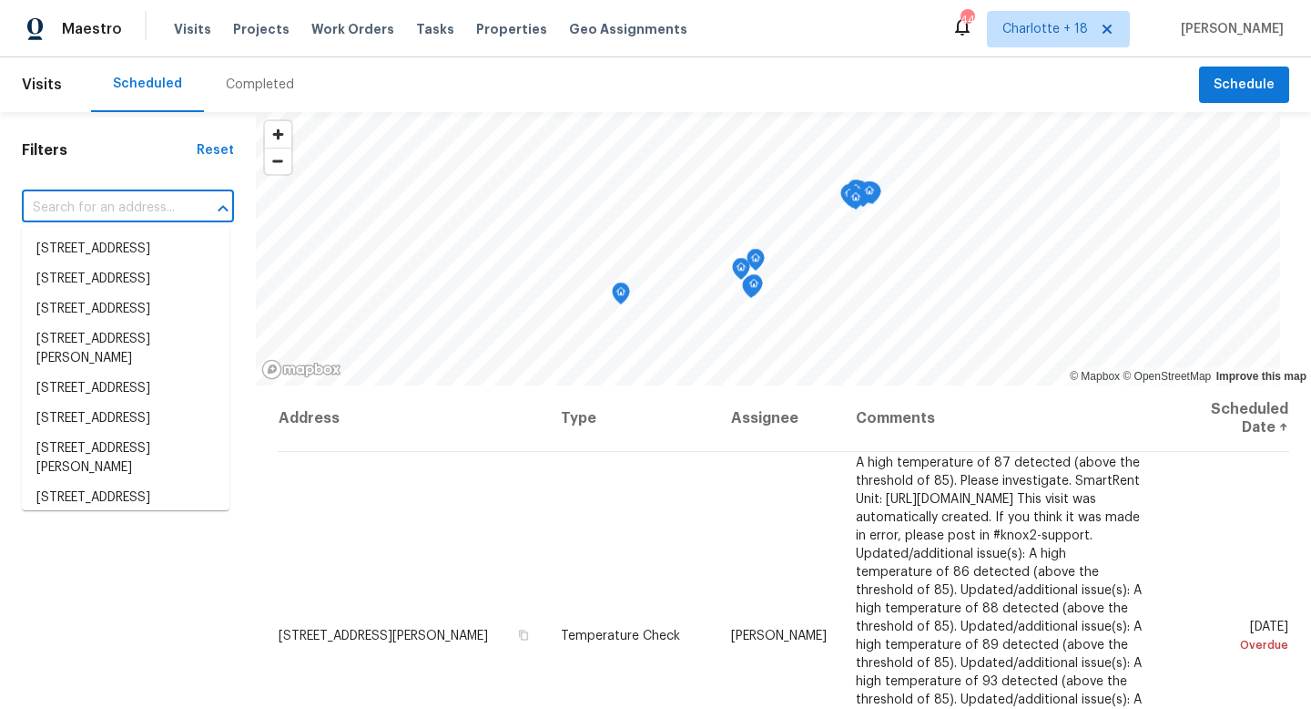
paste input "1327 33rd"
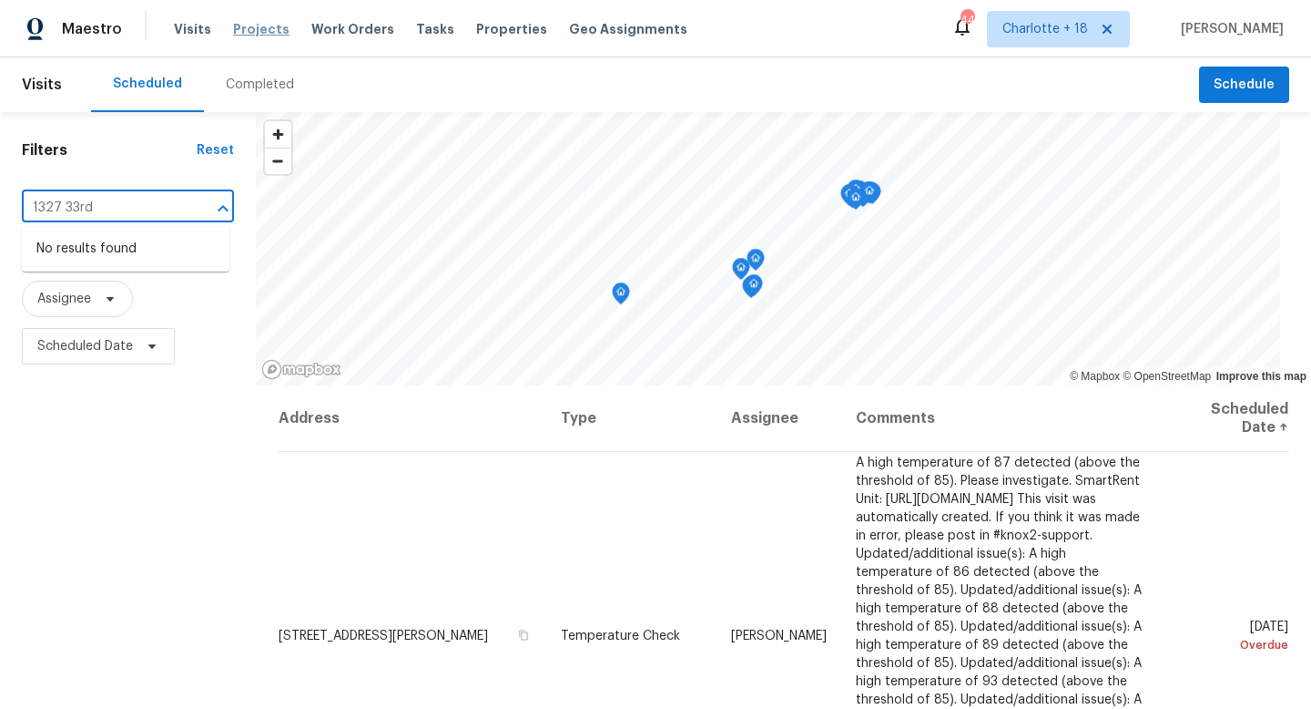
type input "1327 33rd"
click at [275, 22] on span "Projects" at bounding box center [261, 29] width 56 height 18
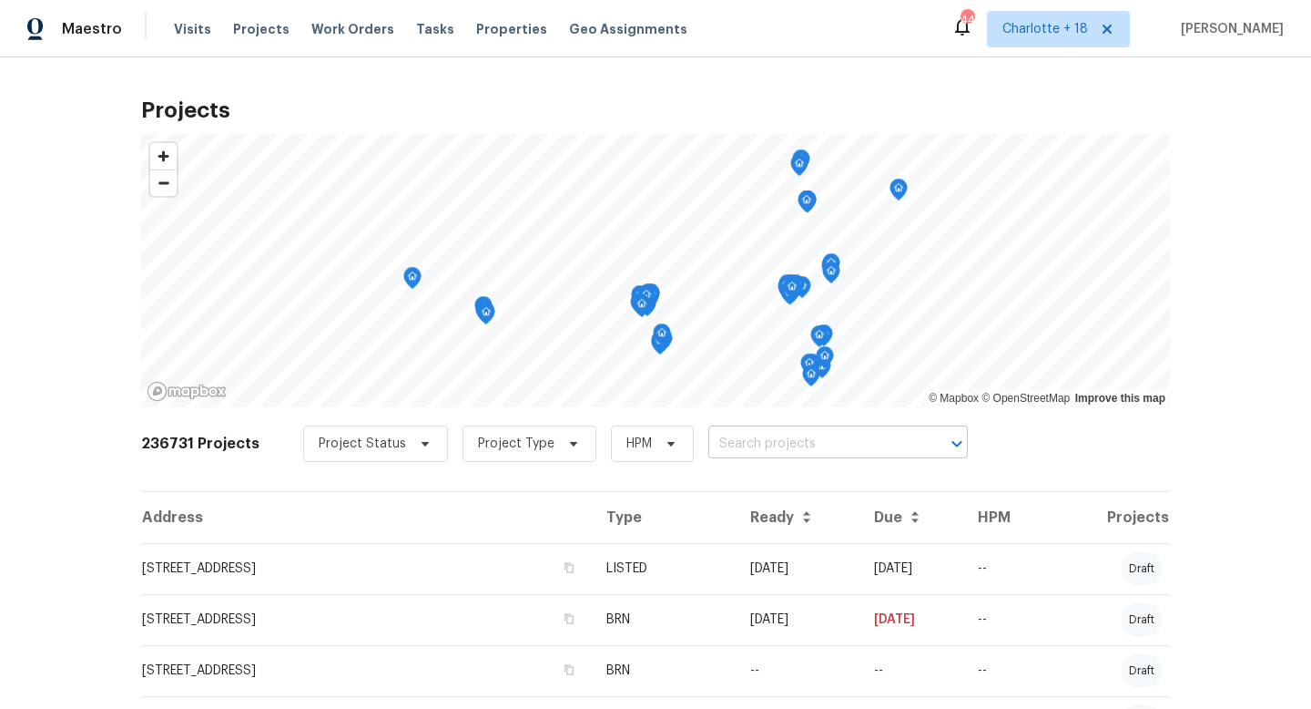
click at [709, 434] on input "text" at bounding box center [813, 444] width 209 height 28
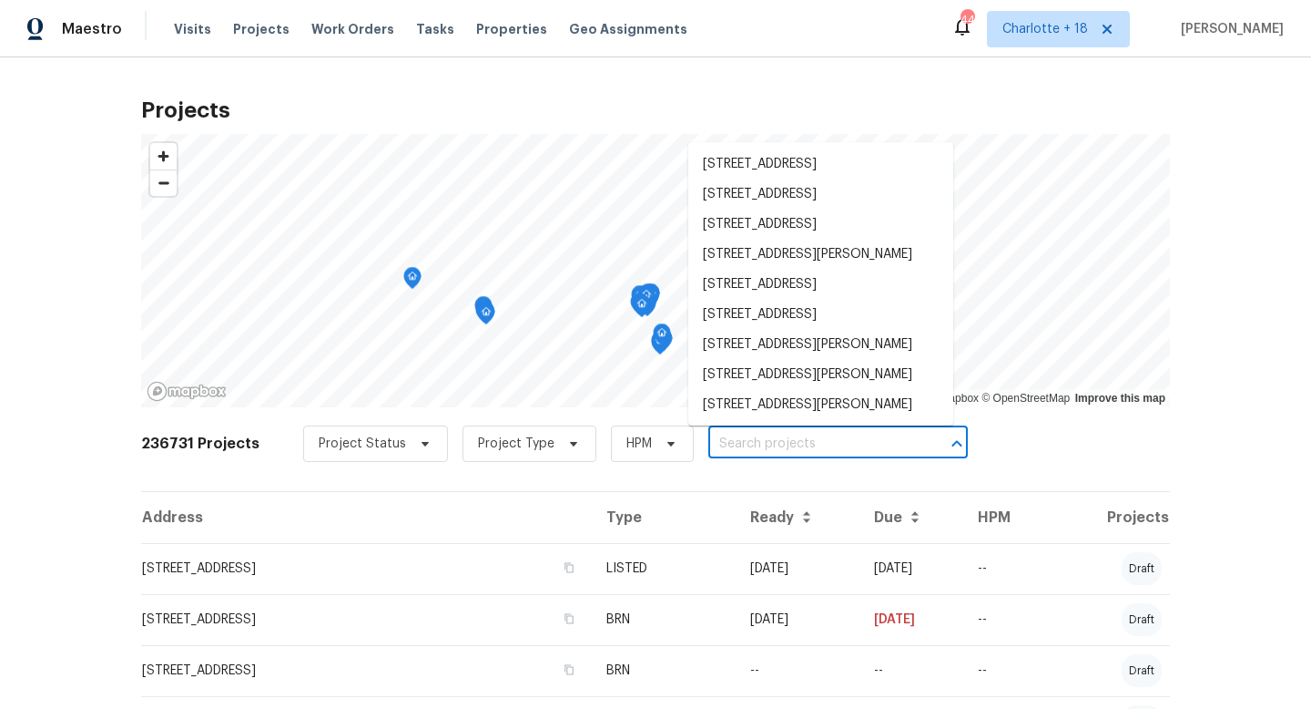
paste input "1327 33rd"
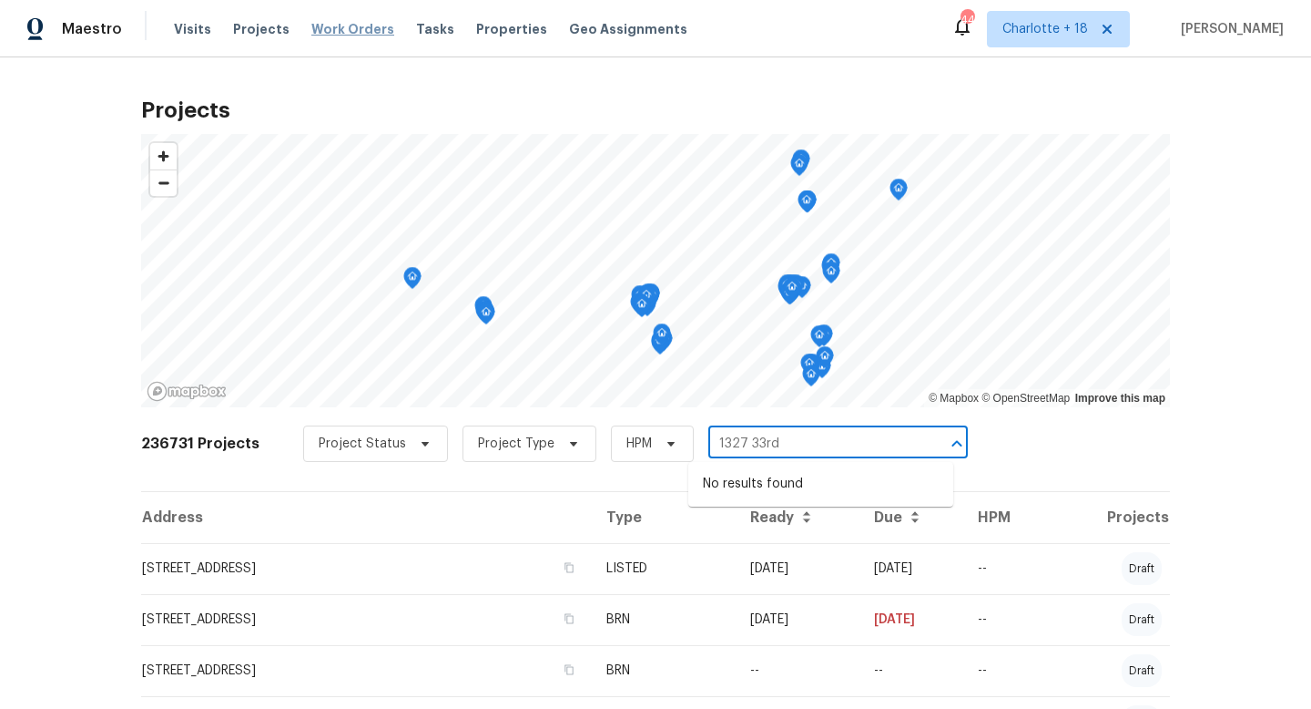
type input "1327 33rd"
click at [346, 37] on span "Work Orders" at bounding box center [352, 29] width 83 height 18
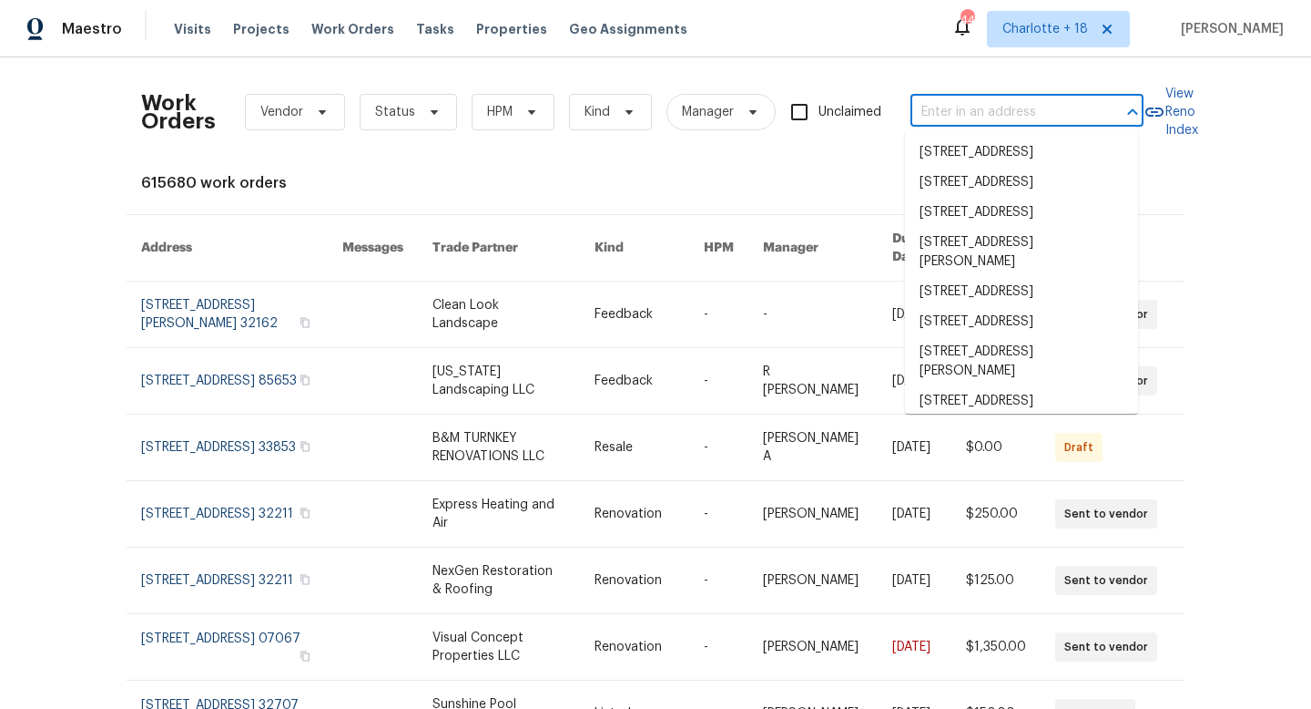
click at [945, 110] on input "text" at bounding box center [1002, 112] width 182 height 28
paste input "1327 33rd"
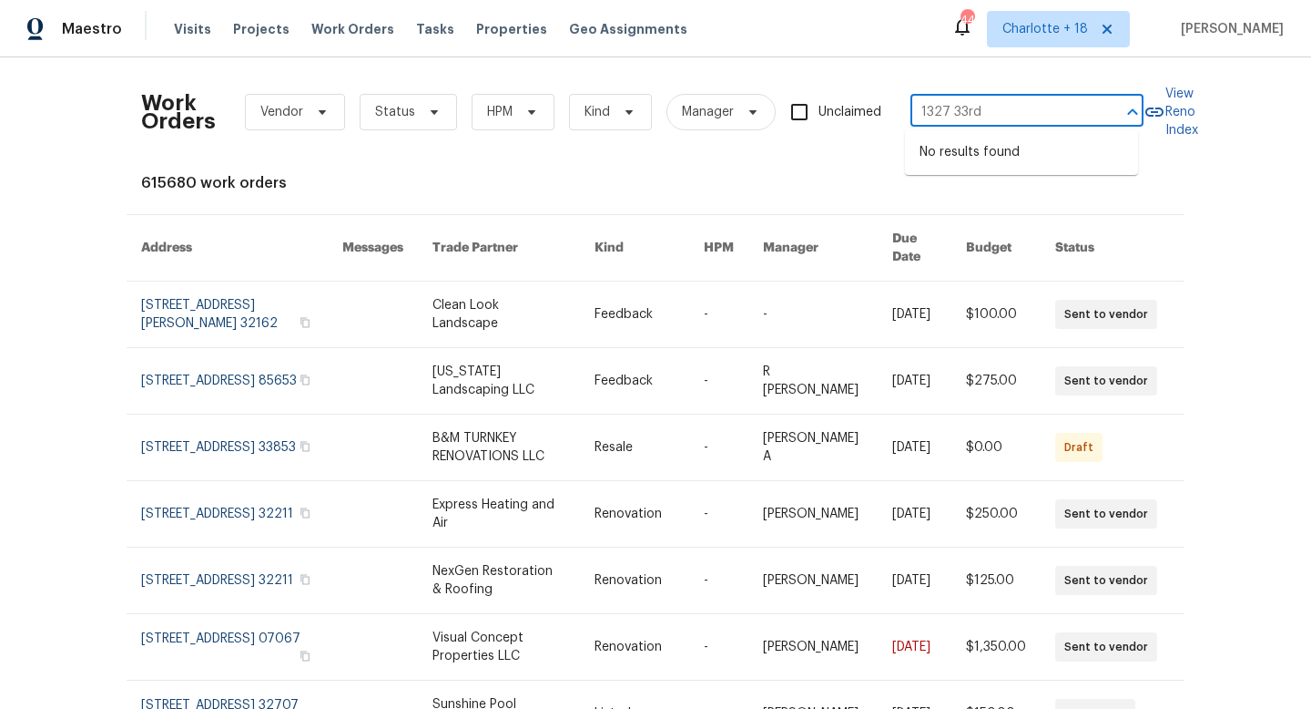
type input "1327 33rd"
click at [428, 36] on div "Tasks" at bounding box center [435, 29] width 38 height 19
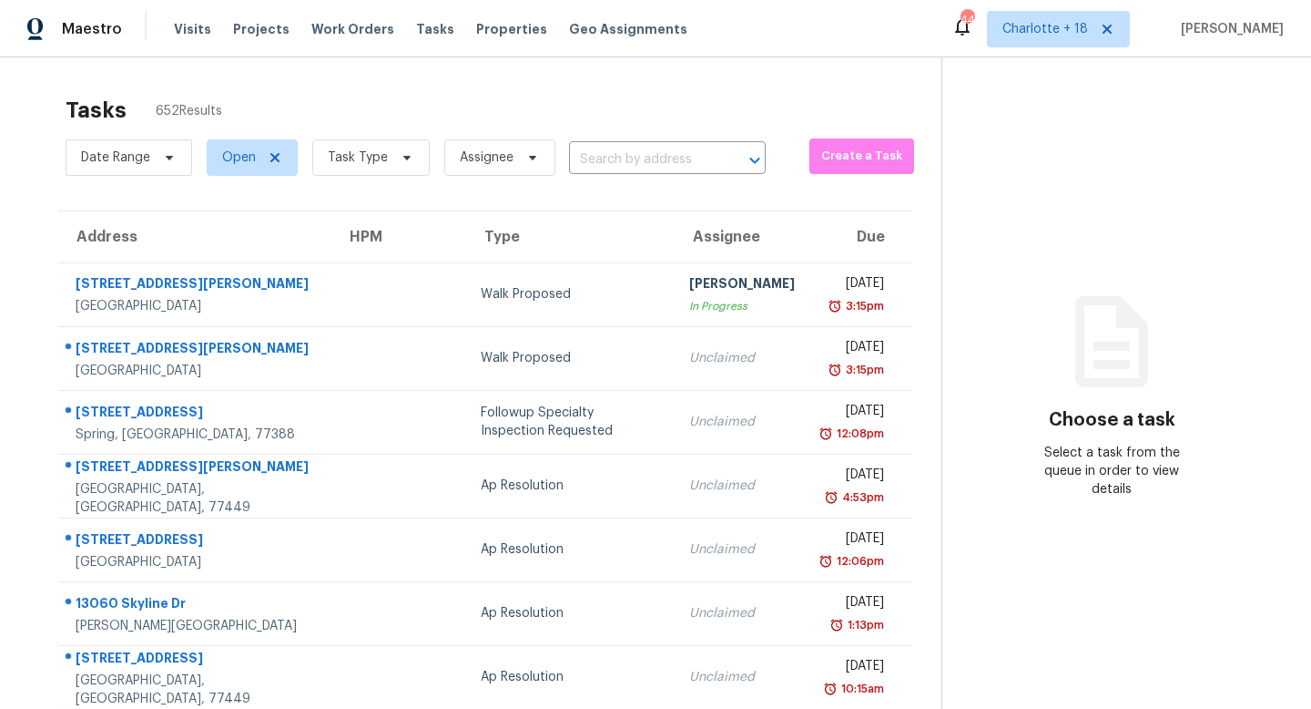
click at [642, 160] on input "text" at bounding box center [642, 160] width 146 height 28
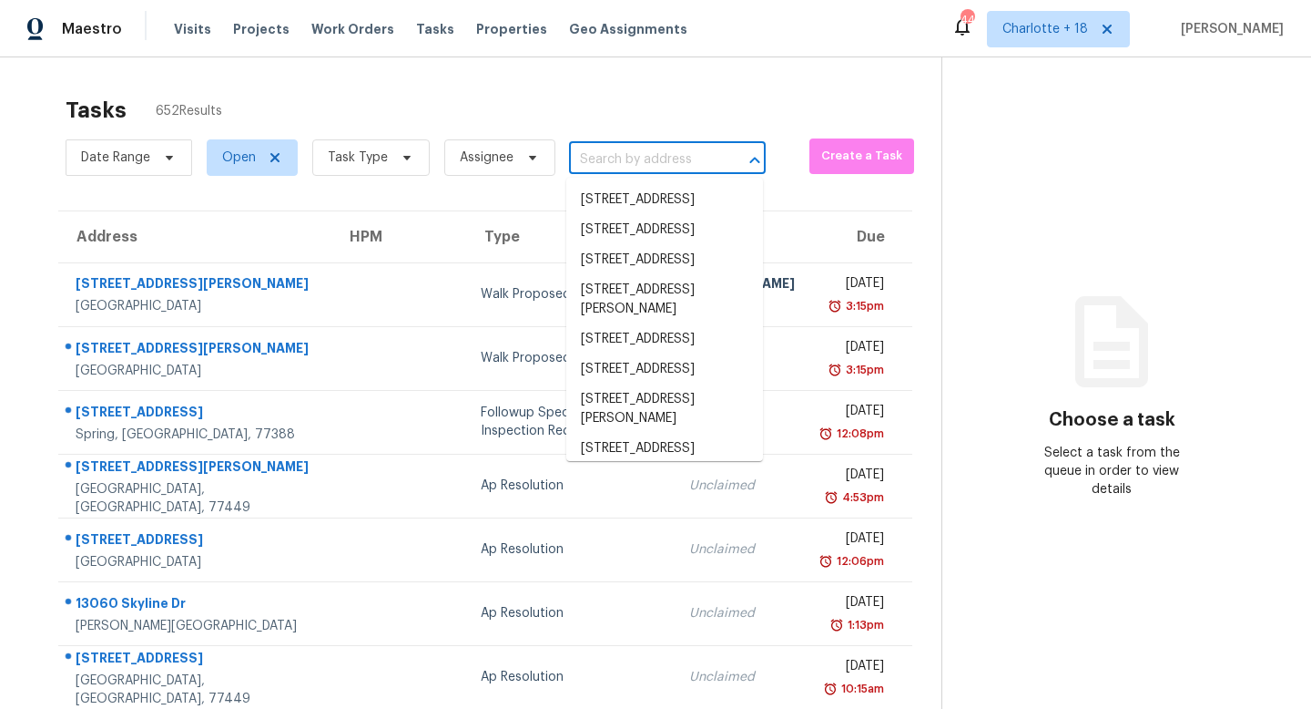
paste input "1327 33rd"
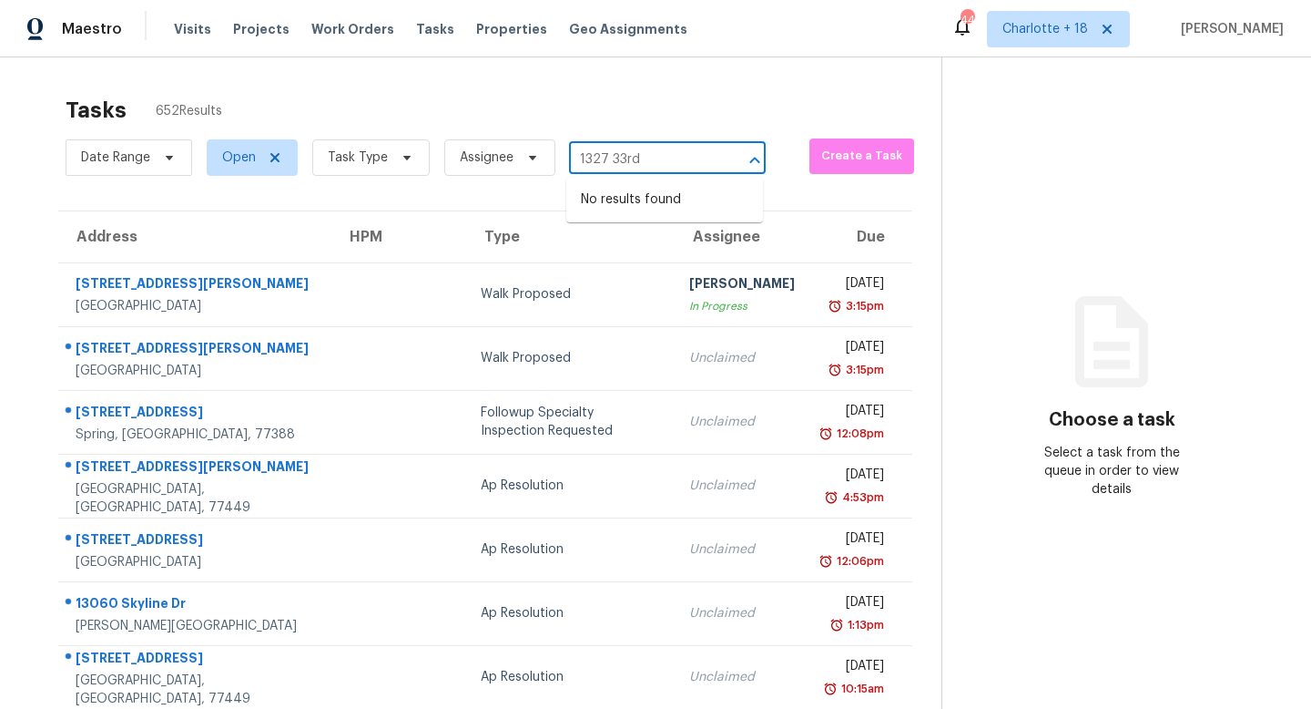
type input "1327 33rd"
click at [597, 80] on div "Tasks 652 Results Date Range Open Task Type Assignee ​ Create a Task Address HP…" at bounding box center [655, 503] width 1311 height 892
click at [476, 27] on span "Properties" at bounding box center [511, 29] width 71 height 18
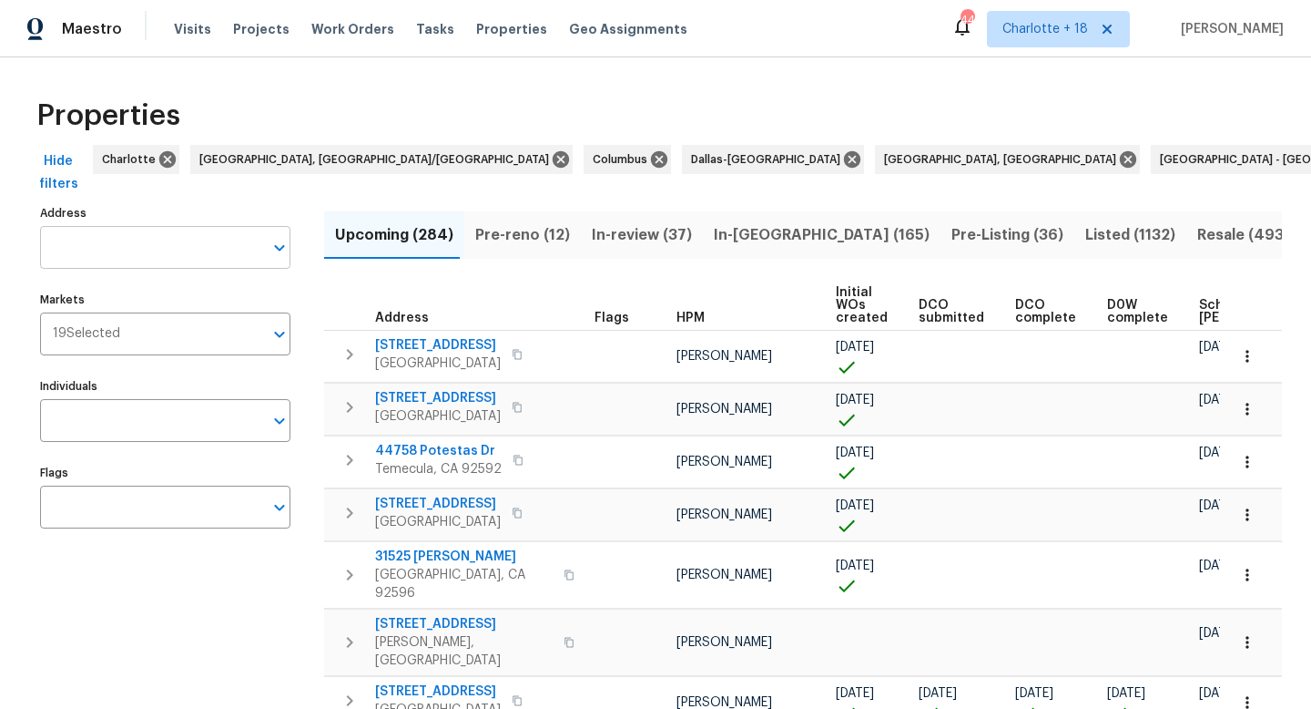
click at [148, 247] on input "Address" at bounding box center [151, 247] width 223 height 43
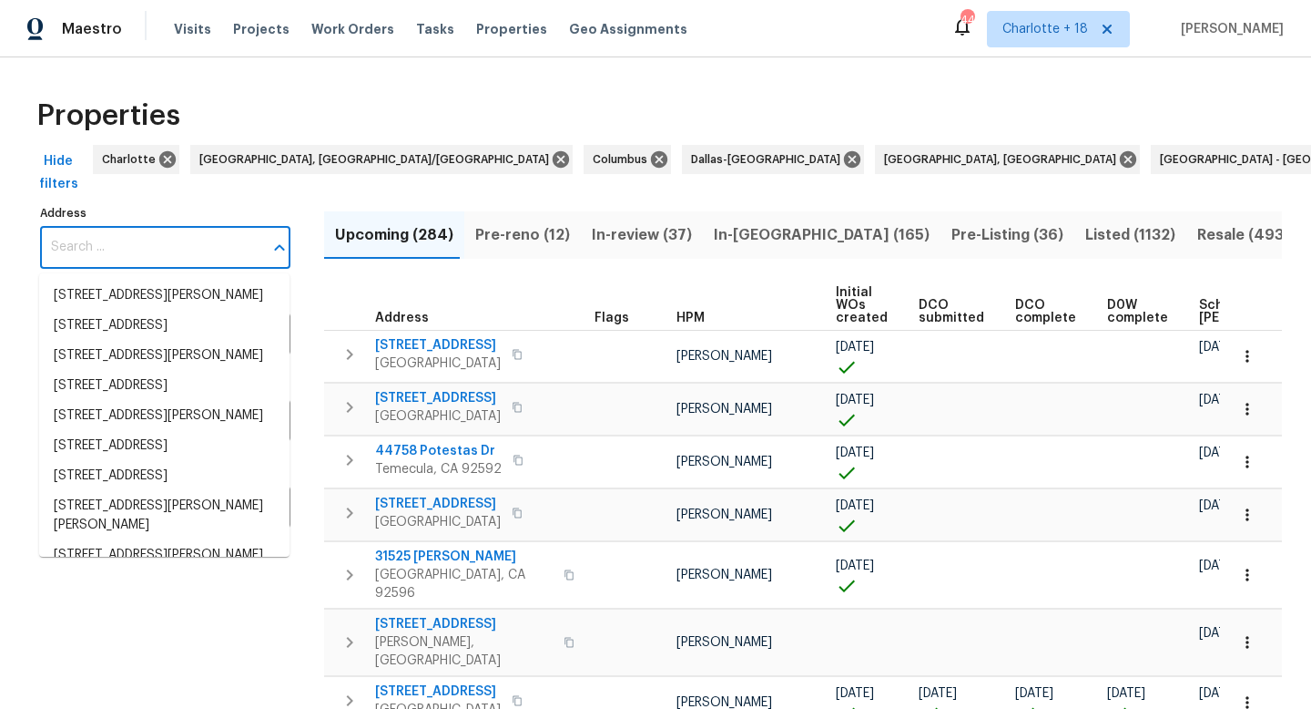
paste input "1327 33rd"
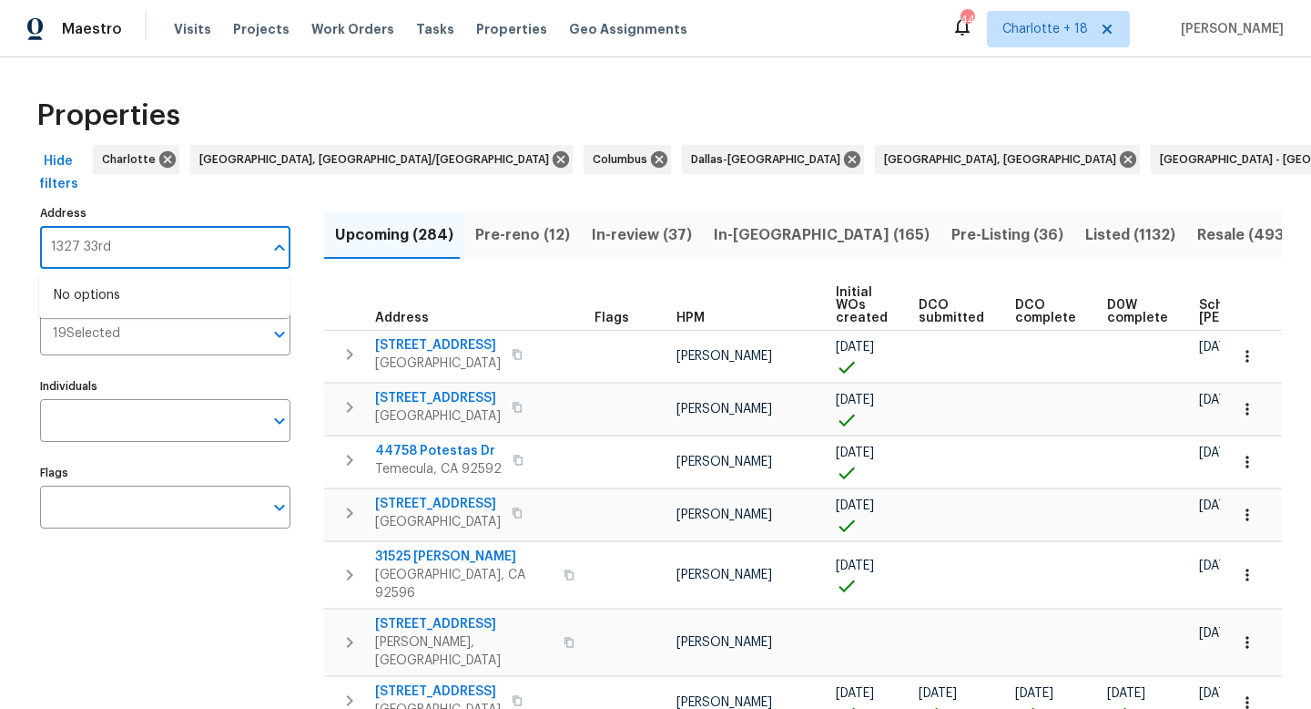
type input "1327 33rd"
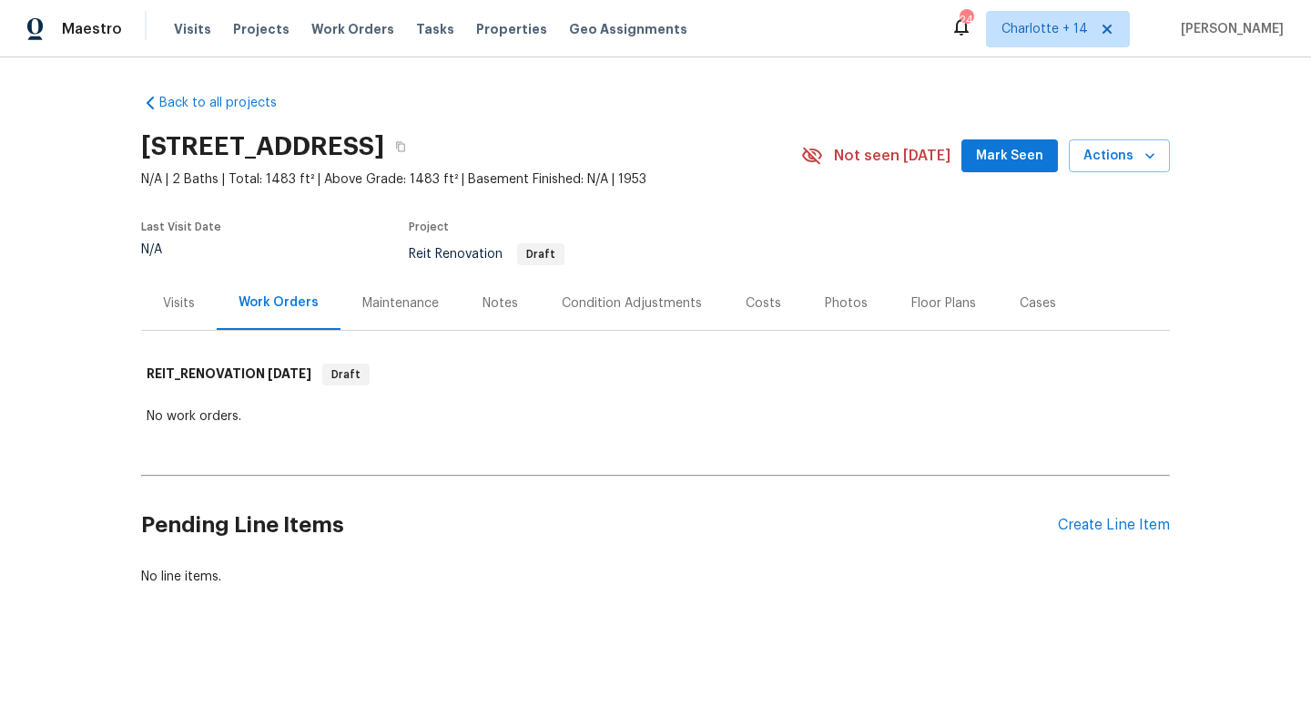
click at [163, 301] on div "Visits" at bounding box center [179, 303] width 32 height 18
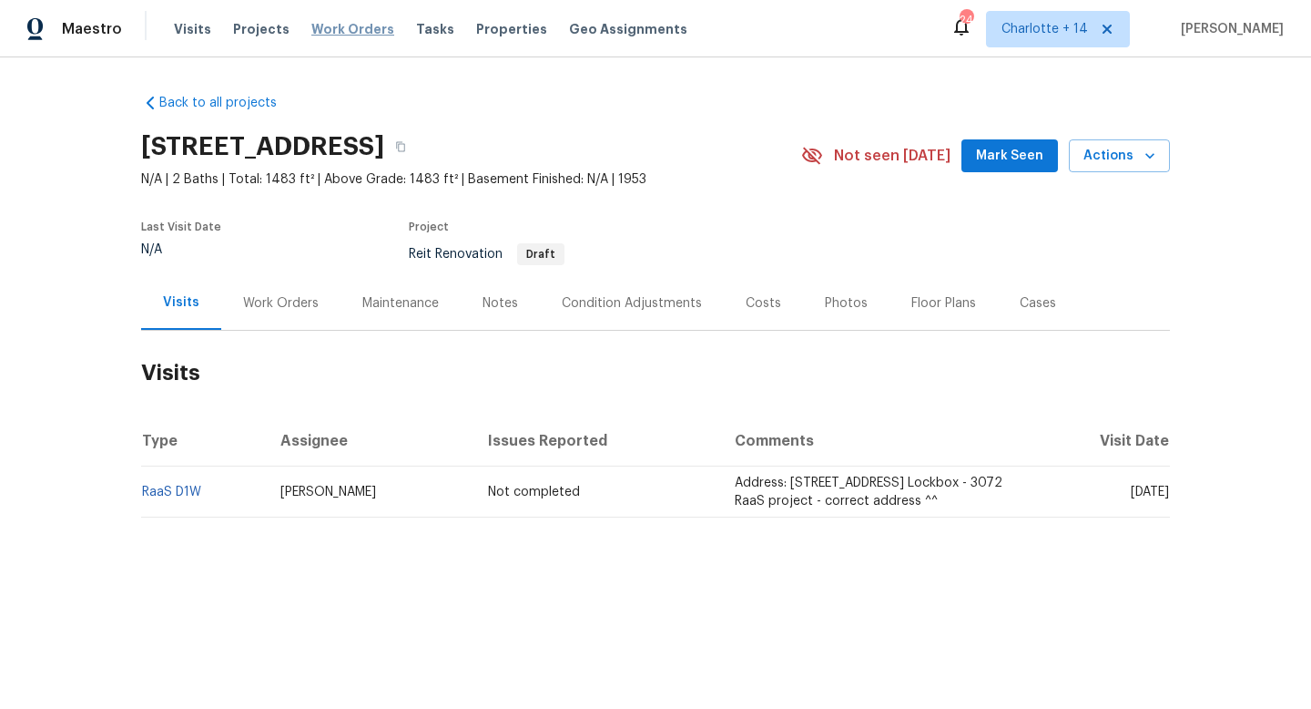
click at [367, 27] on span "Work Orders" at bounding box center [352, 29] width 83 height 18
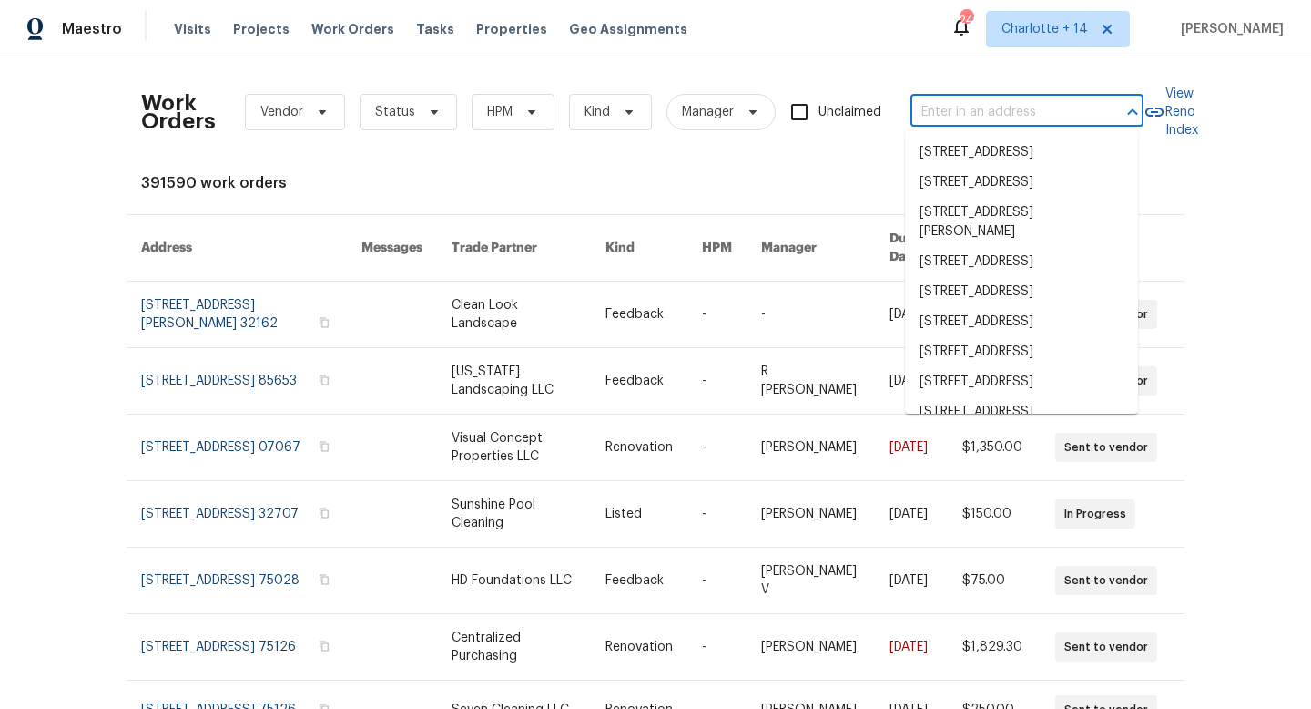
click at [925, 106] on input "text" at bounding box center [1002, 112] width 182 height 28
paste input "2800 Kingston Ter, Atlanta, GA 30344"
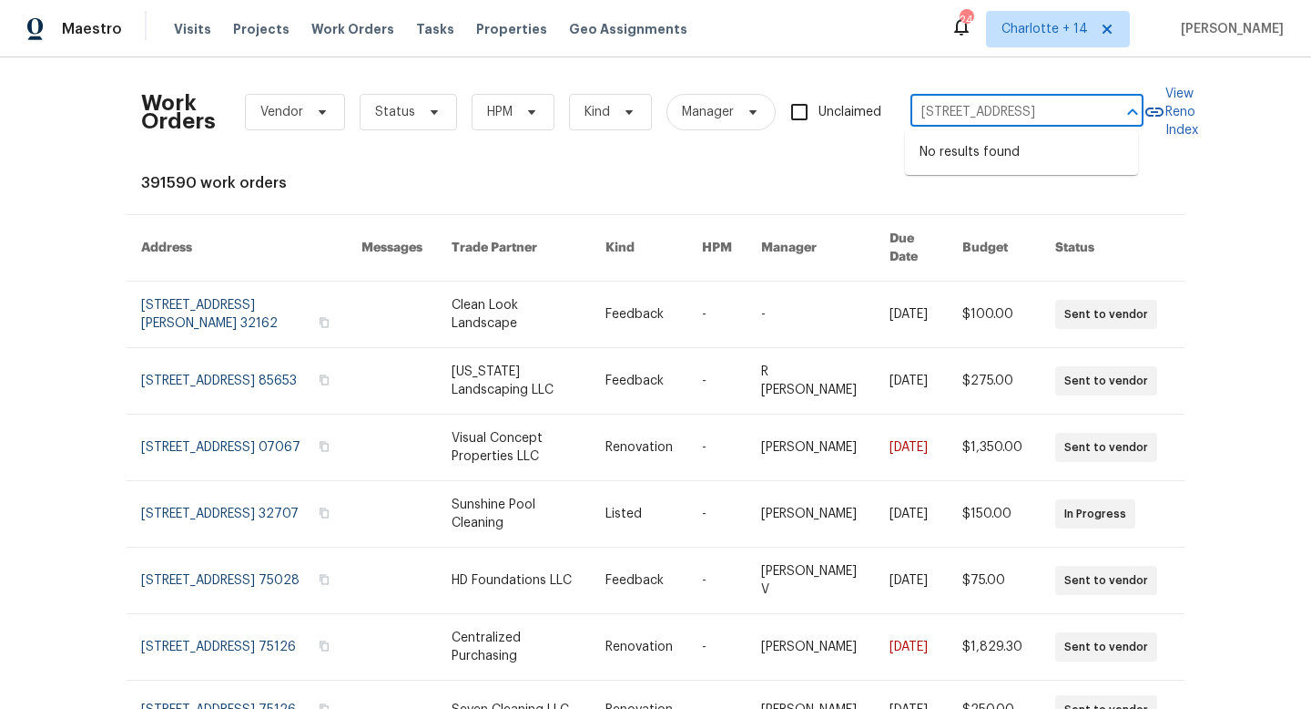
drag, startPoint x: 1090, startPoint y: 110, endPoint x: 994, endPoint y: 114, distance: 96.6
click at [994, 114] on div "2800 Kingston Ter, Atlanta, GA 30344 ​" at bounding box center [1027, 112] width 233 height 28
drag, startPoint x: 1095, startPoint y: 109, endPoint x: 1056, endPoint y: 118, distance: 40.2
click at [1056, 118] on div "2800 Kingston Ter, Atlanta, GA 30344 ​" at bounding box center [1027, 112] width 233 height 28
click at [1081, 107] on input "2800 Kingston Ter, Atlanta, GA 30344" at bounding box center [1002, 112] width 182 height 28
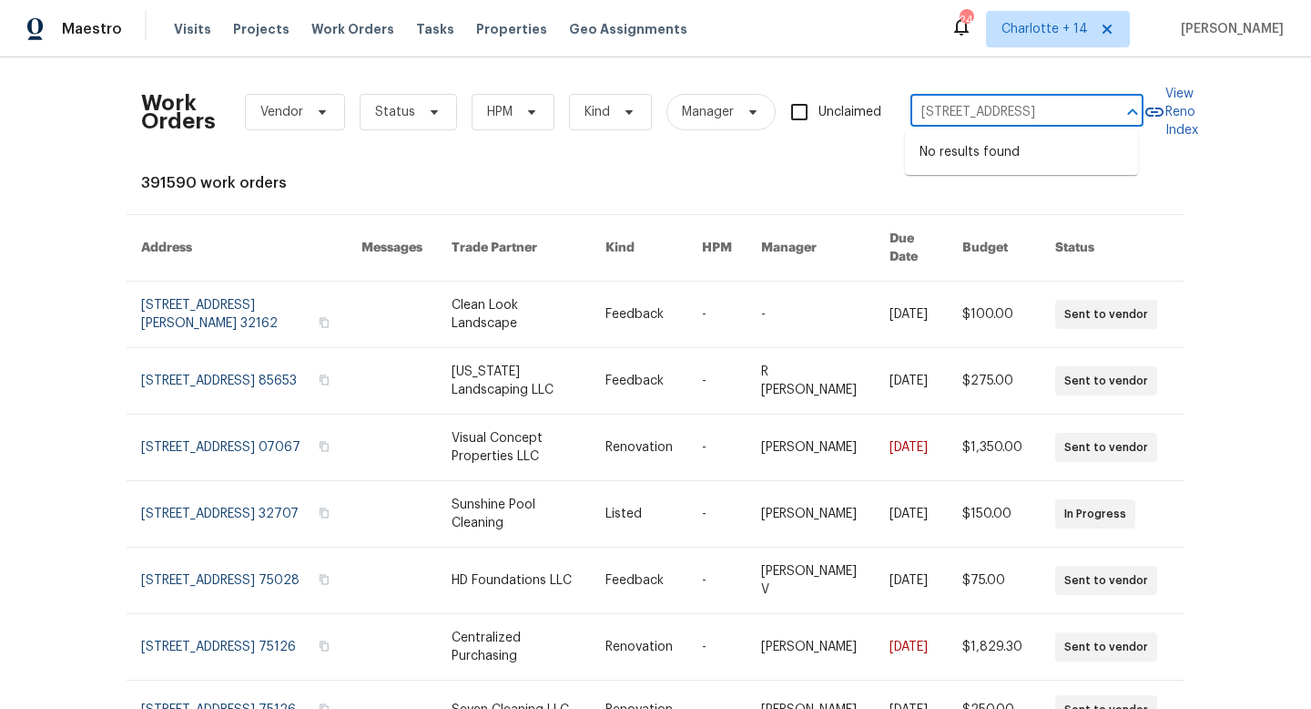
click at [1081, 107] on input "2800 Kingston Ter, Atlanta, GA 30344" at bounding box center [1002, 112] width 182 height 28
click at [1046, 106] on input "2800 Kingston Ter, Atlanta, GA 30344" at bounding box center [1002, 112] width 182 height 28
type input "2800 Kingston Ter, Atlanta, GA 30344"
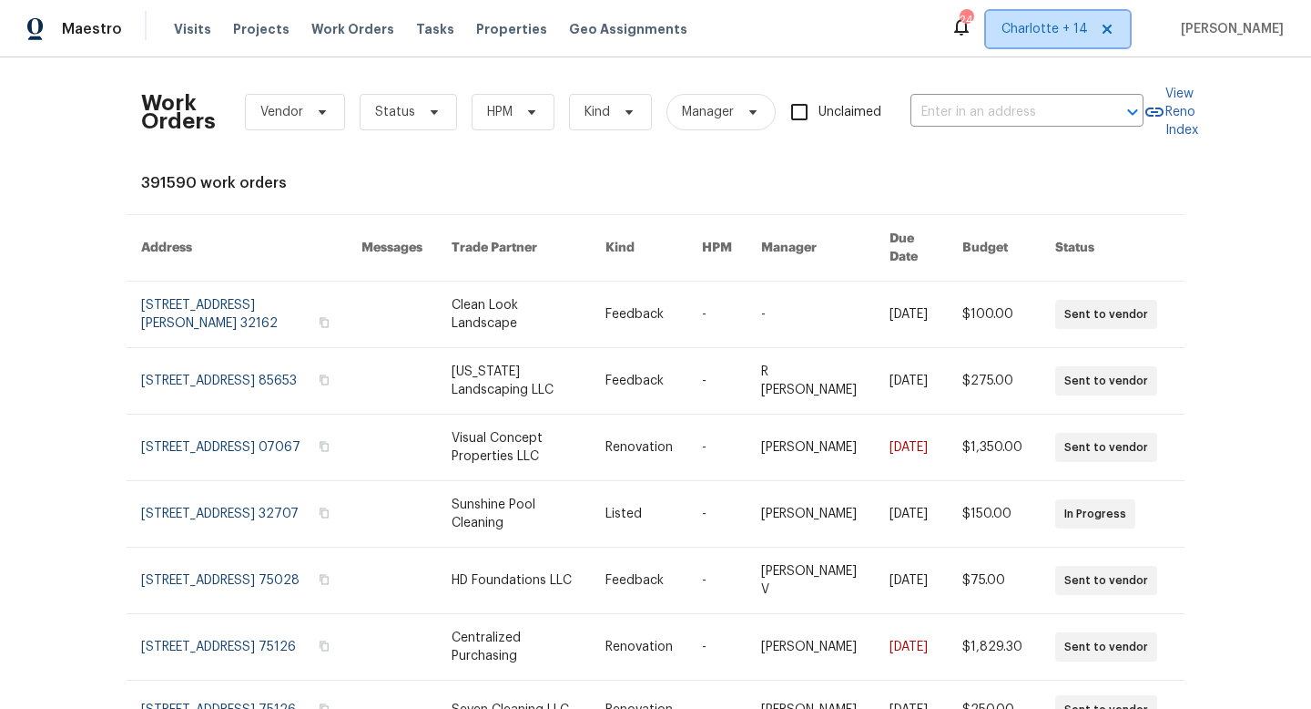
click at [1060, 44] on span "Charlotte + 14" at bounding box center [1058, 29] width 144 height 36
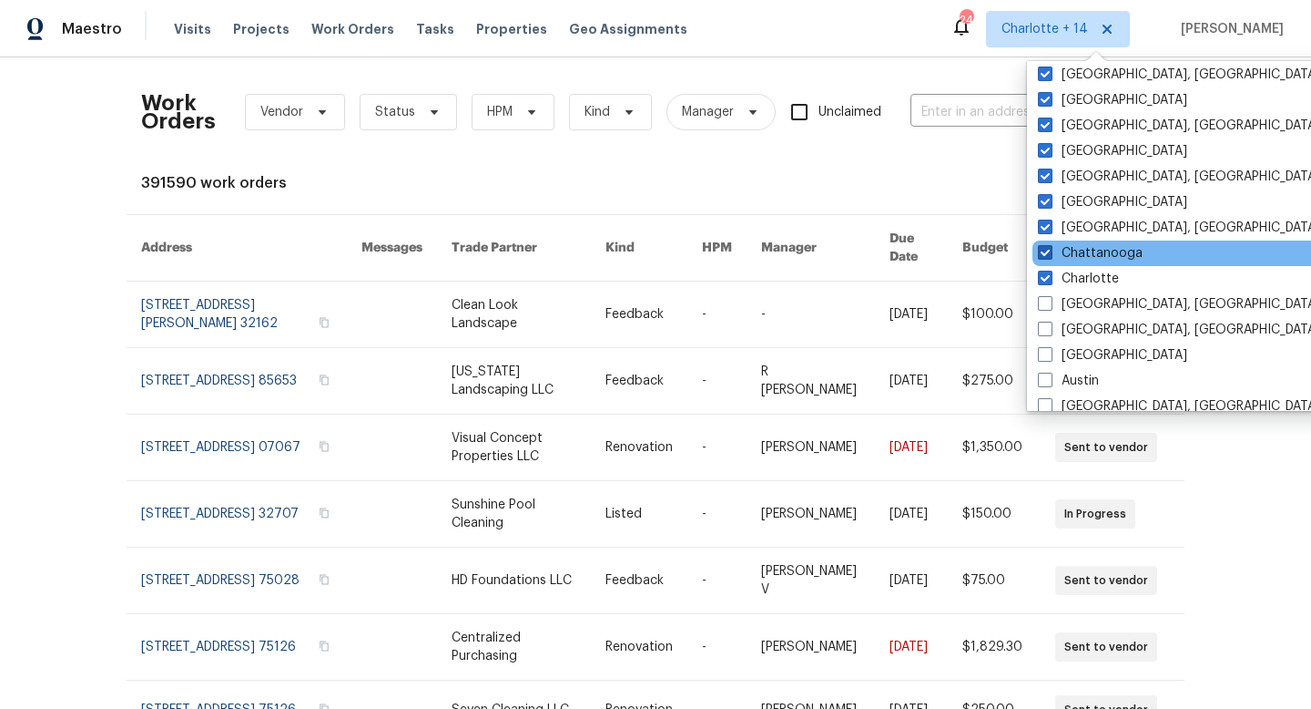
scroll to position [198, 0]
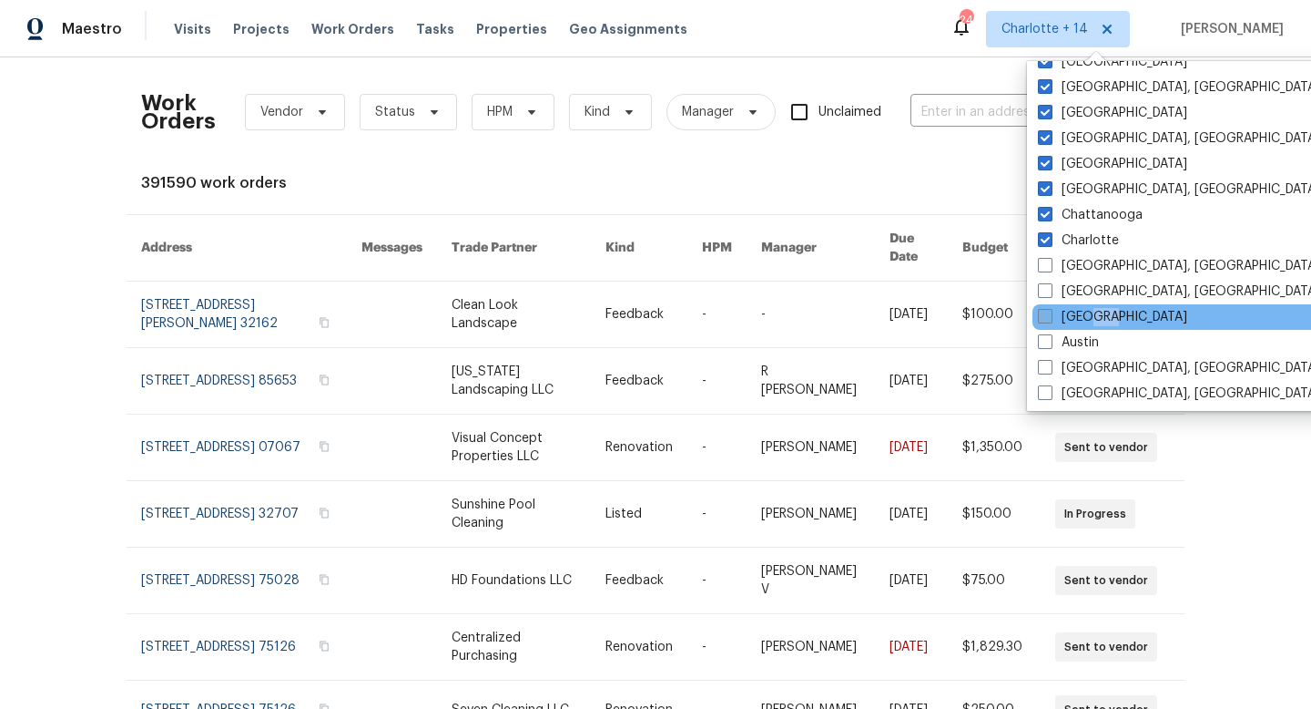
click at [1086, 325] on div "Atlanta" at bounding box center [1216, 317] width 367 height 26
click at [1045, 316] on span at bounding box center [1045, 316] width 15 height 15
click at [1045, 316] on input "Atlanta" at bounding box center [1044, 314] width 12 height 12
checkbox input "true"
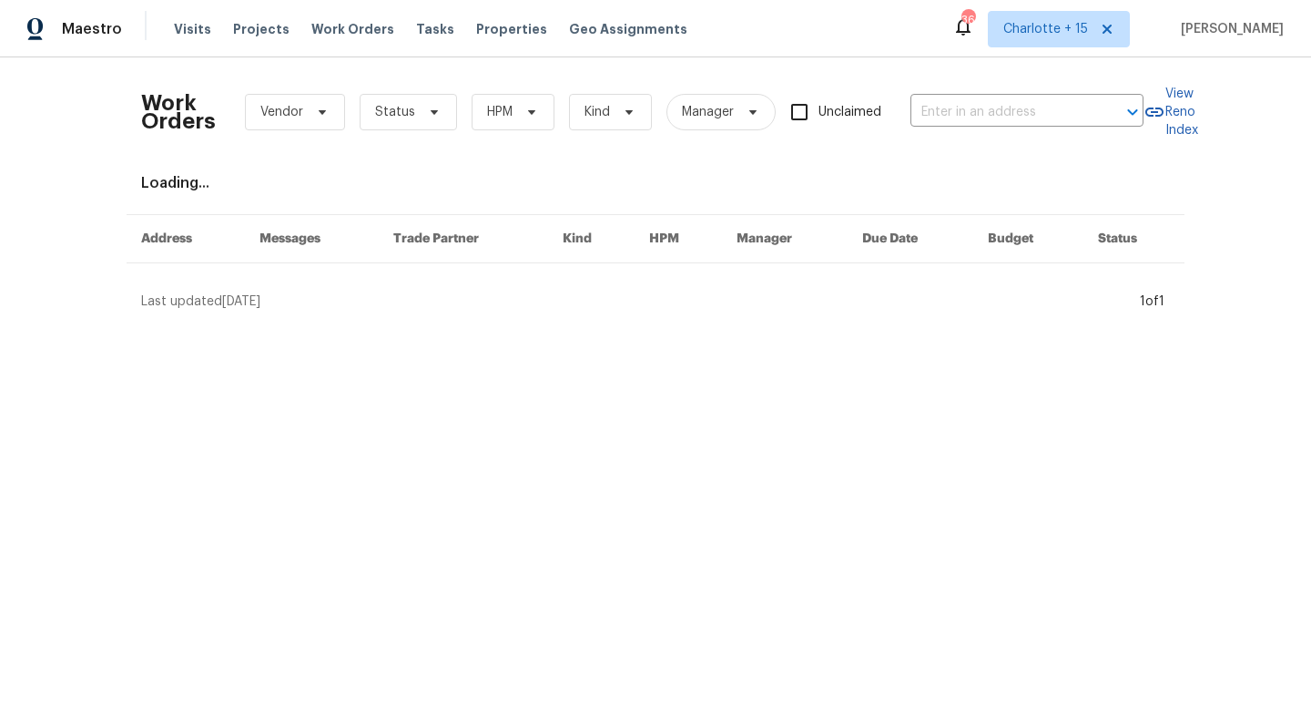
click at [899, 106] on div "Work Orders Vendor Status HPM Kind Manager Unclaimed ​" at bounding box center [642, 112] width 1003 height 80
click at [949, 104] on input "text" at bounding box center [1002, 112] width 182 height 28
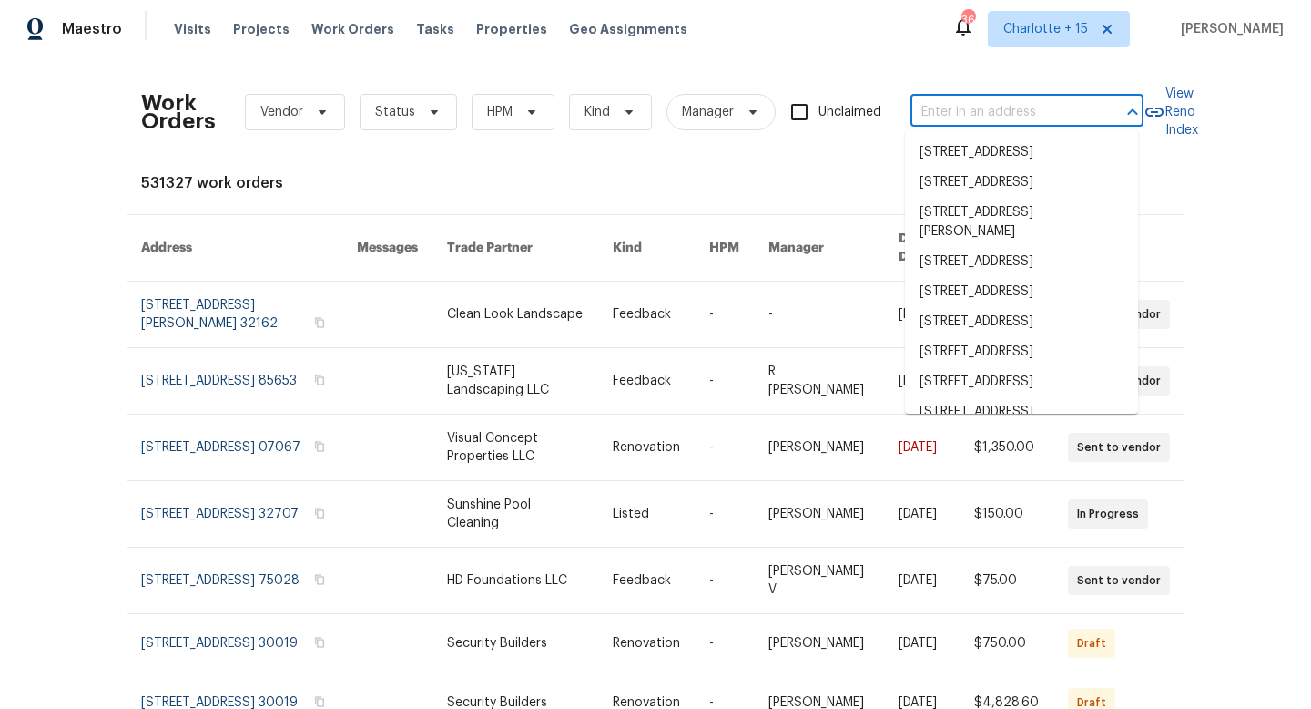
paste input "2800 Kingston Ter, Atlanta, GA 30344"
type input "2800 Kingston Ter, Atlanta, GA 30344"
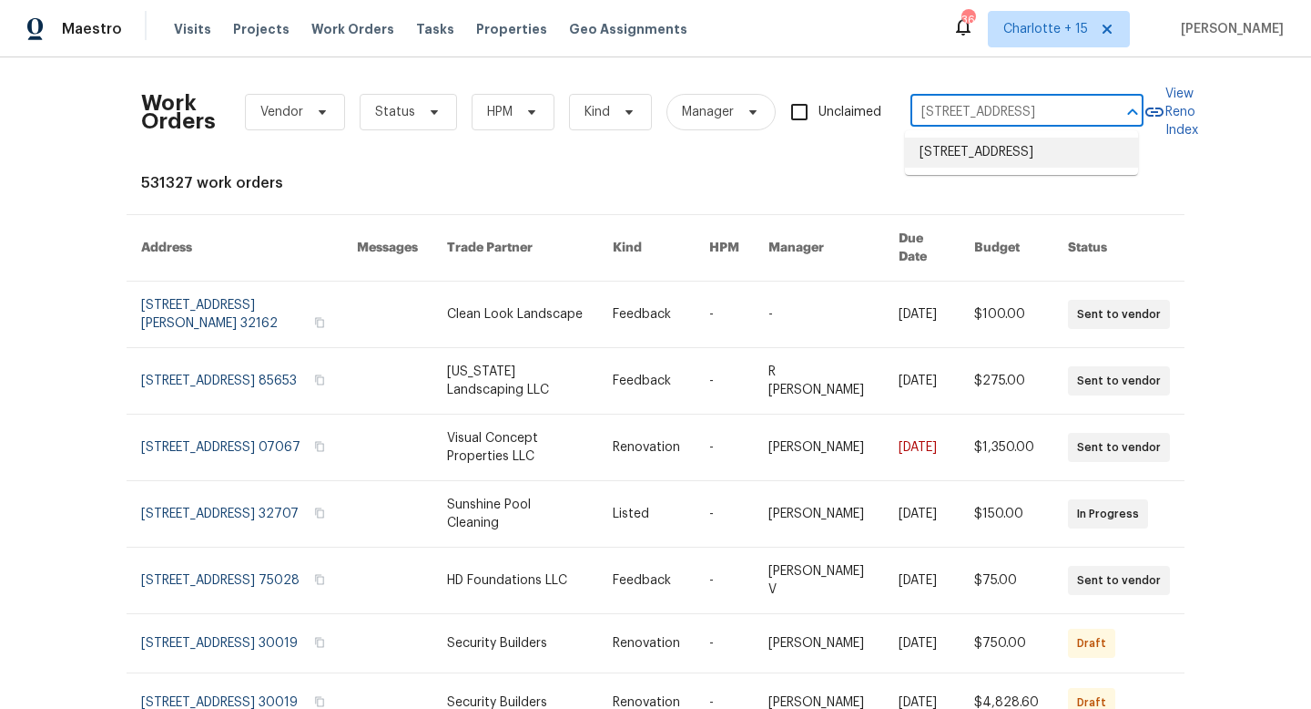
click at [954, 150] on li "2800 Kingston Ter, Atlanta, GA 30344" at bounding box center [1021, 153] width 233 height 30
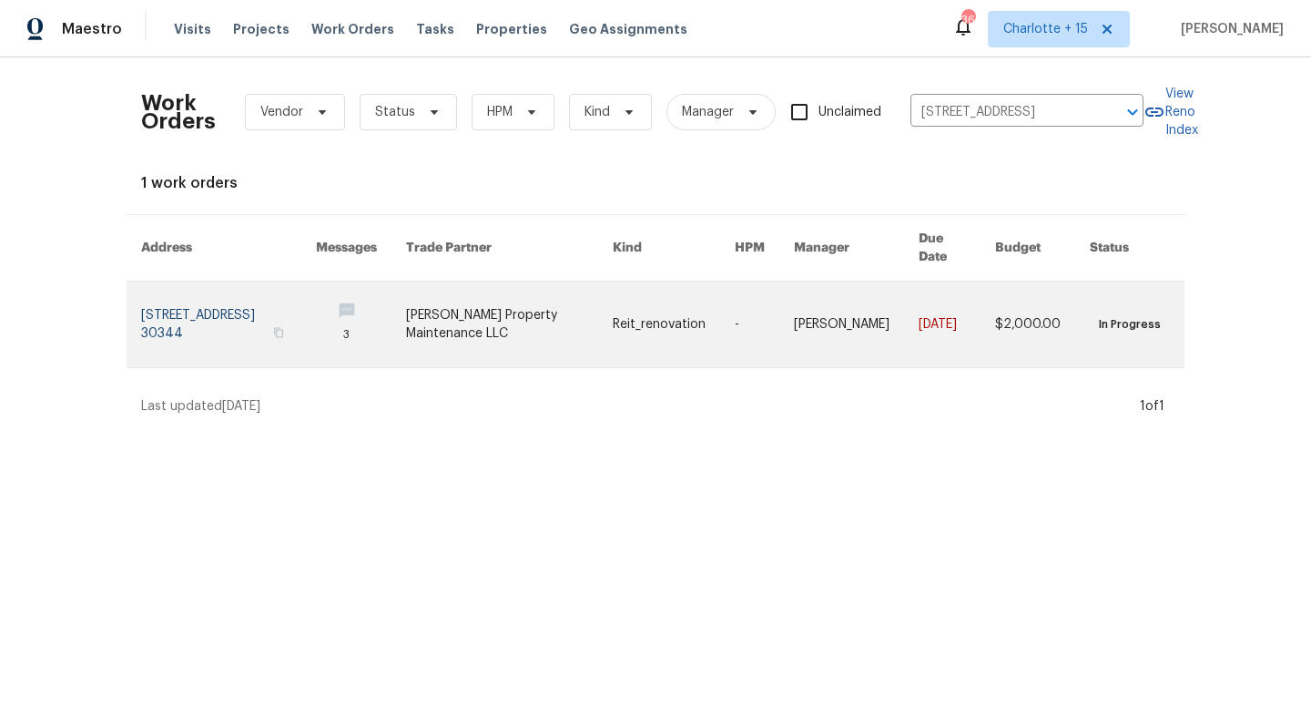
click at [556, 337] on link at bounding box center [510, 324] width 208 height 86
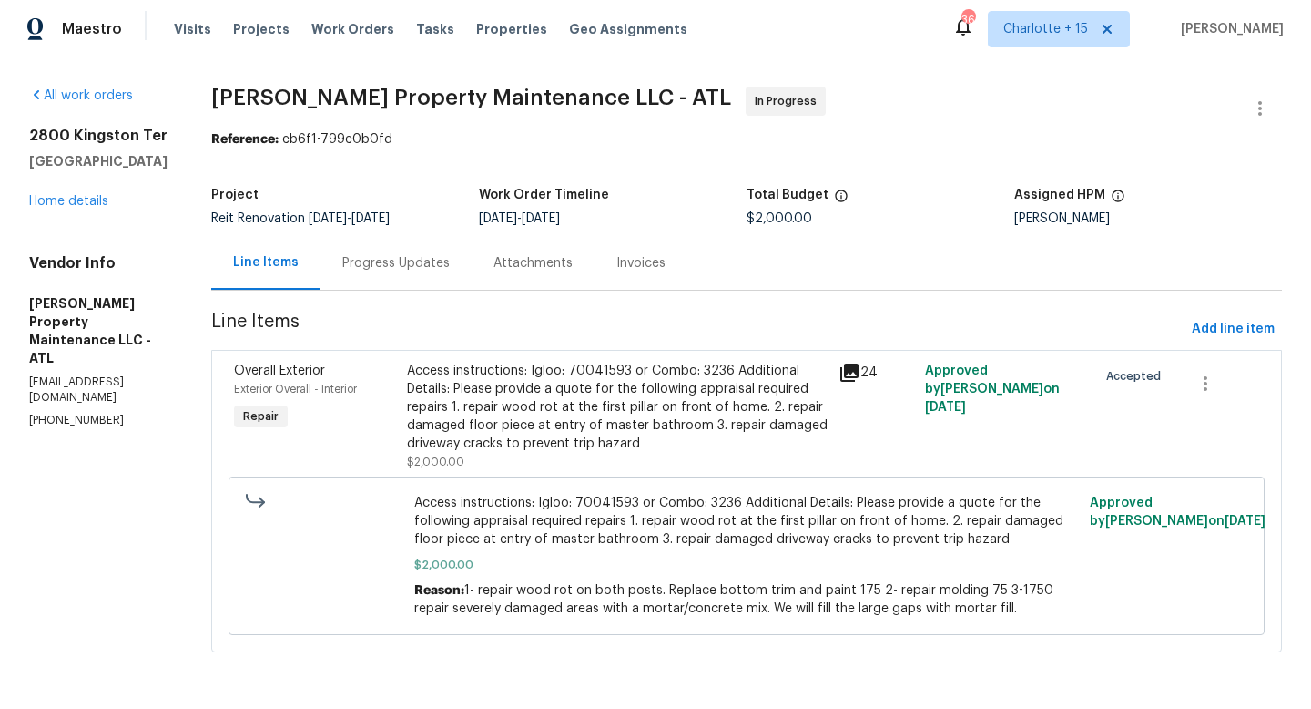
scroll to position [9, 0]
click at [337, 31] on span "Work Orders" at bounding box center [352, 29] width 83 height 18
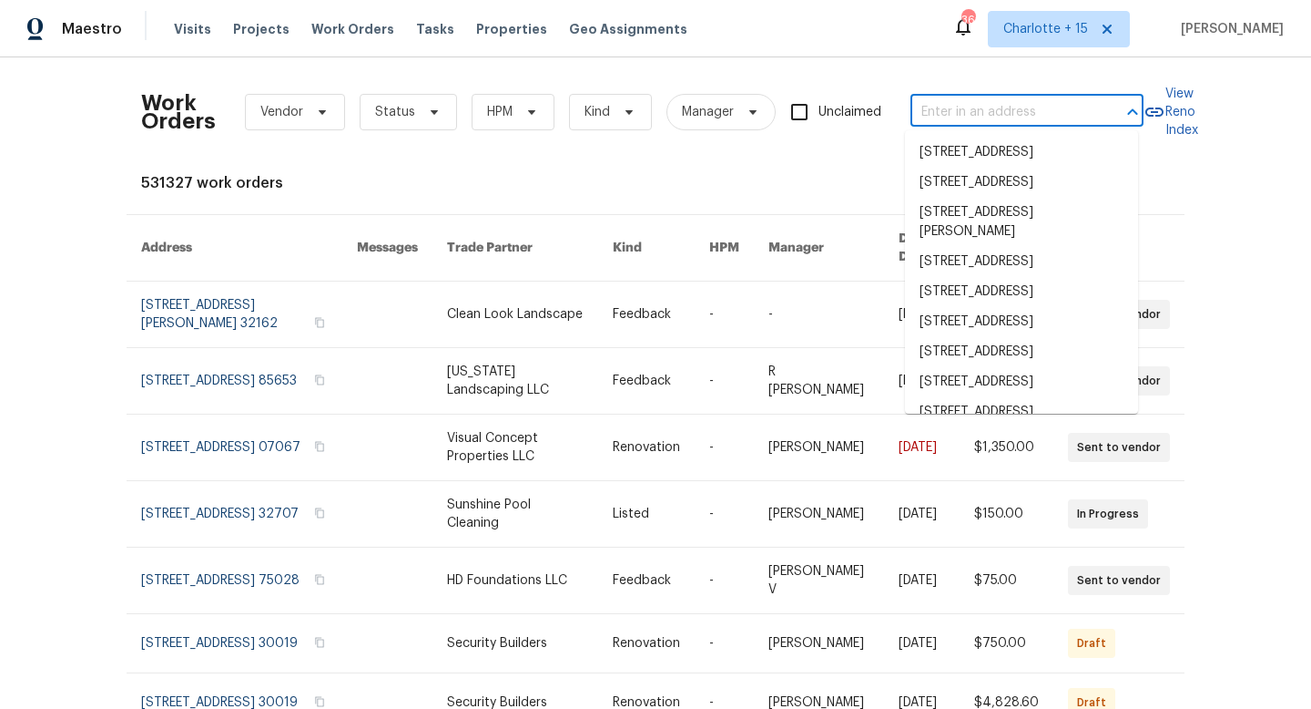
click at [967, 117] on input "text" at bounding box center [1002, 112] width 182 height 28
paste input "2919 Alameda Trl, Decatur, GA 30034"
type input "2919 Alameda Trl, Decatur, GA 30034"
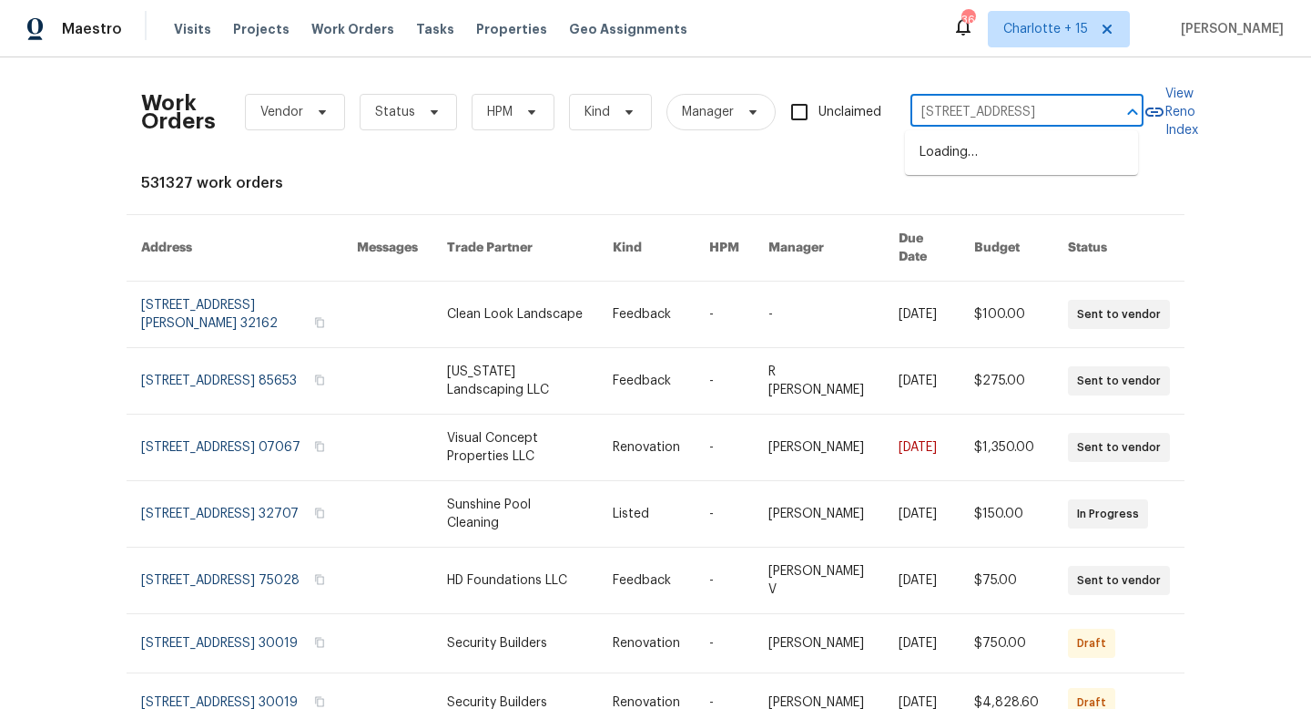
scroll to position [0, 52]
click at [1000, 160] on li "2919 Alameda Trl, Decatur, GA 30034" at bounding box center [1021, 153] width 233 height 30
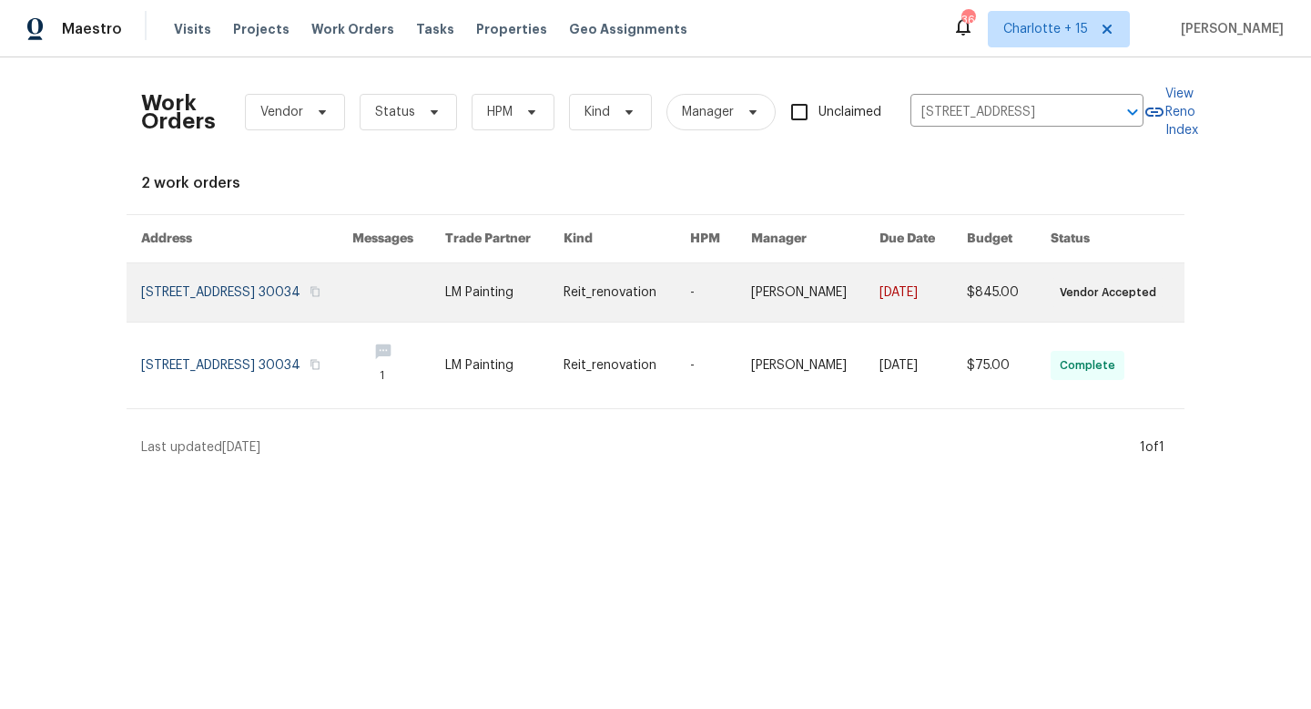
click at [424, 313] on link at bounding box center [398, 292] width 93 height 58
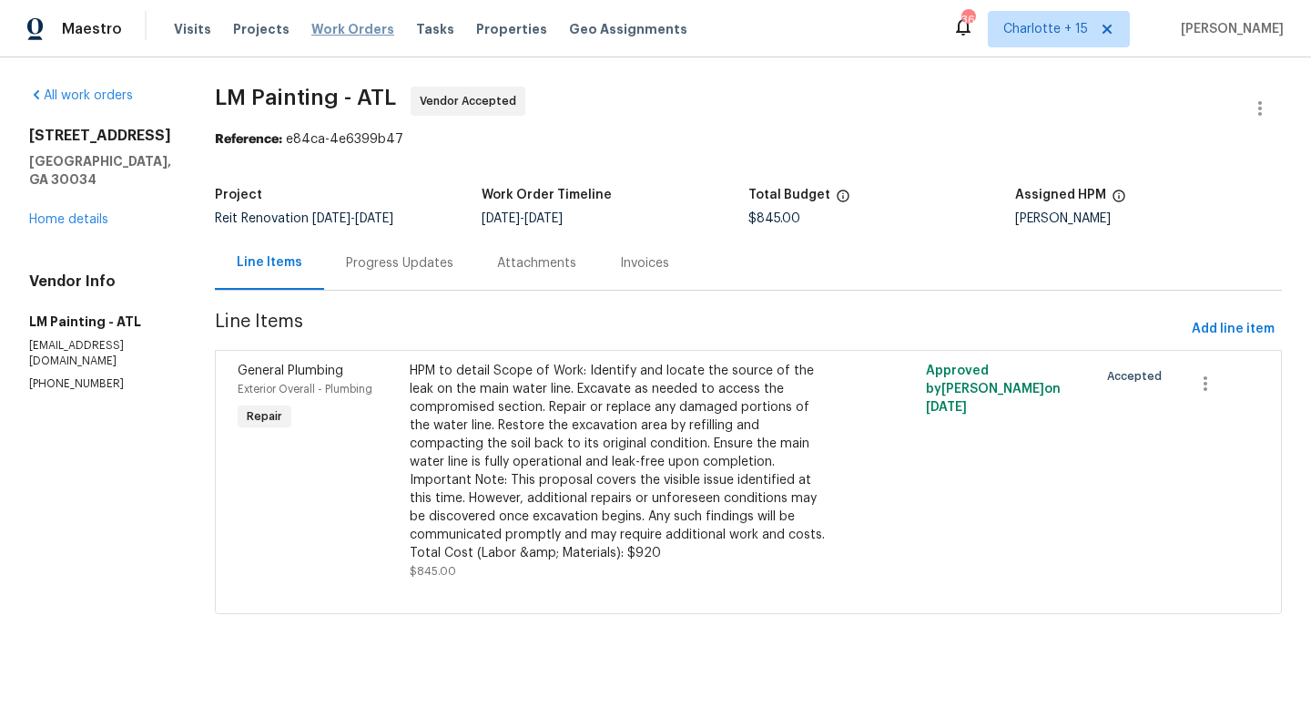
click at [333, 31] on span "Work Orders" at bounding box center [352, 29] width 83 height 18
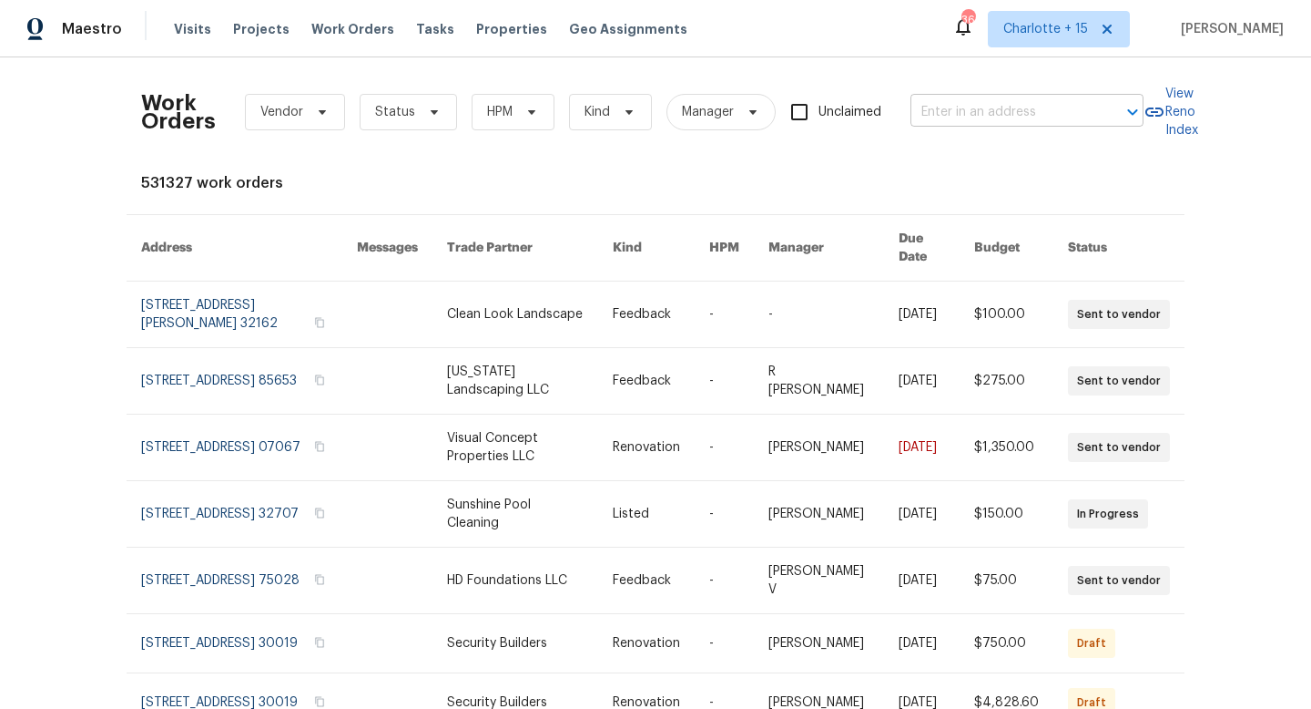
click at [981, 110] on input "text" at bounding box center [1002, 112] width 182 height 28
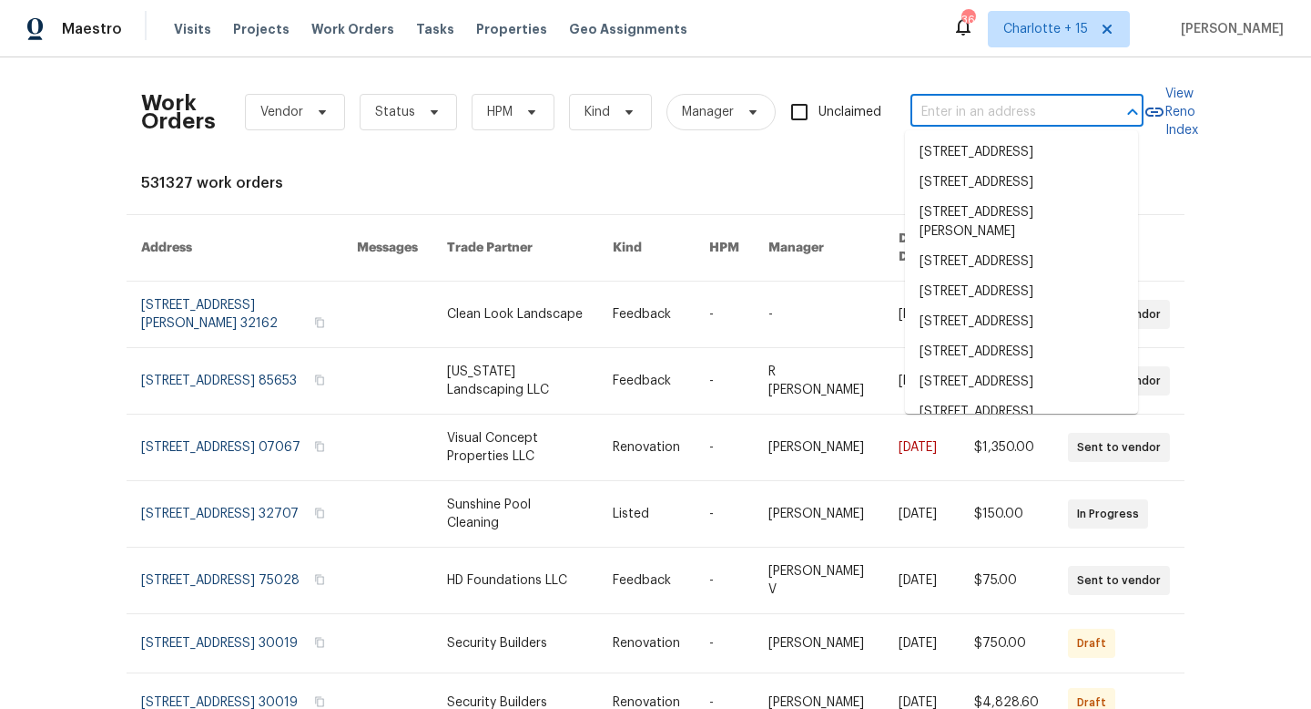
paste input "[STREET_ADDRESS][PERSON_NAME]"
type input "[STREET_ADDRESS][PERSON_NAME]"
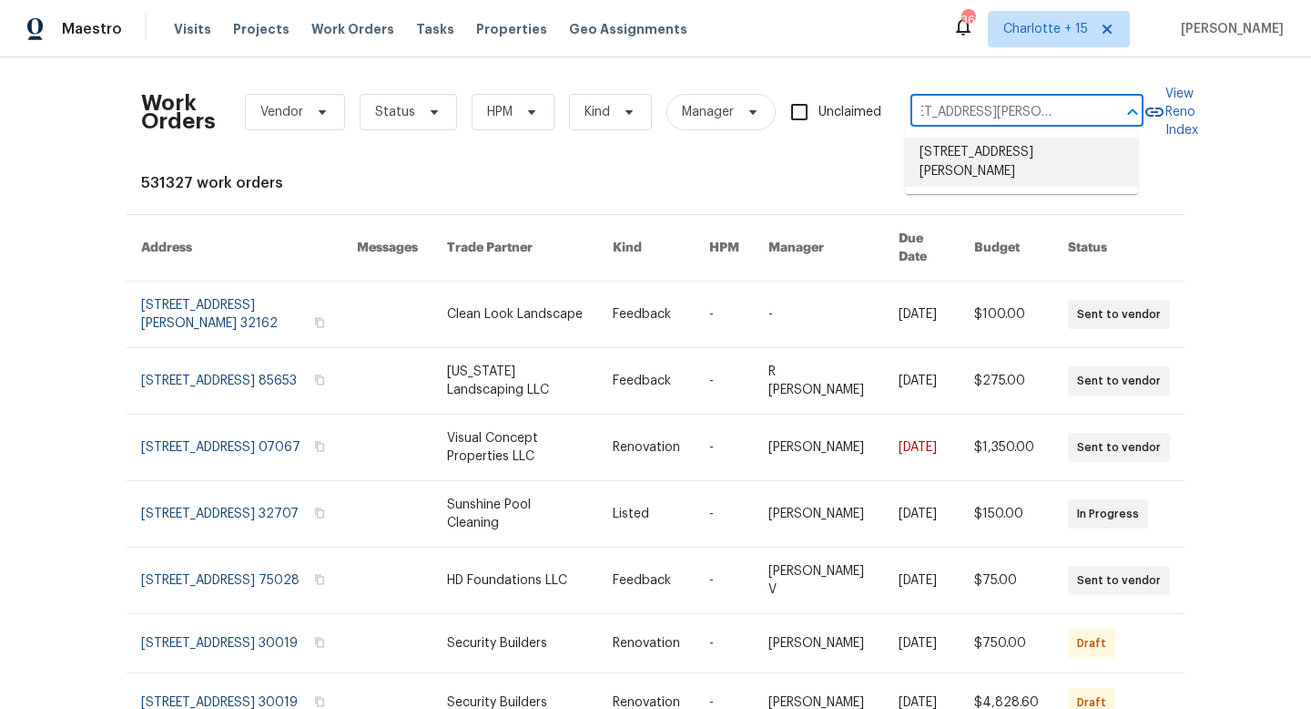
click at [993, 154] on li "[STREET_ADDRESS][PERSON_NAME]" at bounding box center [1021, 162] width 233 height 49
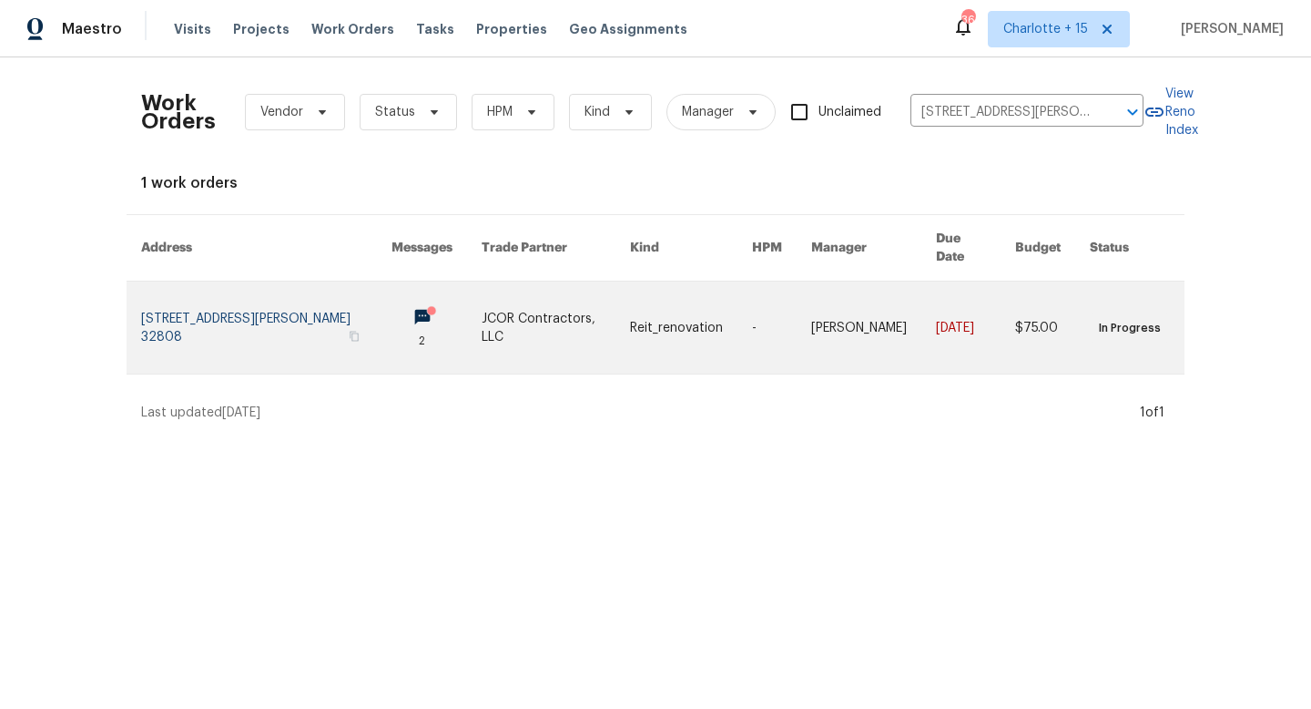
click at [543, 300] on link at bounding box center [556, 327] width 148 height 92
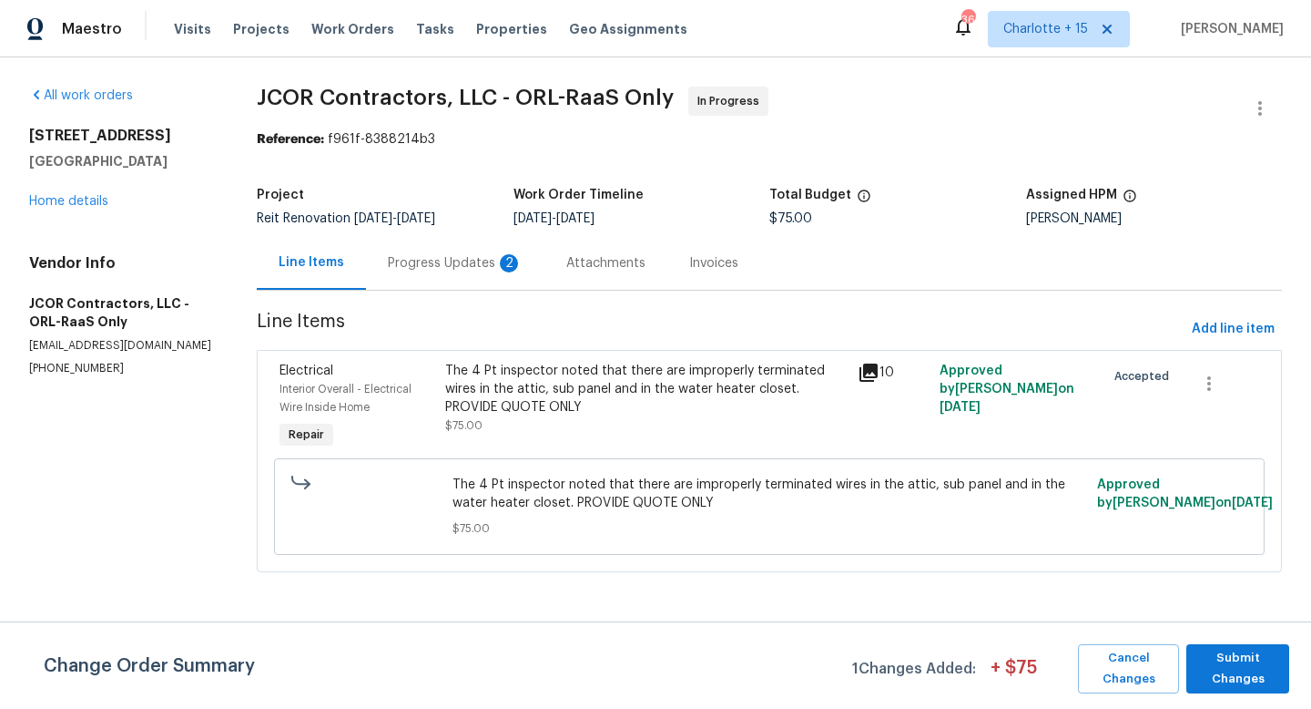
click at [436, 270] on div "Progress Updates 2" at bounding box center [455, 263] width 135 height 18
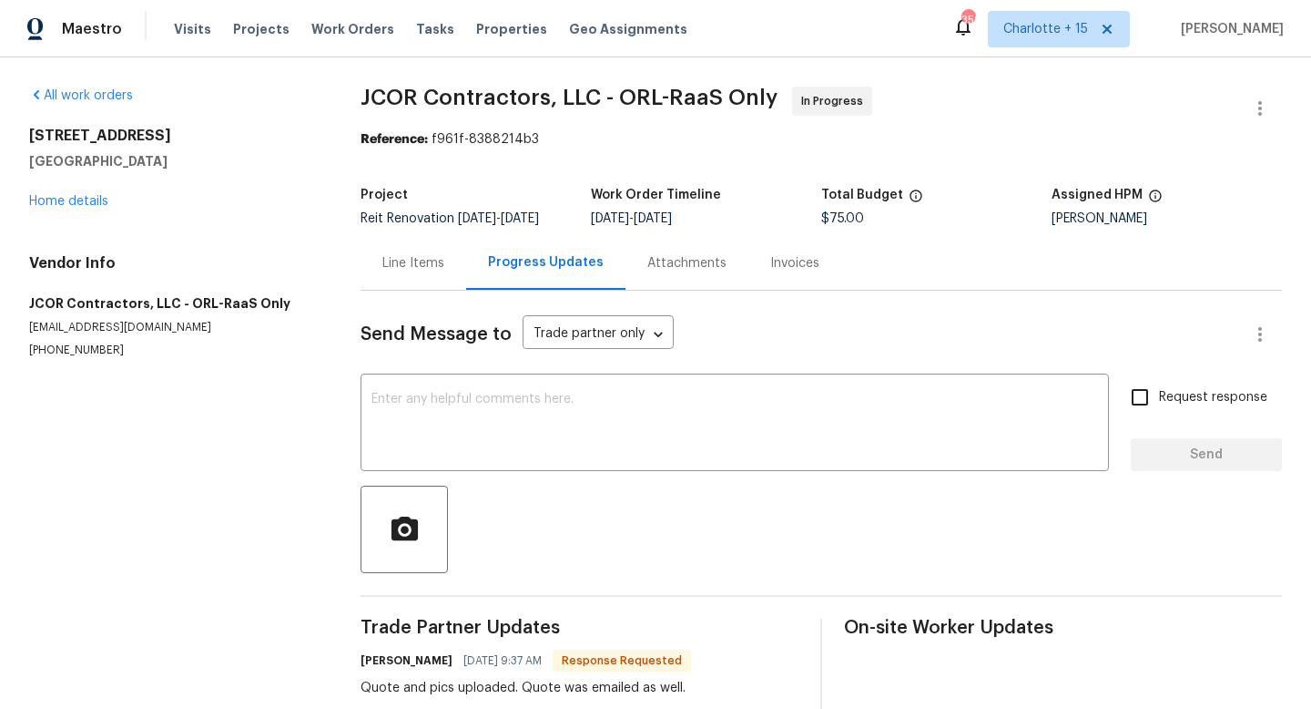
click at [407, 272] on div "Line Items" at bounding box center [414, 263] width 62 height 18
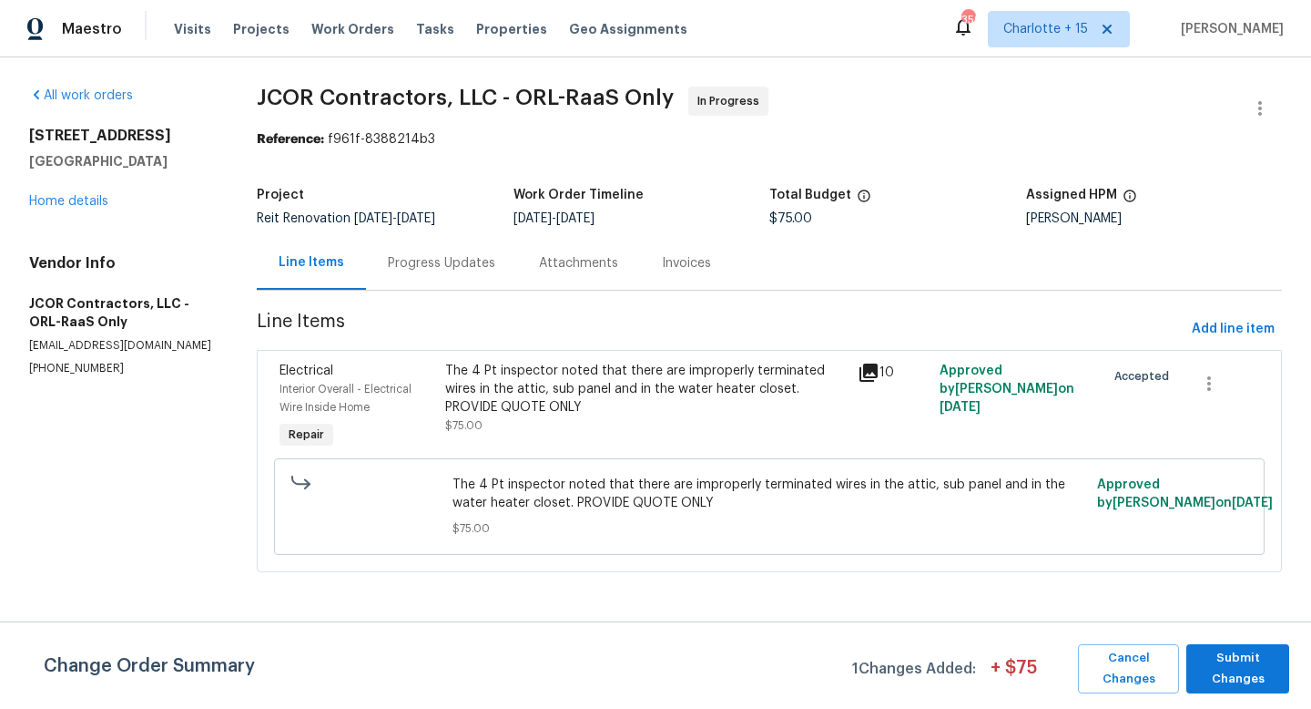
click at [452, 259] on div "Progress Updates" at bounding box center [441, 263] width 107 height 18
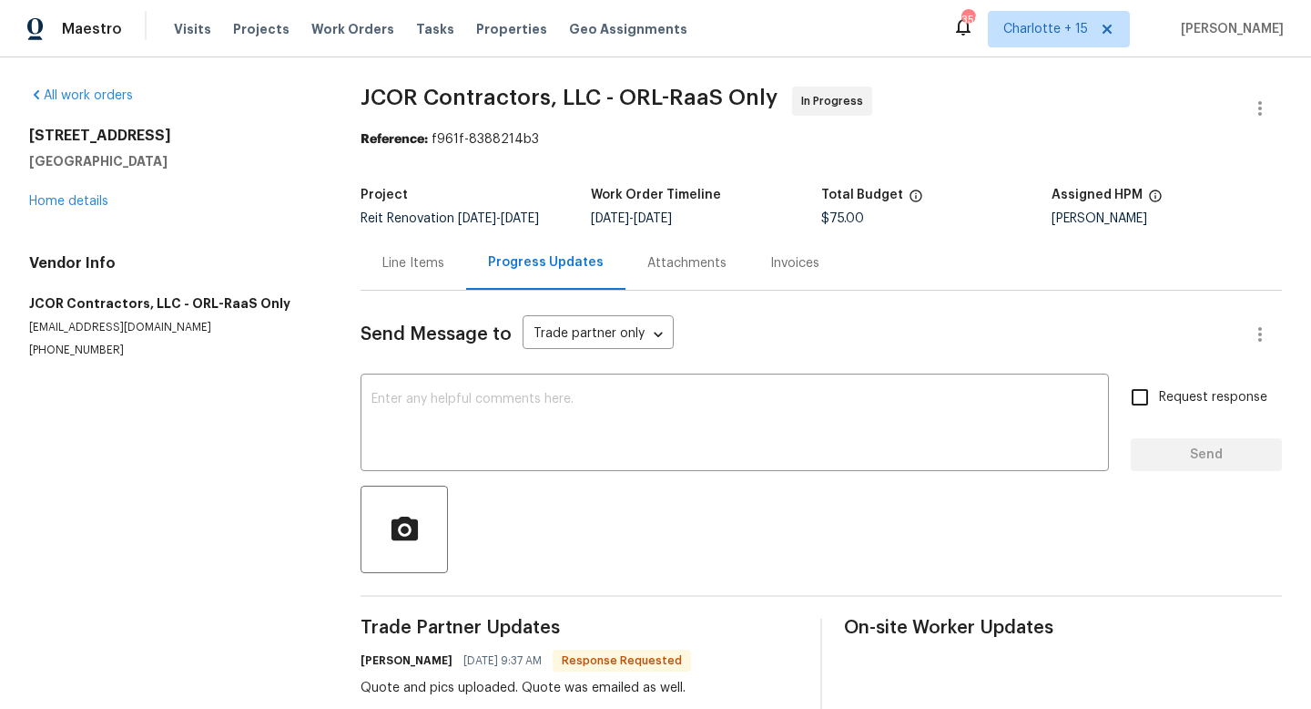
click at [425, 288] on div "Line Items" at bounding box center [414, 263] width 106 height 54
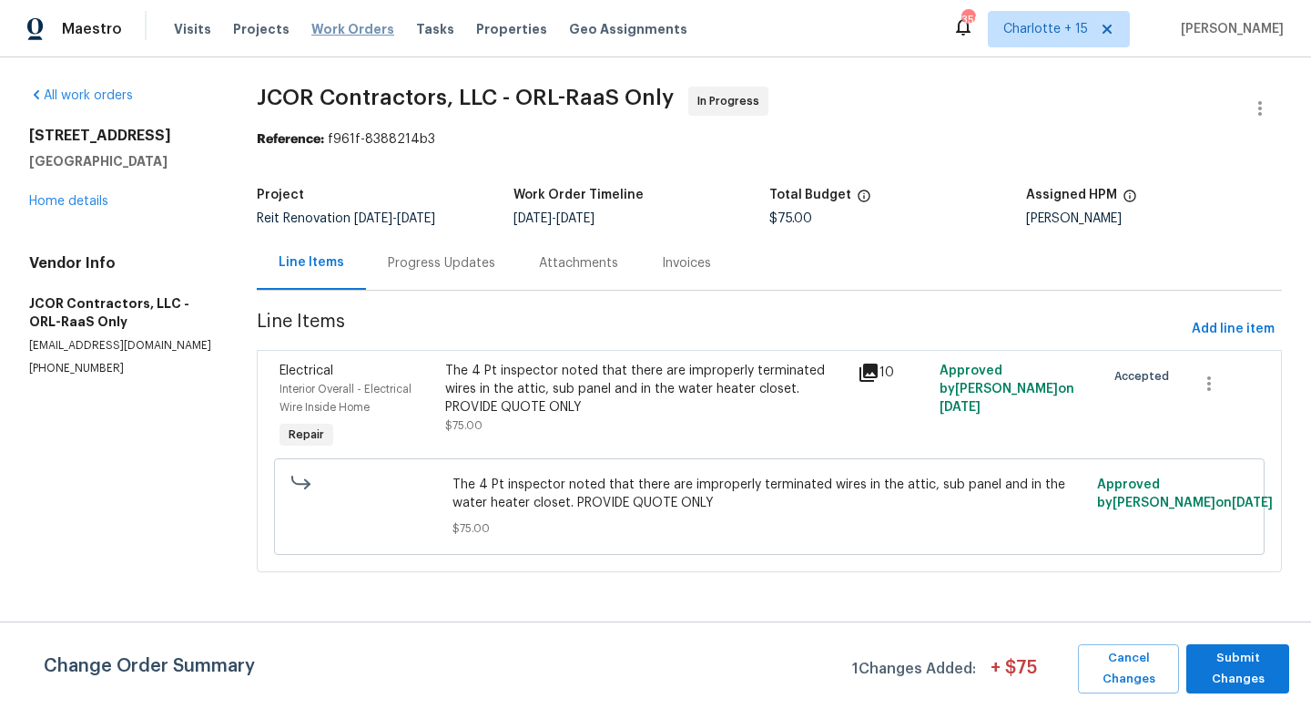
click at [372, 31] on span "Work Orders" at bounding box center [352, 29] width 83 height 18
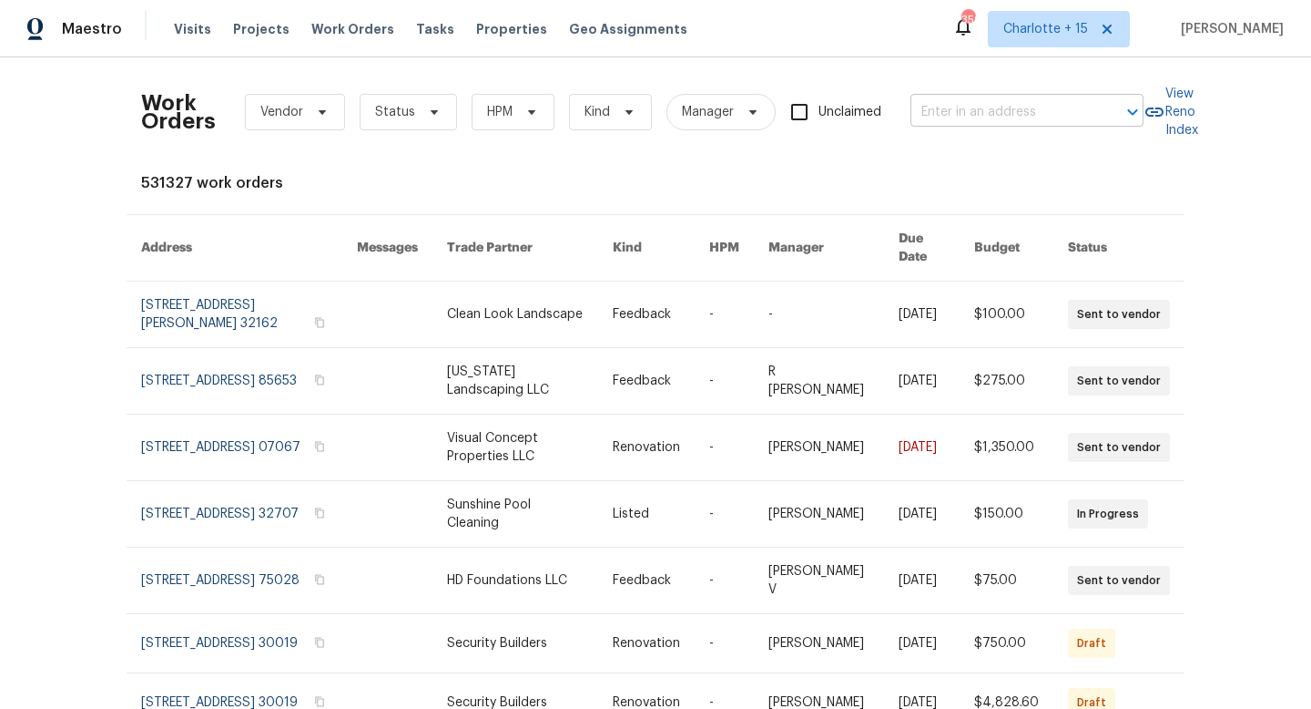
click at [981, 115] on input "text" at bounding box center [1002, 112] width 182 height 28
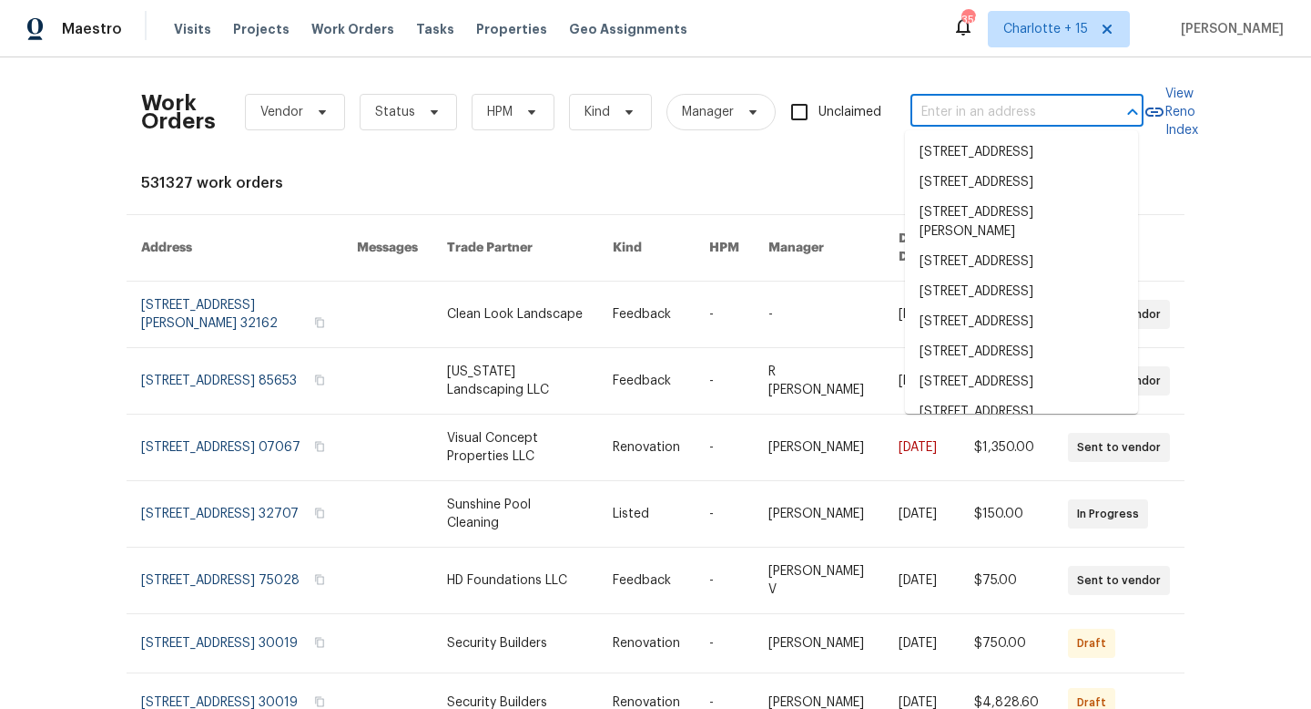
paste input "[STREET_ADDRESS]"
type input "[STREET_ADDRESS]"
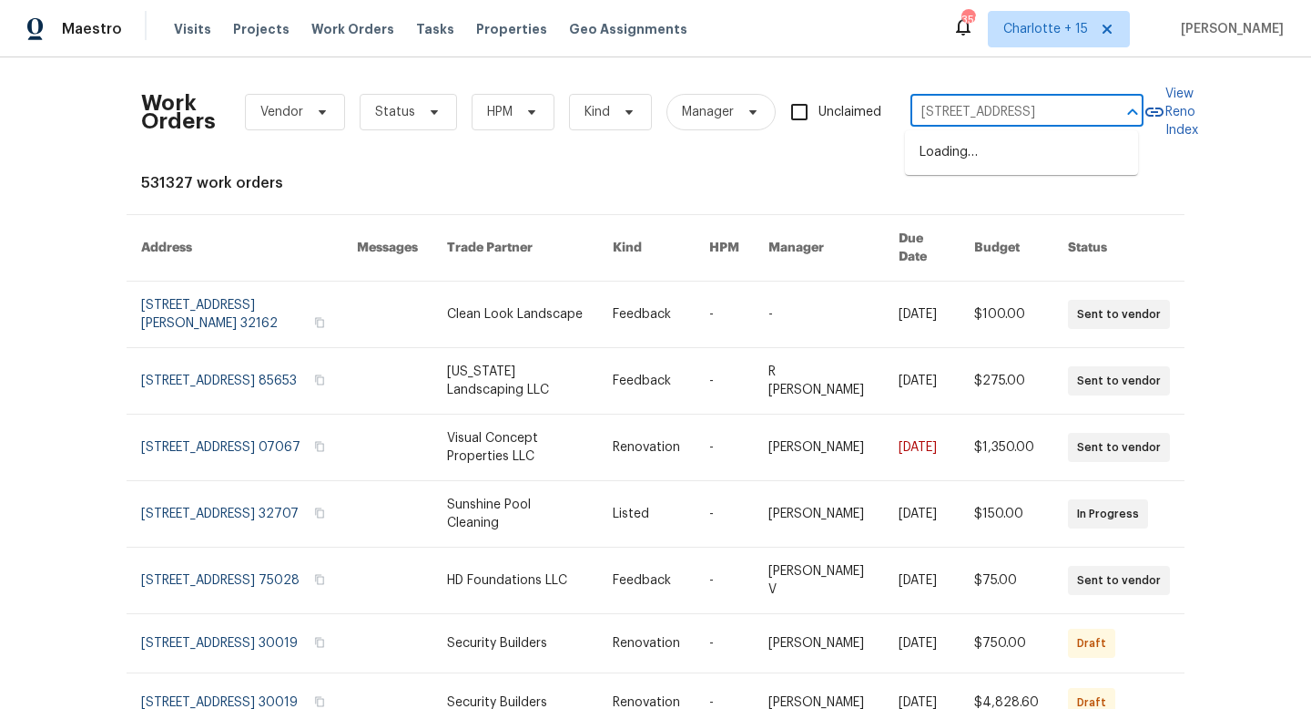
scroll to position [0, 65]
click at [979, 163] on li "[STREET_ADDRESS]" at bounding box center [1021, 153] width 233 height 30
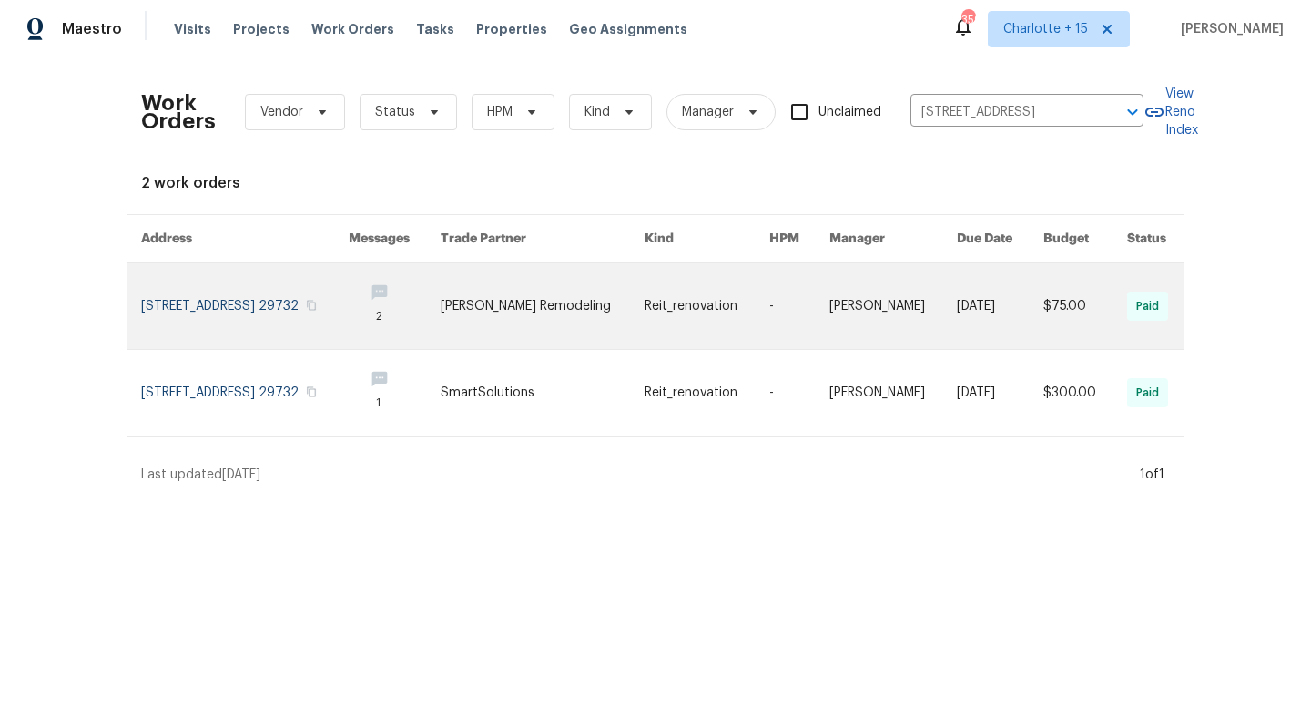
click at [310, 297] on link at bounding box center [245, 306] width 208 height 86
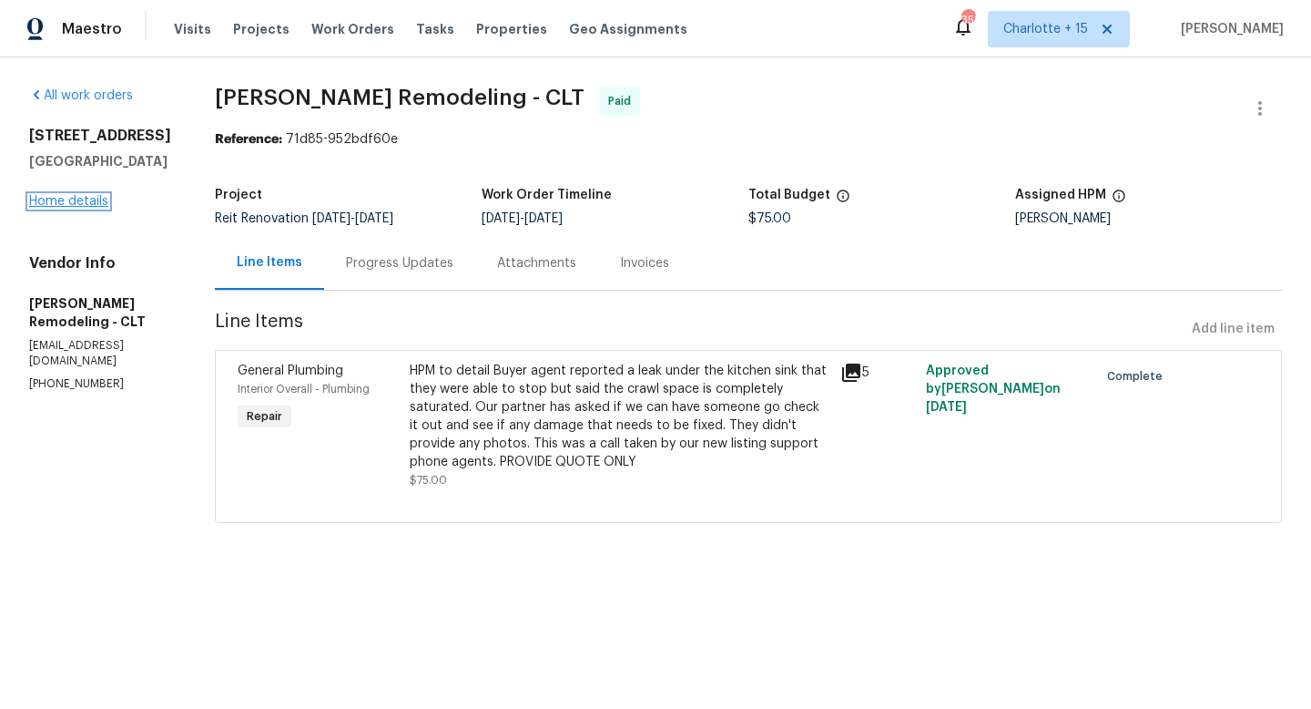
click at [88, 202] on link "Home details" at bounding box center [68, 201] width 79 height 13
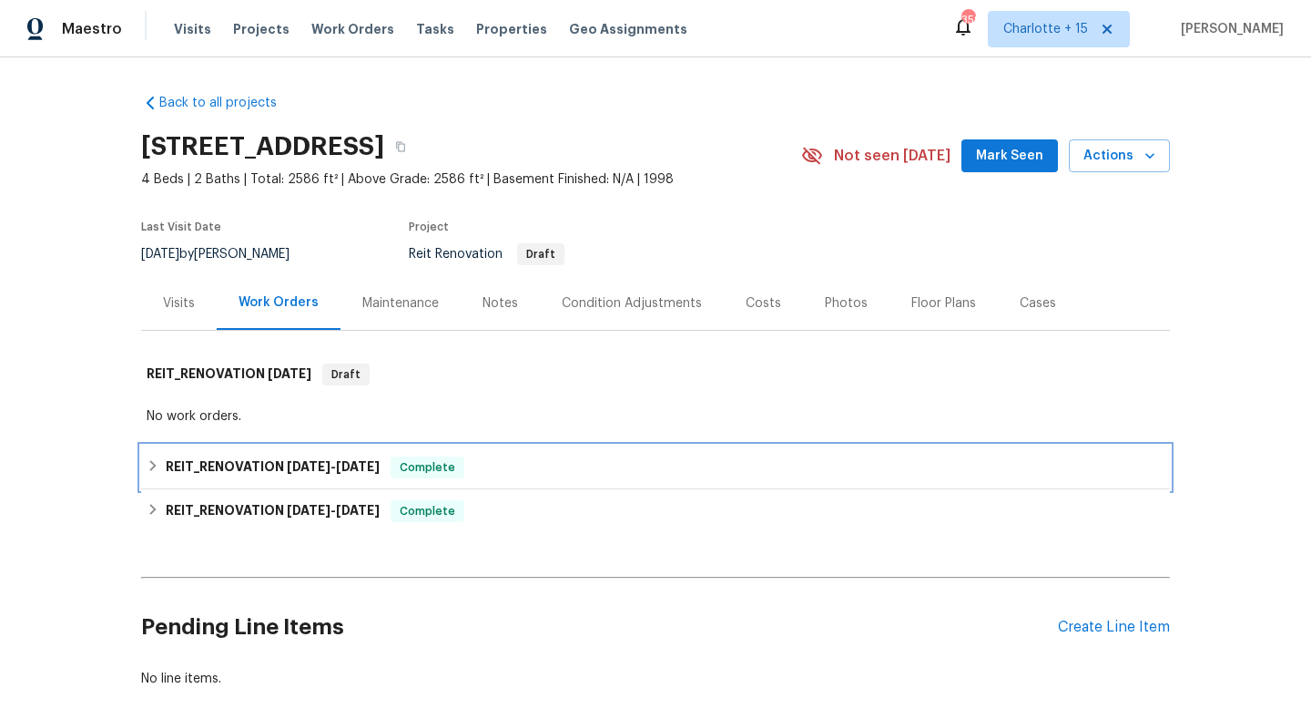
click at [333, 469] on span "7/25/25 - 7/28/25" at bounding box center [333, 466] width 93 height 13
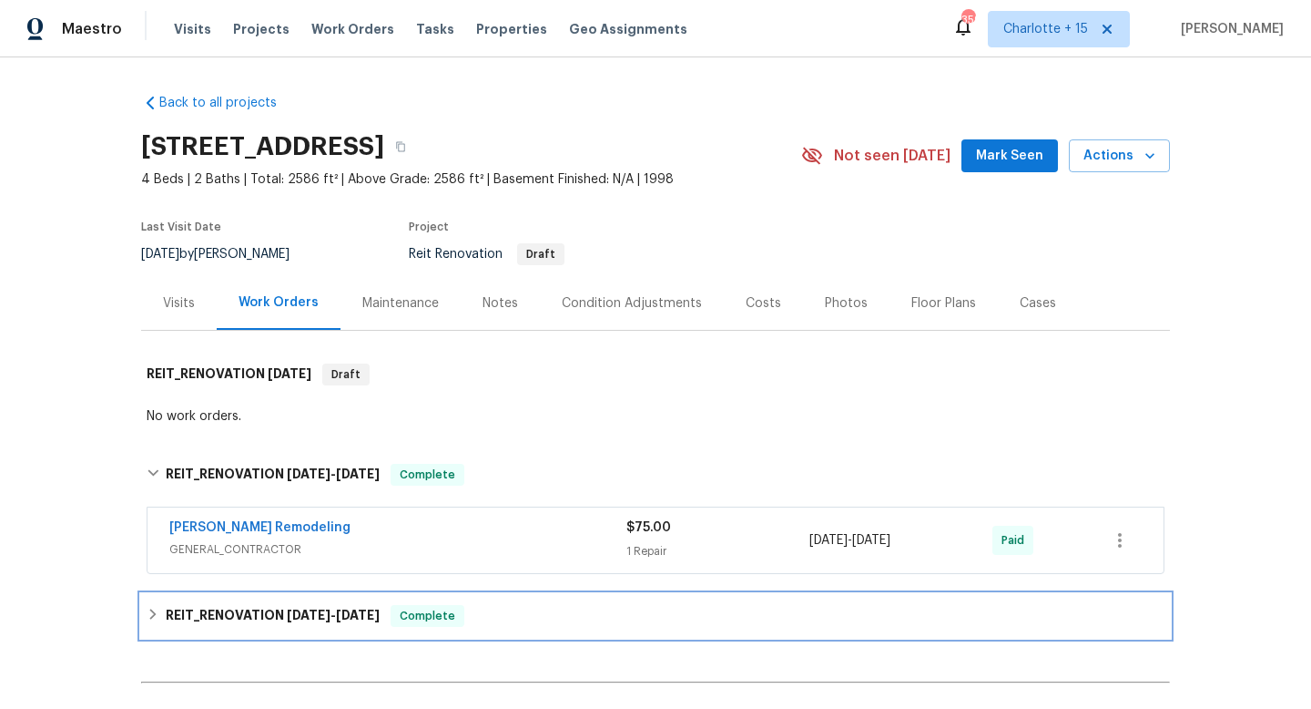
click at [314, 609] on span "7/15/25" at bounding box center [309, 614] width 44 height 13
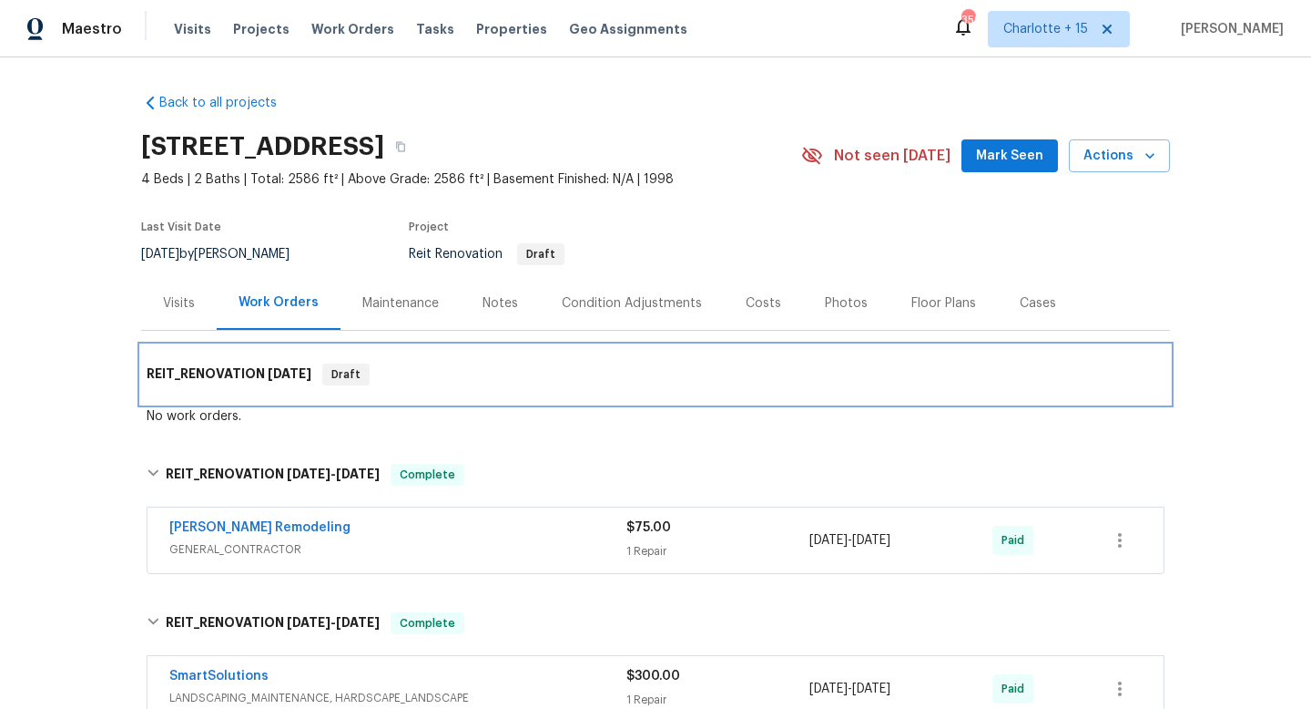
click at [273, 374] on span "8/27/25" at bounding box center [290, 373] width 44 height 13
